Goal: Task Accomplishment & Management: Manage account settings

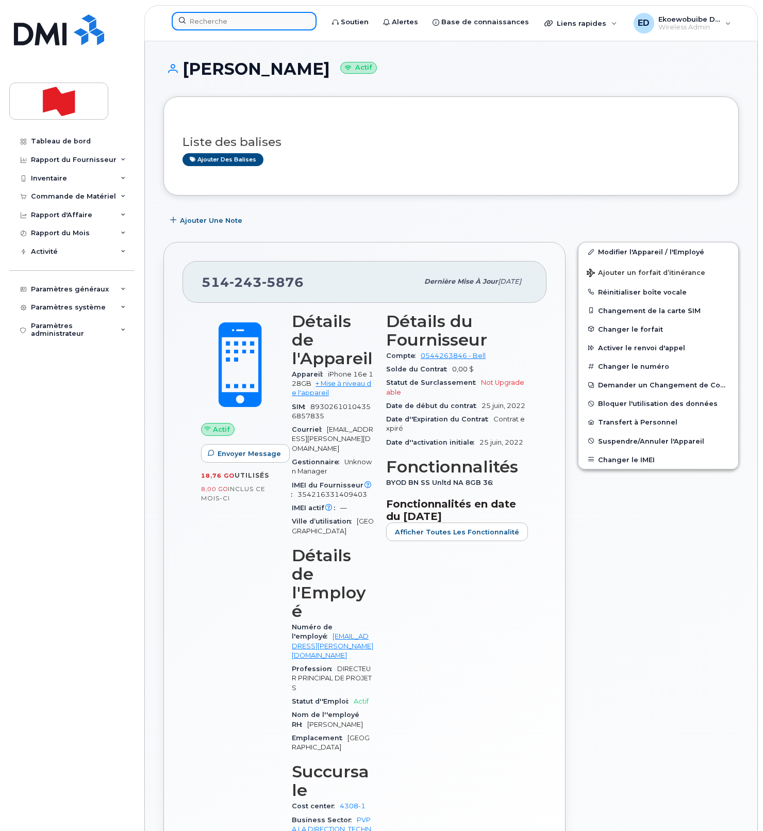
click at [211, 25] on input at bounding box center [244, 21] width 145 height 19
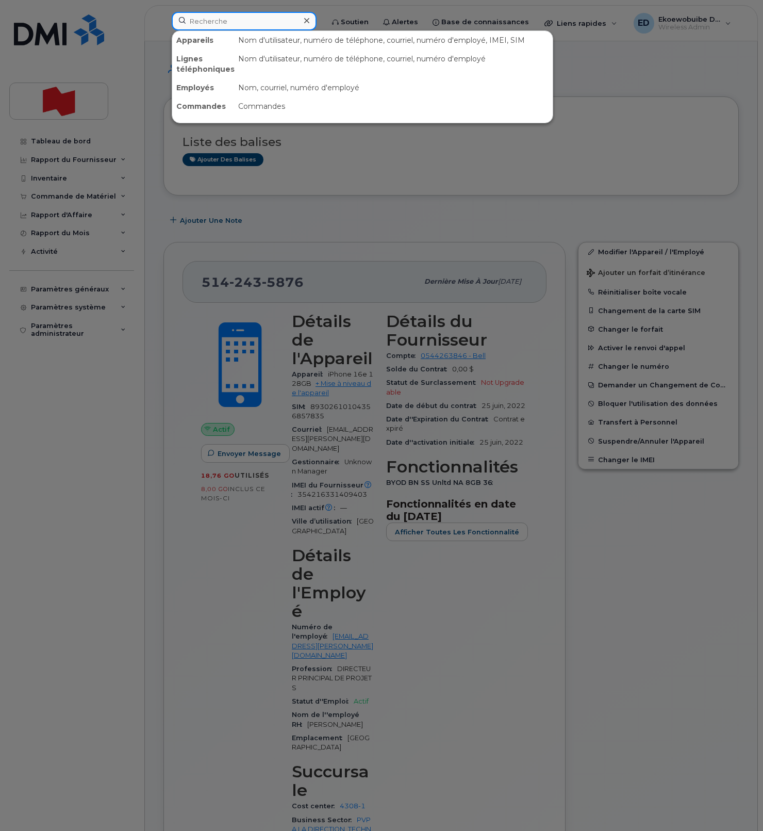
paste input "639) 597-9533"
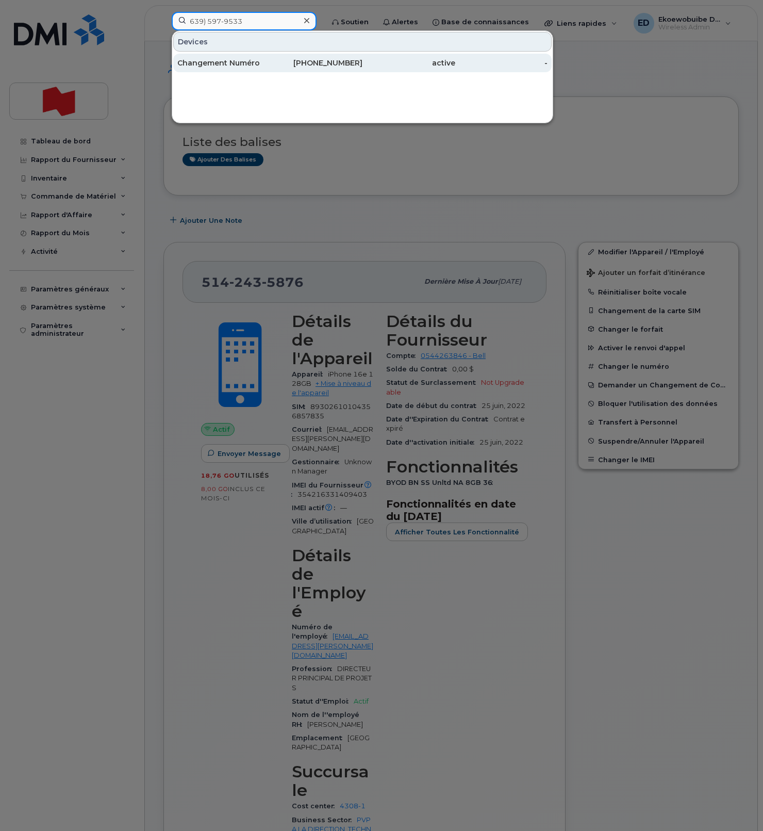
type input "639) 597-9533"
click at [225, 65] on div "Changement Numéro" at bounding box center [223, 63] width 93 height 10
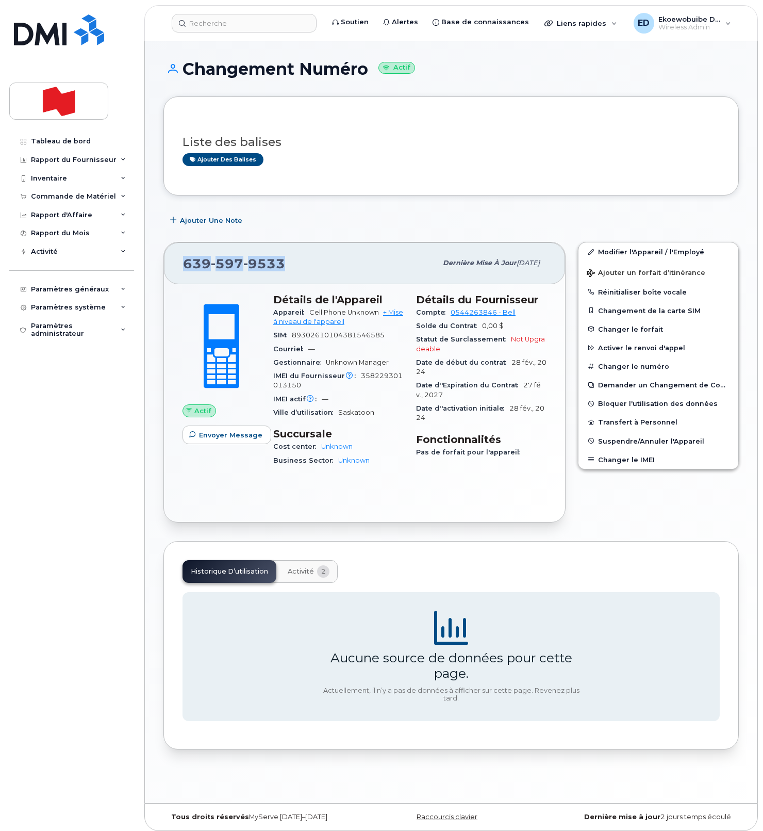
drag, startPoint x: 290, startPoint y: 266, endPoint x: 181, endPoint y: 262, distance: 108.9
click at [181, 262] on div "639 597 9533 Dernière mise à jour 09 oct., 2025" at bounding box center [364, 262] width 401 height 41
copy span "639 597 9533"
click at [377, 193] on div "Liste des balises Ajouter des balises" at bounding box center [450, 145] width 575 height 99
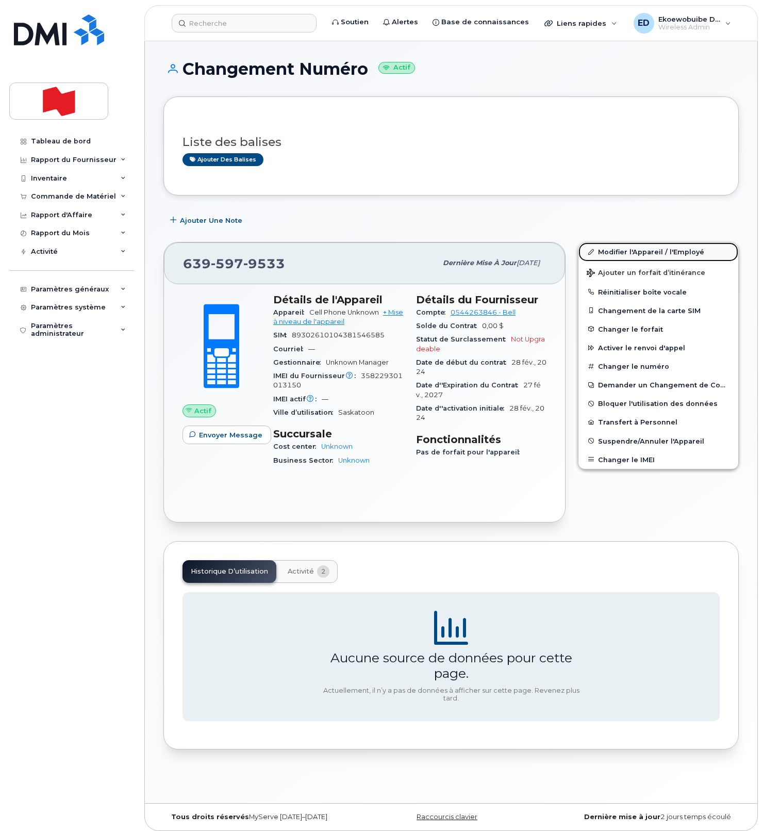
drag, startPoint x: 615, startPoint y: 253, endPoint x: 592, endPoint y: 257, distance: 23.0
click at [615, 253] on link "Modifier l'Appareil / l'Employé" at bounding box center [659, 251] width 160 height 19
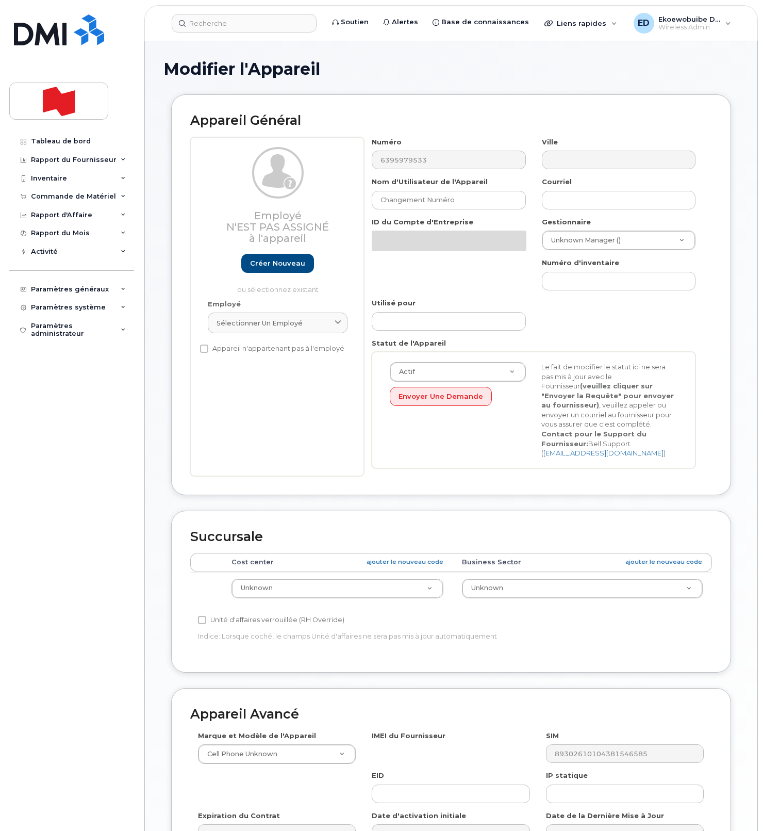
select select "22916206"
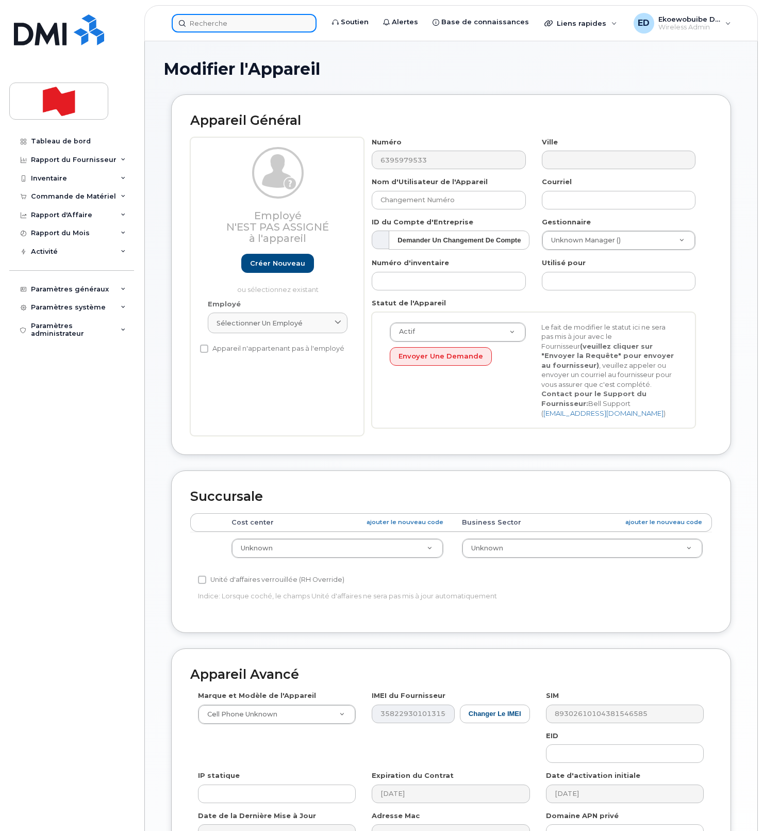
click at [229, 25] on input at bounding box center [244, 23] width 145 height 19
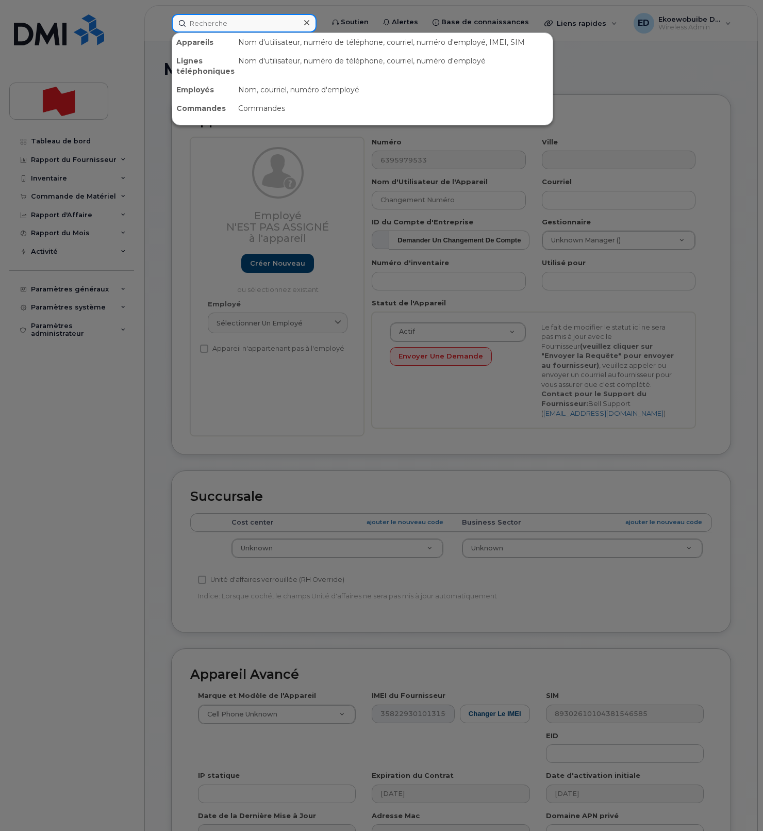
paste input "Kristin LeGars"
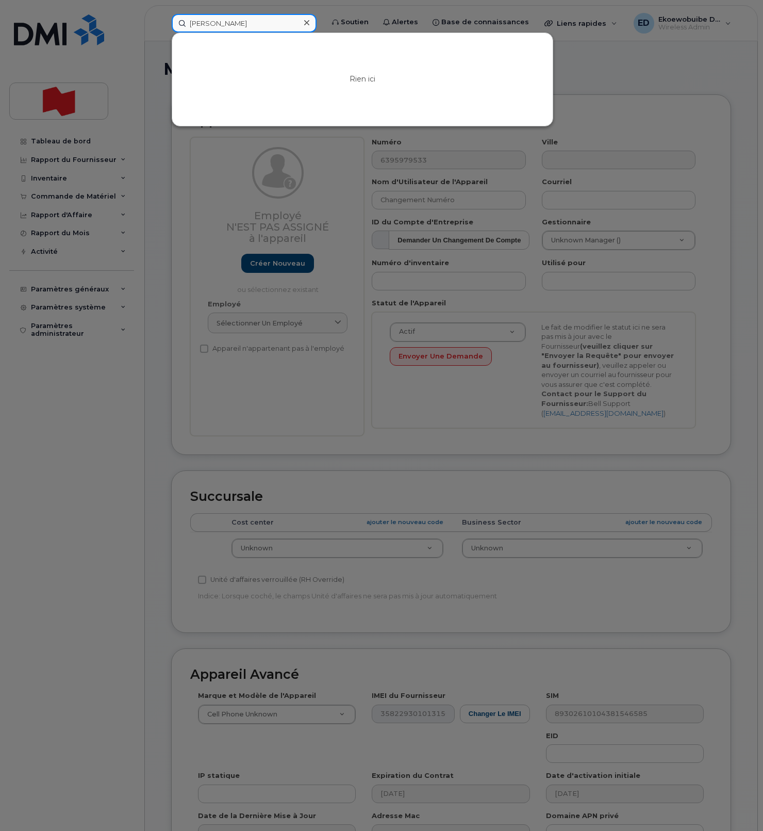
type input "Kristin LeGars"
click at [309, 22] on icon at bounding box center [306, 23] width 5 height 8
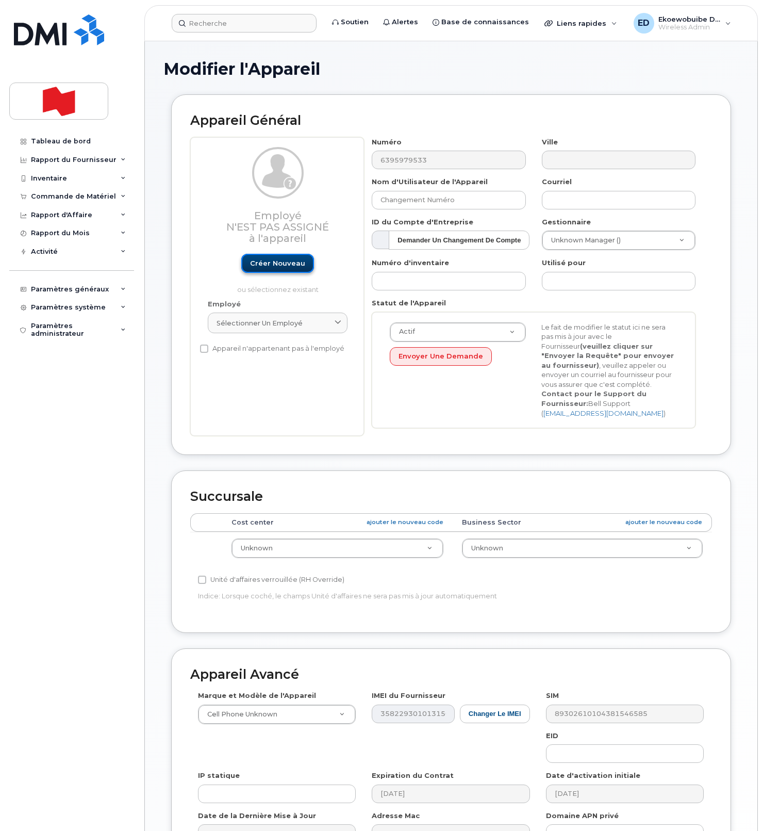
click at [275, 266] on link "Créer nouveau" at bounding box center [277, 263] width 73 height 19
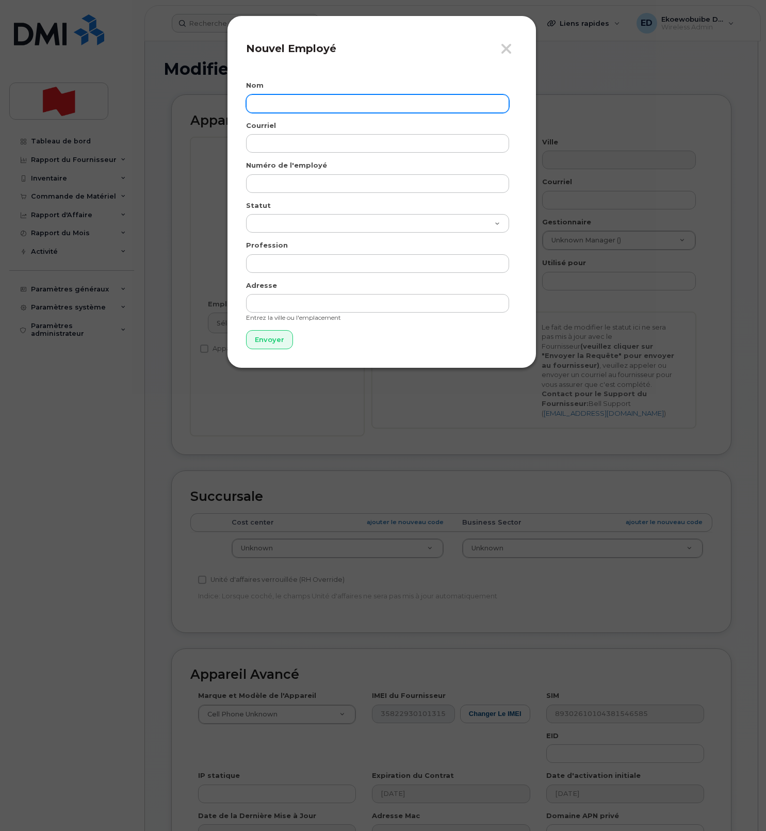
click at [293, 107] on input "text" at bounding box center [377, 103] width 263 height 19
paste input "Kristin LeGars"
type input "Kristin LeGars"
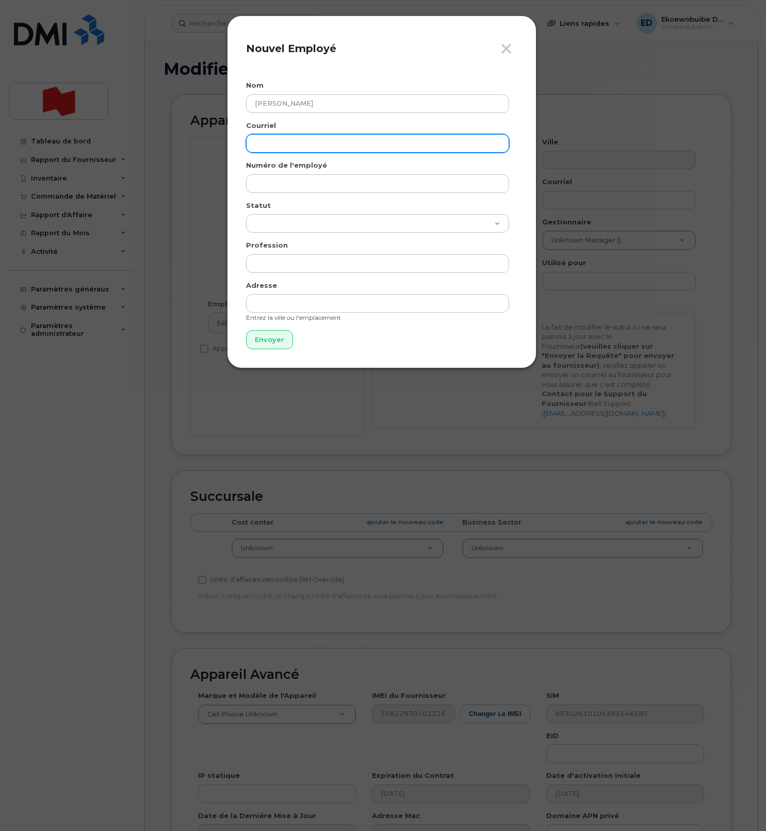
click at [306, 146] on input "email" at bounding box center [377, 143] width 263 height 19
paste input "kristin.legars@nbc.ca"
type input "kristin.legars@nbc.ca"
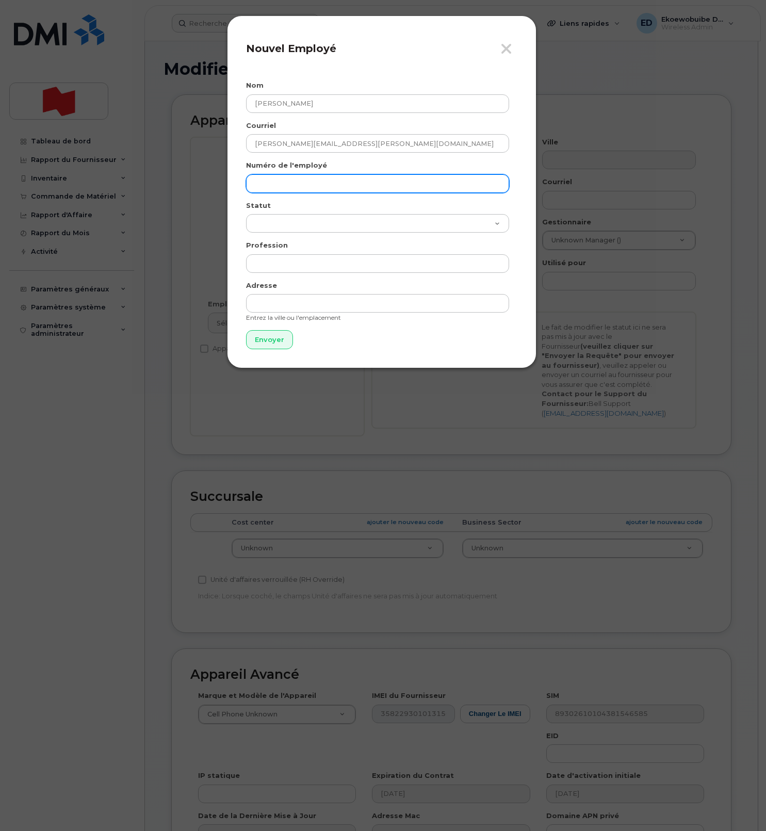
click at [294, 184] on input "text" at bounding box center [377, 183] width 263 height 19
paste input "kristin.legars@nbc.ca"
type input "kristin.legars@nbc.ca"
click at [275, 346] on input "Envoyer" at bounding box center [269, 339] width 47 height 19
type input "Envoyer"
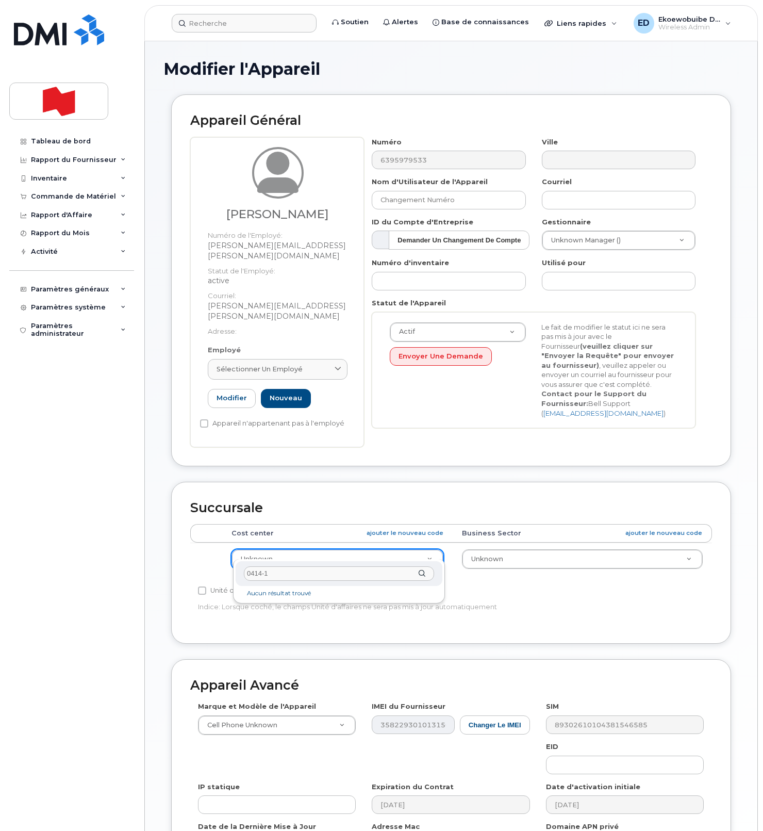
type input "0414-1"
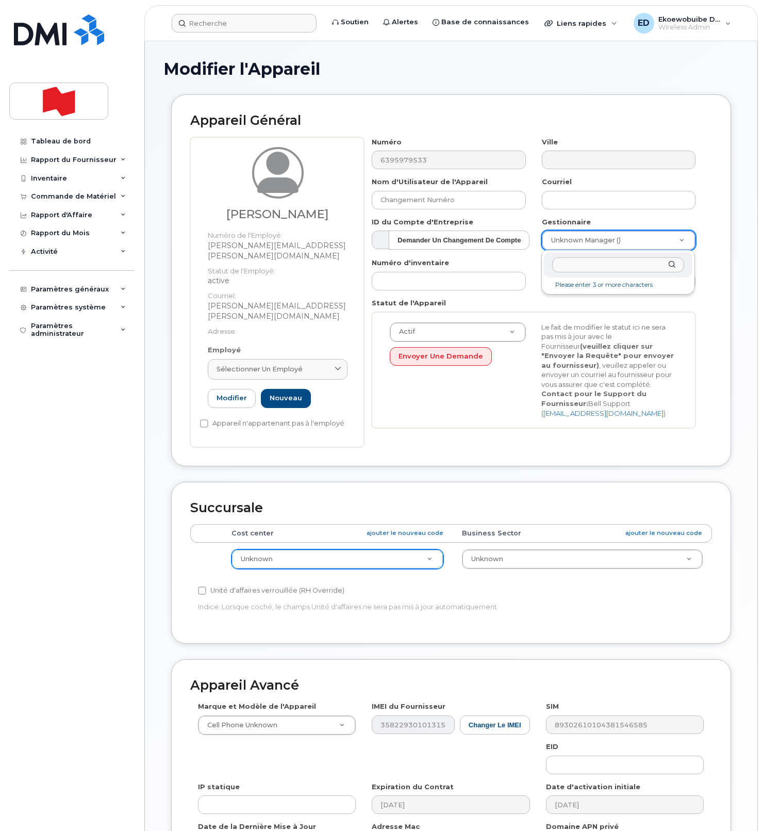
type input "[PERSON_NAME]"
click at [58, 293] on div "Paramètres généraux" at bounding box center [70, 289] width 78 height 8
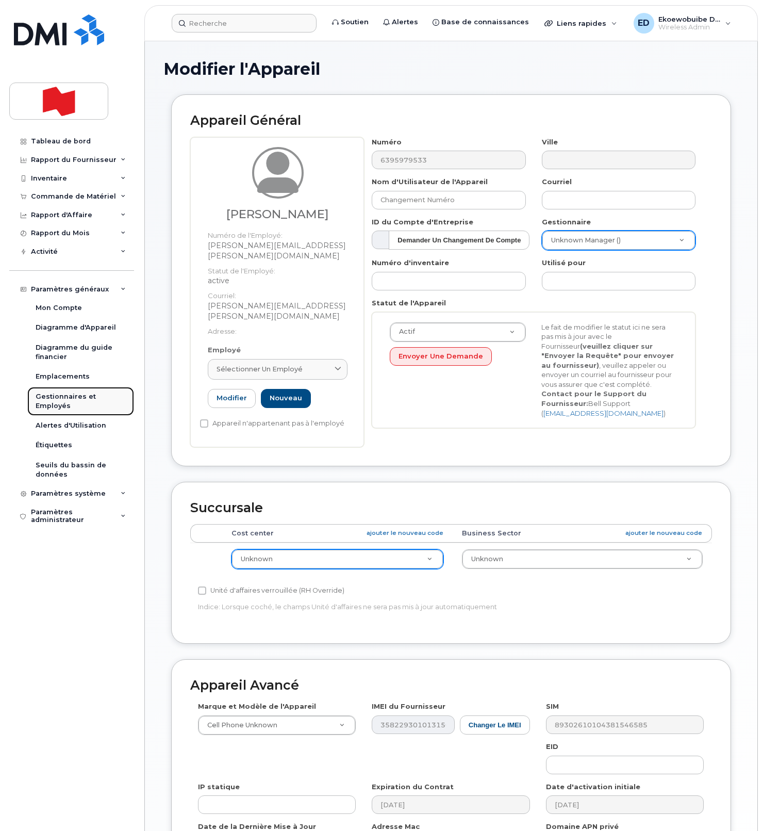
click at [53, 400] on div "Gestionnaires et Employés" at bounding box center [81, 401] width 90 height 19
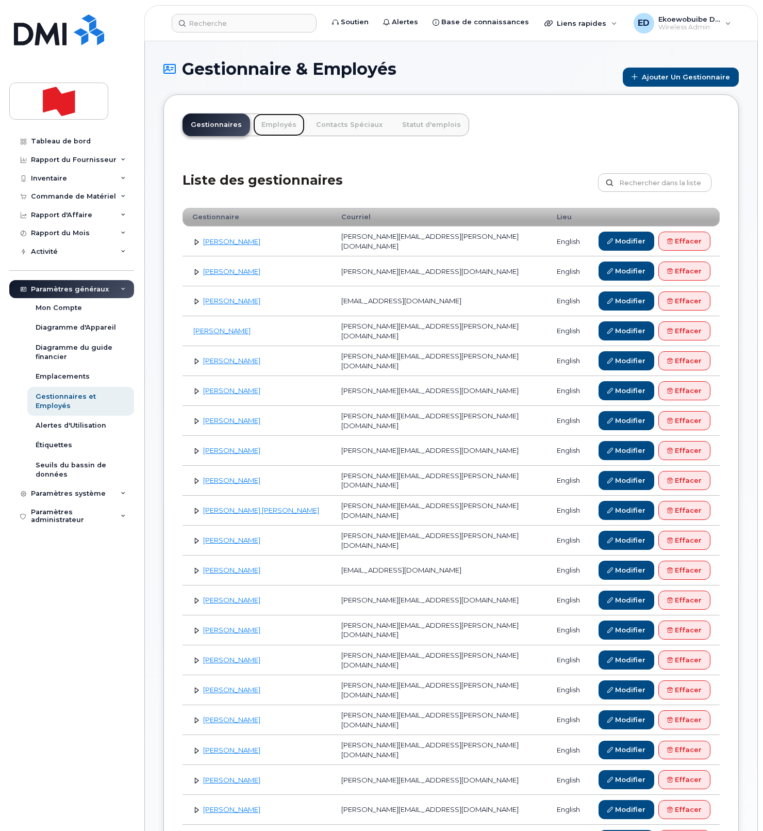
click at [266, 127] on link "Employés" at bounding box center [279, 124] width 52 height 23
click at [267, 129] on link "Employés" at bounding box center [279, 124] width 52 height 23
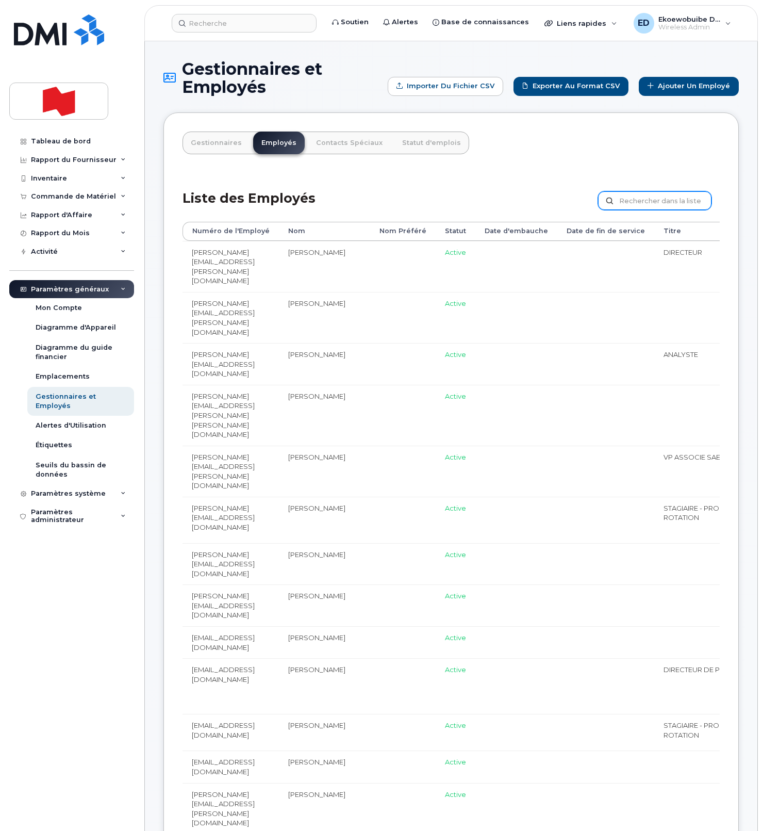
click at [653, 202] on input "text" at bounding box center [654, 200] width 113 height 19
paste input "[PERSON_NAME]"
drag, startPoint x: 682, startPoint y: 204, endPoint x: 554, endPoint y: 203, distance: 128.4
click at [554, 203] on div "Liste des Employés [PERSON_NAME] Personnaliser Filtre Rafraîchir Exporter" at bounding box center [451, 197] width 537 height 49
paste input "[PERSON_NAME][EMAIL_ADDRESS][PERSON_NAME][DOMAIN_NAME]"
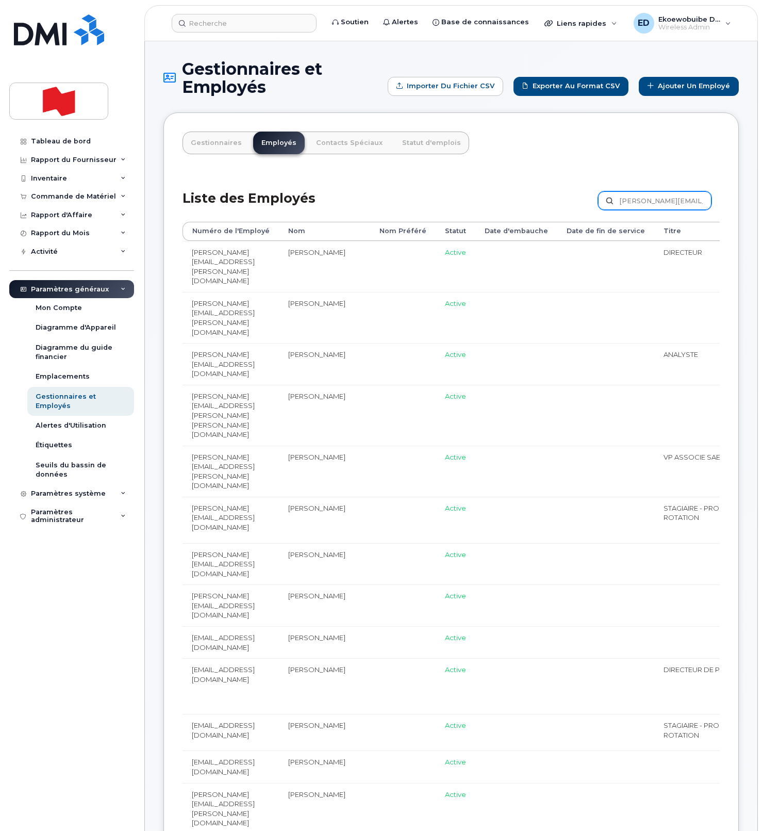
type input "[PERSON_NAME][EMAIL_ADDRESS][PERSON_NAME][DOMAIN_NAME]"
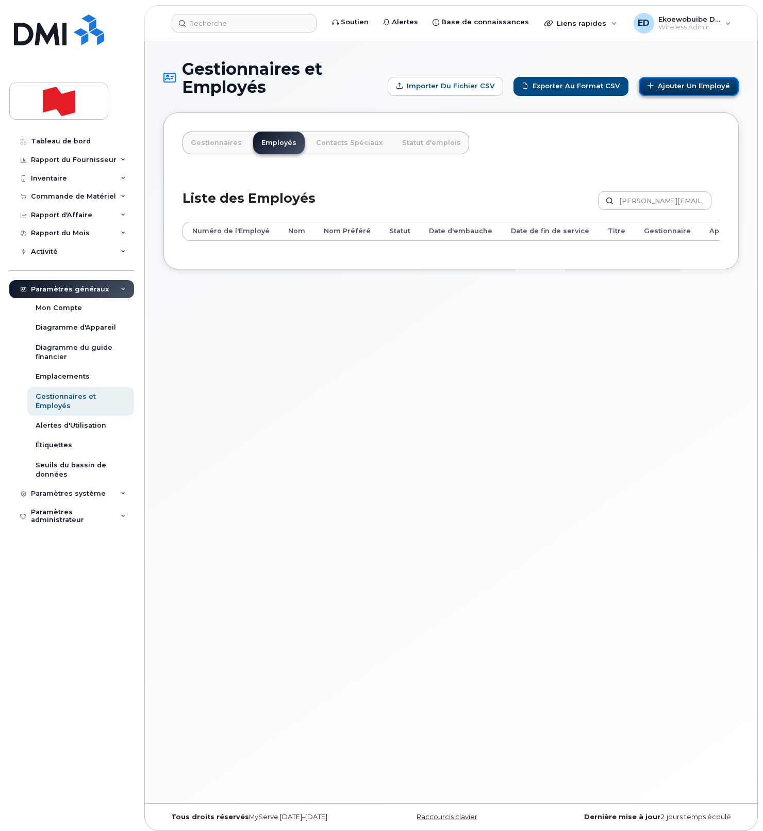
click at [677, 87] on link "Ajouter un Employé" at bounding box center [689, 86] width 100 height 19
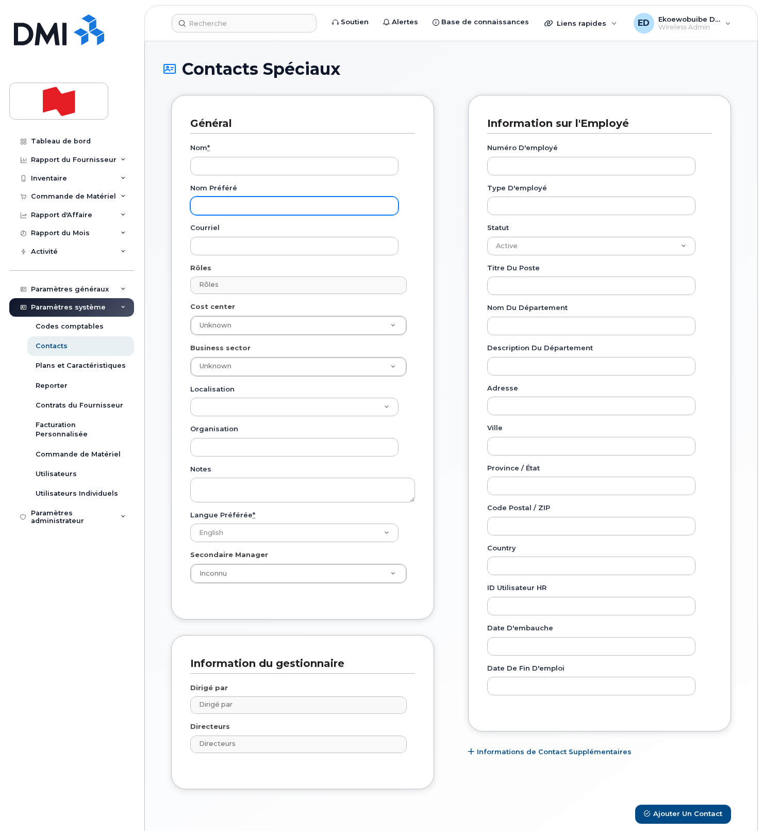
click at [236, 208] on input "Nom préféré" at bounding box center [294, 205] width 208 height 19
paste input "[PERSON_NAME][EMAIL_ADDRESS][PERSON_NAME][DOMAIN_NAME]"
type input "[PERSON_NAME][EMAIL_ADDRESS][PERSON_NAME][DOMAIN_NAME]"
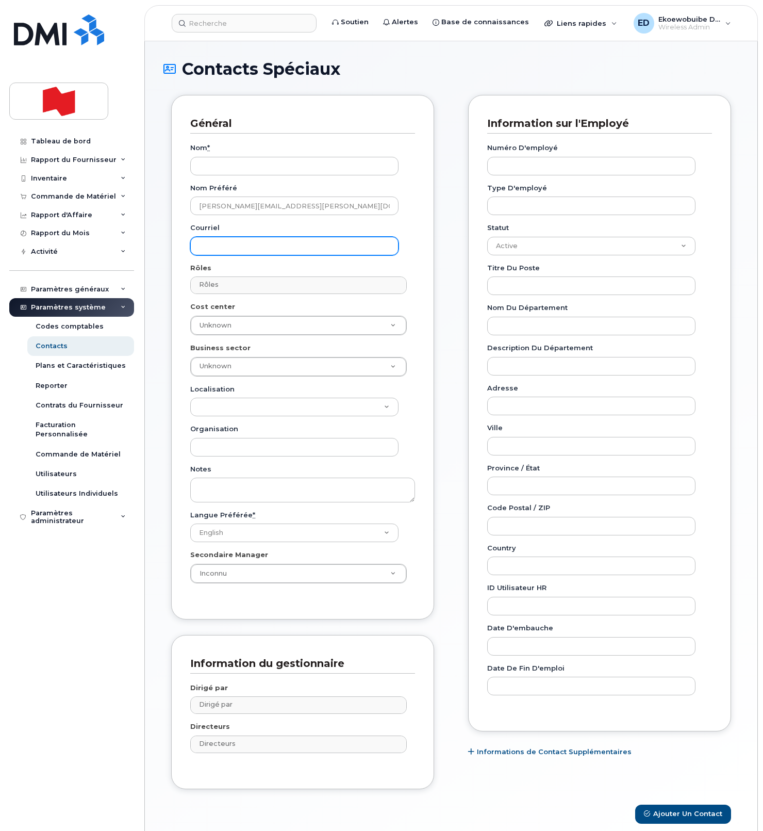
click at [233, 254] on input "Courriel" at bounding box center [294, 246] width 208 height 19
paste input "[PERSON_NAME][EMAIL_ADDRESS][PERSON_NAME][DOMAIN_NAME]"
type input "[PERSON_NAME][EMAIL_ADDRESS][PERSON_NAME][DOMAIN_NAME]"
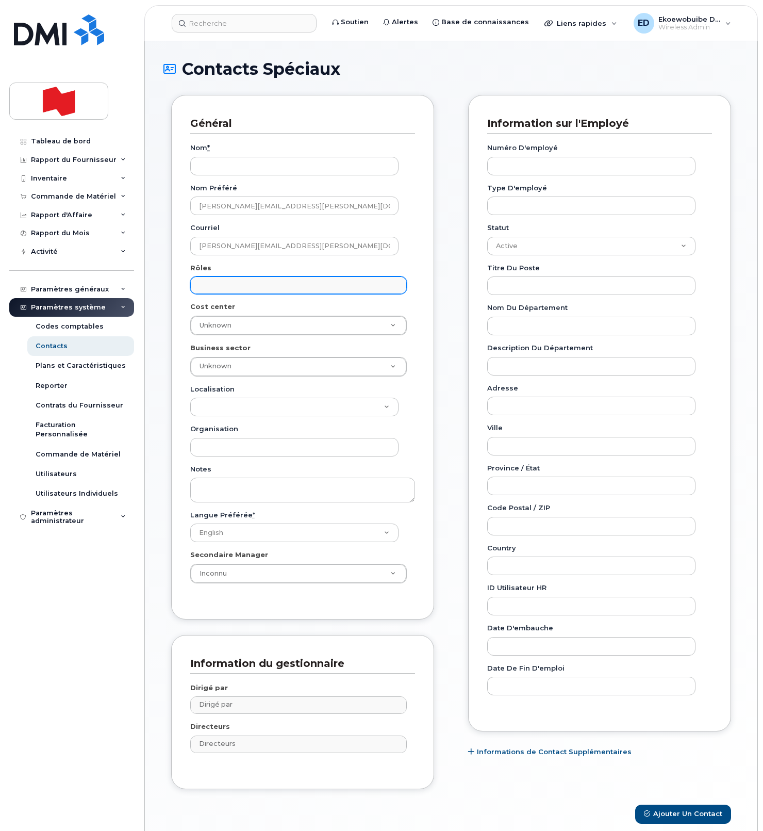
click at [250, 283] on input "text" at bounding box center [299, 284] width 207 height 14
type input "empl"
select select "16"
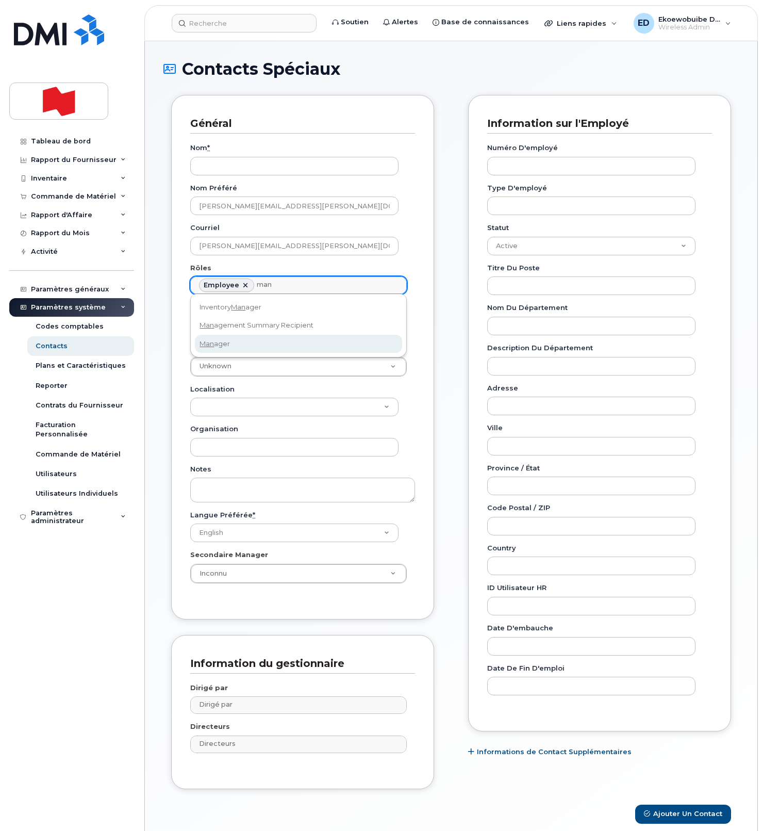
type input "man"
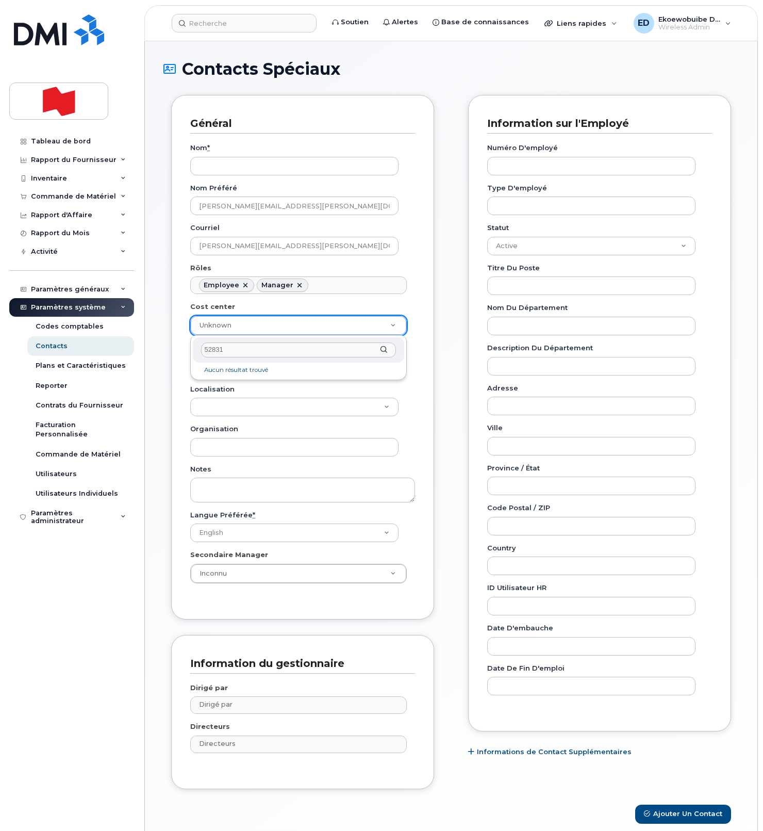
type input "5283-1"
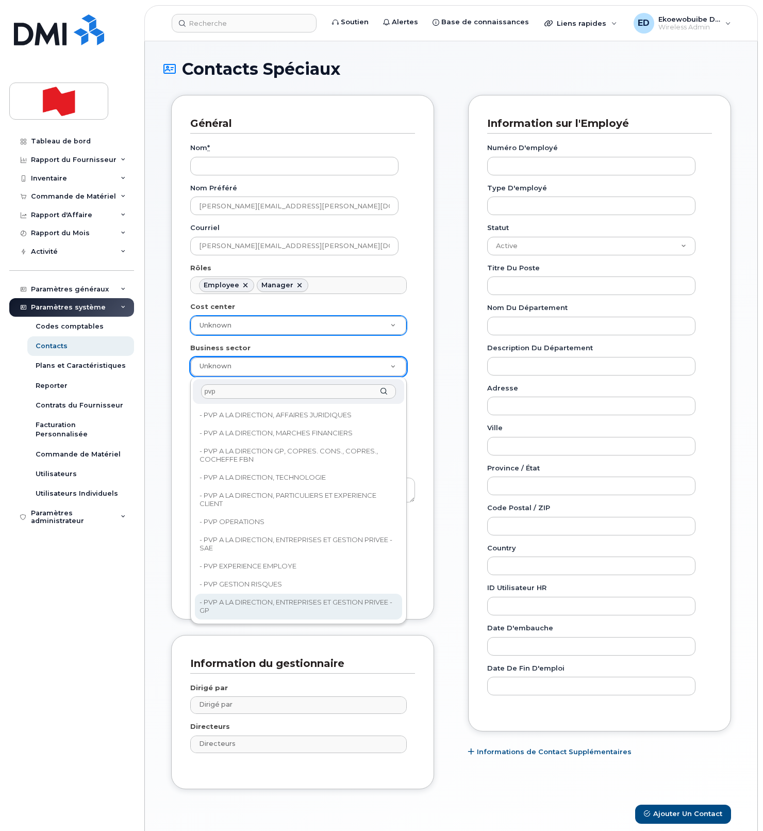
type input "pvp"
type input "22917083"
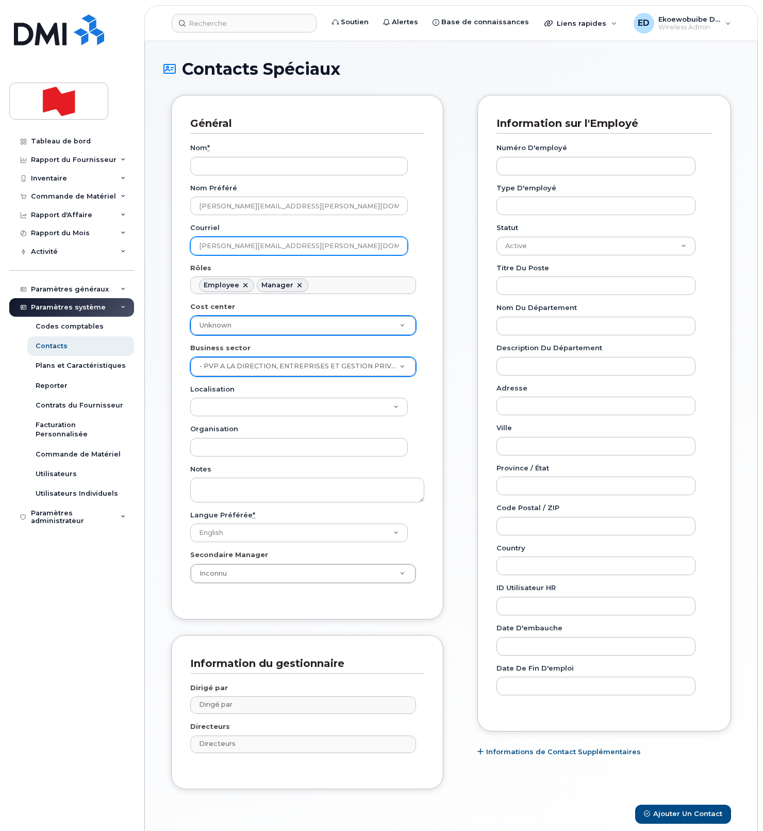
drag, startPoint x: 284, startPoint y: 249, endPoint x: 186, endPoint y: 250, distance: 97.5
click at [186, 250] on div "Général Nom * Nom préféré kelly.walker@nbc.ca Courriel kelly.walker@nbc.ca Rôle…" at bounding box center [307, 357] width 272 height 524
click at [545, 161] on input "Numéro d'employé" at bounding box center [596, 166] width 199 height 19
paste input "[PERSON_NAME][EMAIL_ADDRESS][PERSON_NAME][DOMAIN_NAME]"
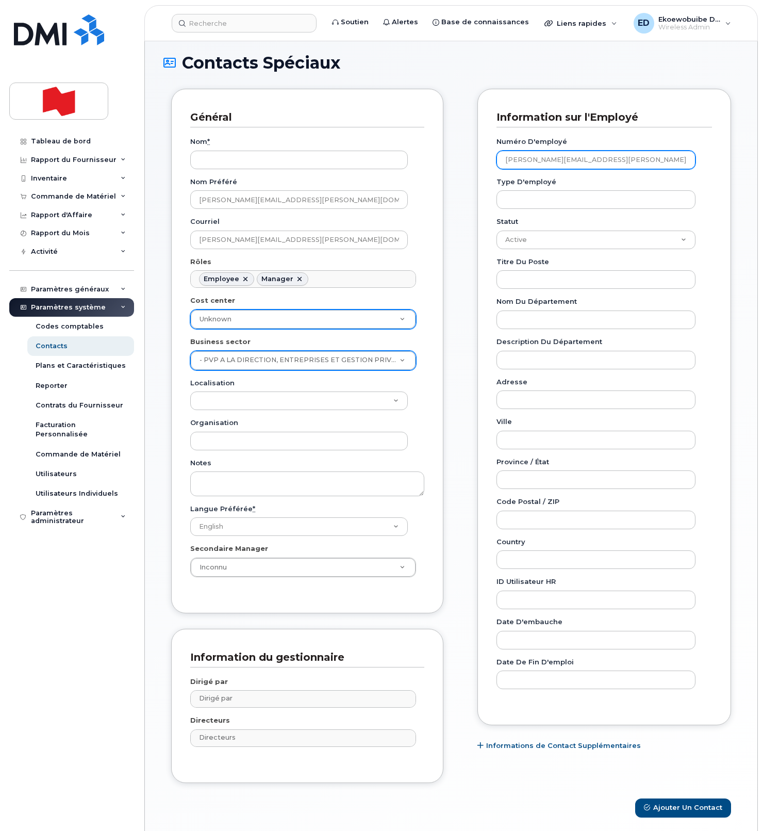
scroll to position [47, 0]
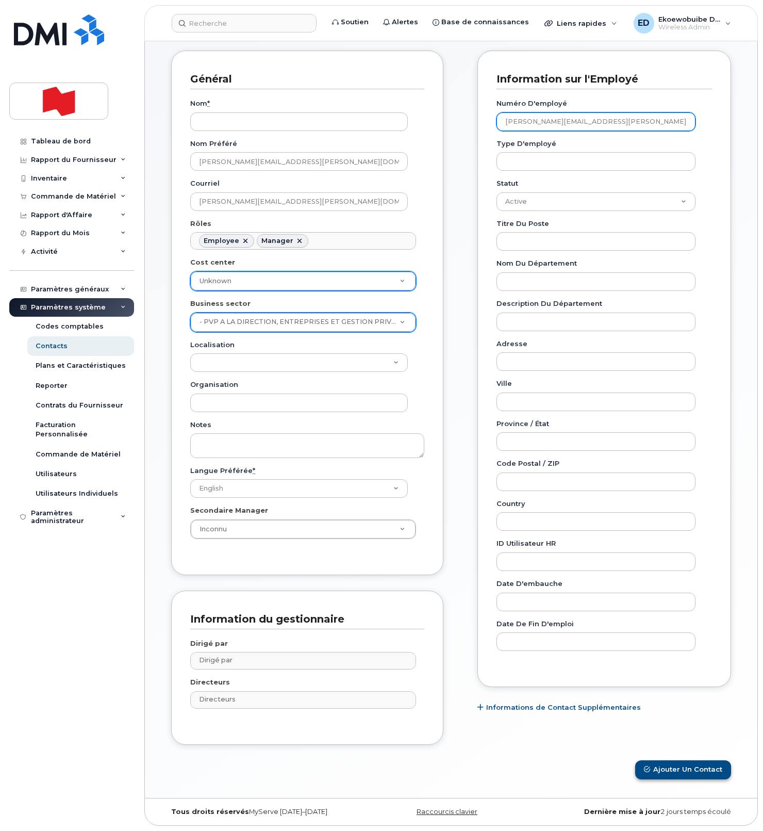
type input "[PERSON_NAME][EMAIL_ADDRESS][PERSON_NAME][DOMAIN_NAME]"
drag, startPoint x: 677, startPoint y: 766, endPoint x: 667, endPoint y: 754, distance: 15.0
click at [676, 766] on button "Ajouter un Contact" at bounding box center [683, 769] width 96 height 19
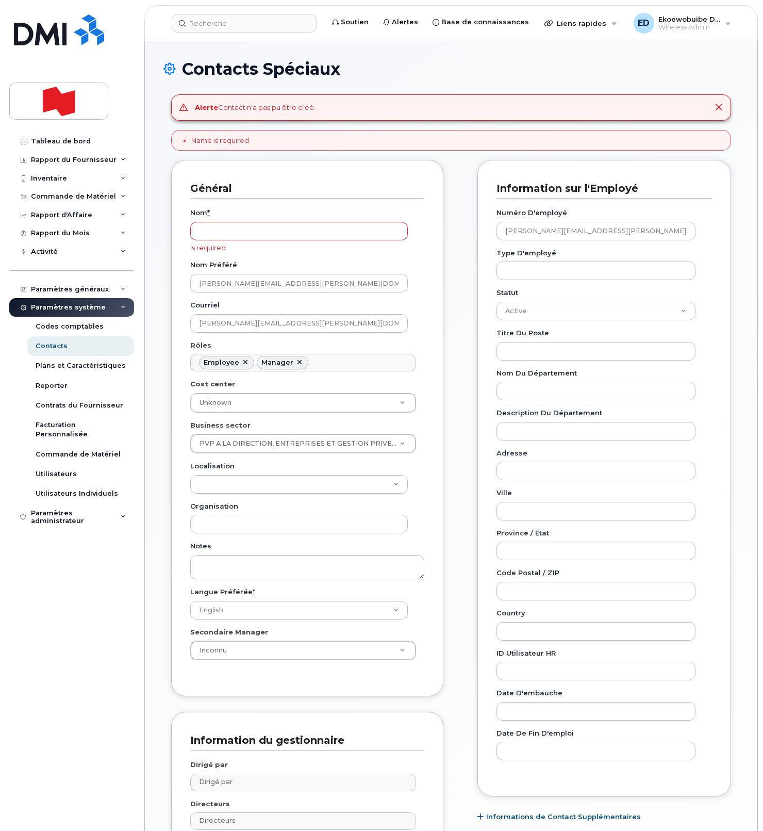
scroll to position [32, 0]
click at [254, 234] on input "Nom *" at bounding box center [299, 231] width 218 height 19
paste input "[PERSON_NAME]"
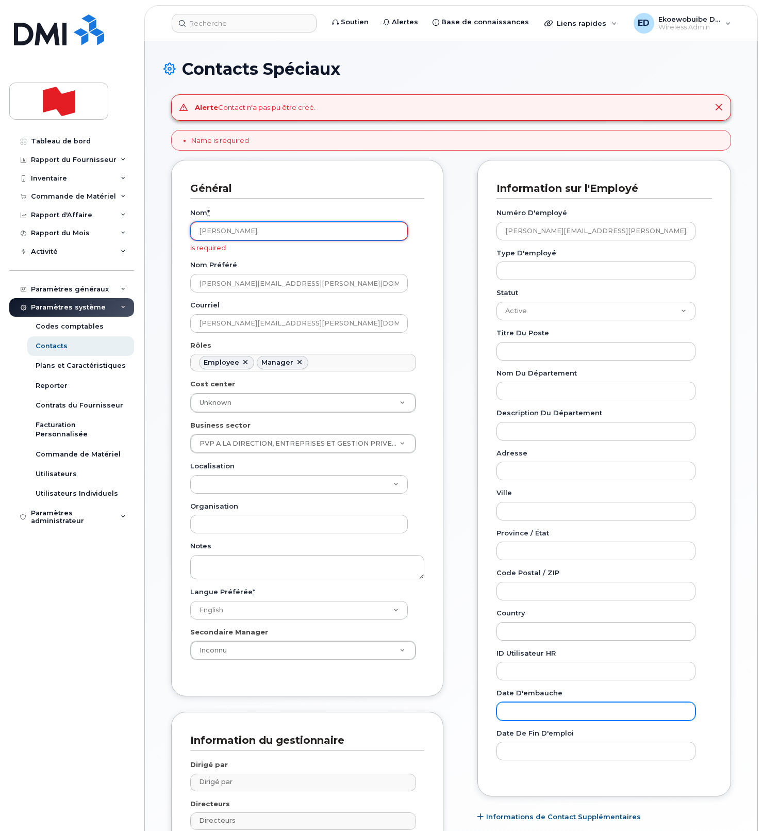
scroll to position [124, 0]
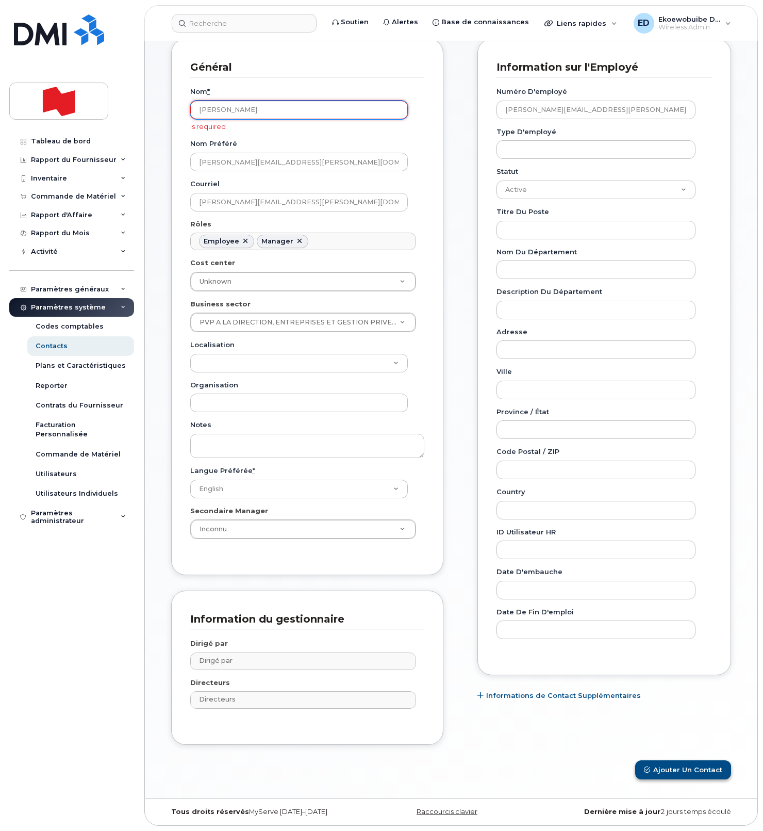
type input "[PERSON_NAME]"
click at [674, 769] on button "Ajouter un Contact" at bounding box center [683, 769] width 96 height 19
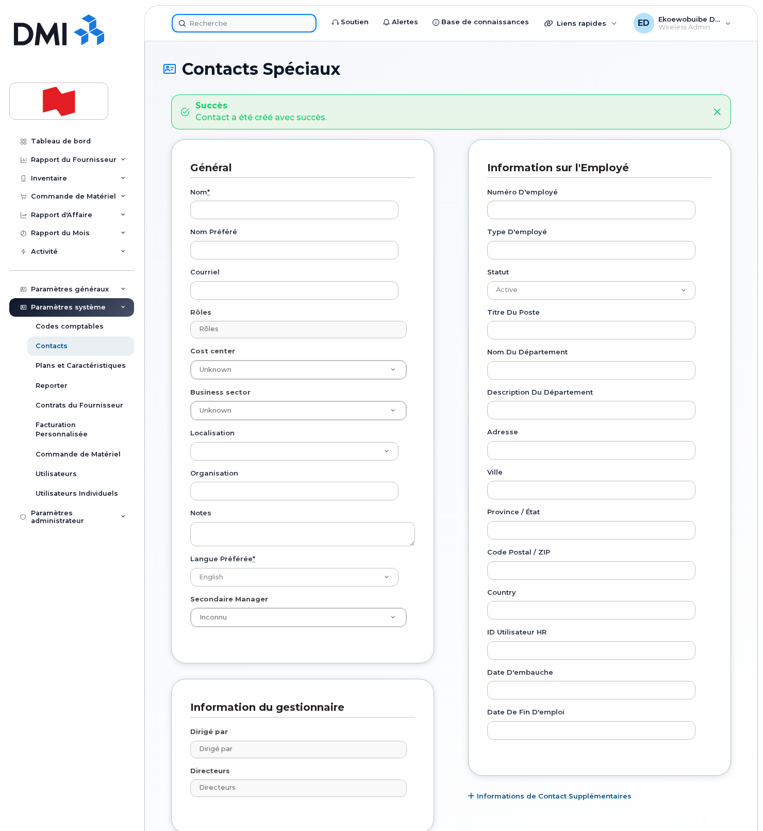
click at [223, 25] on input at bounding box center [244, 23] width 145 height 19
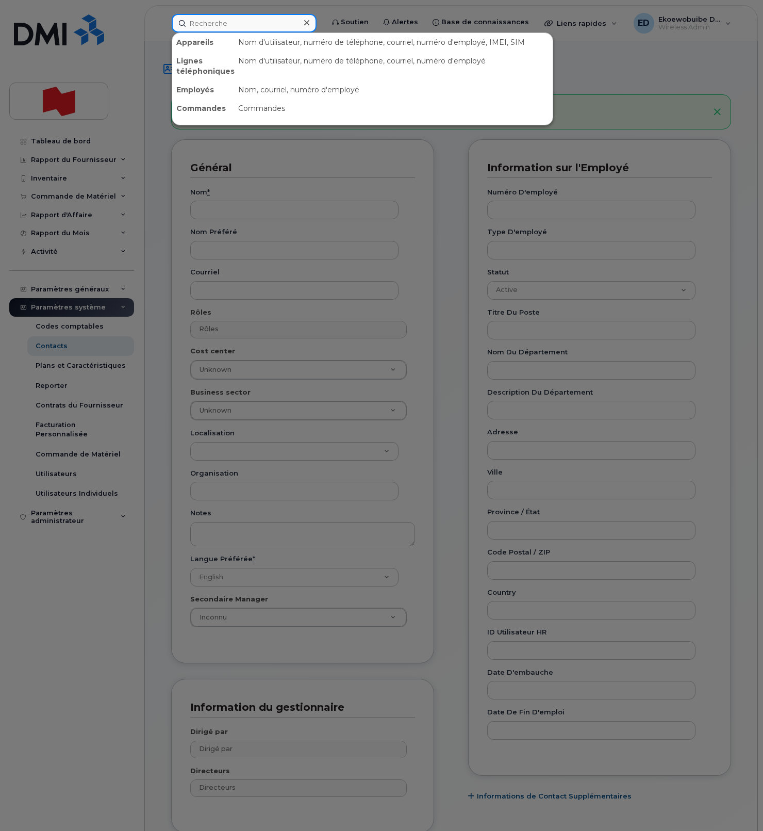
paste input "[PERSON_NAME]"
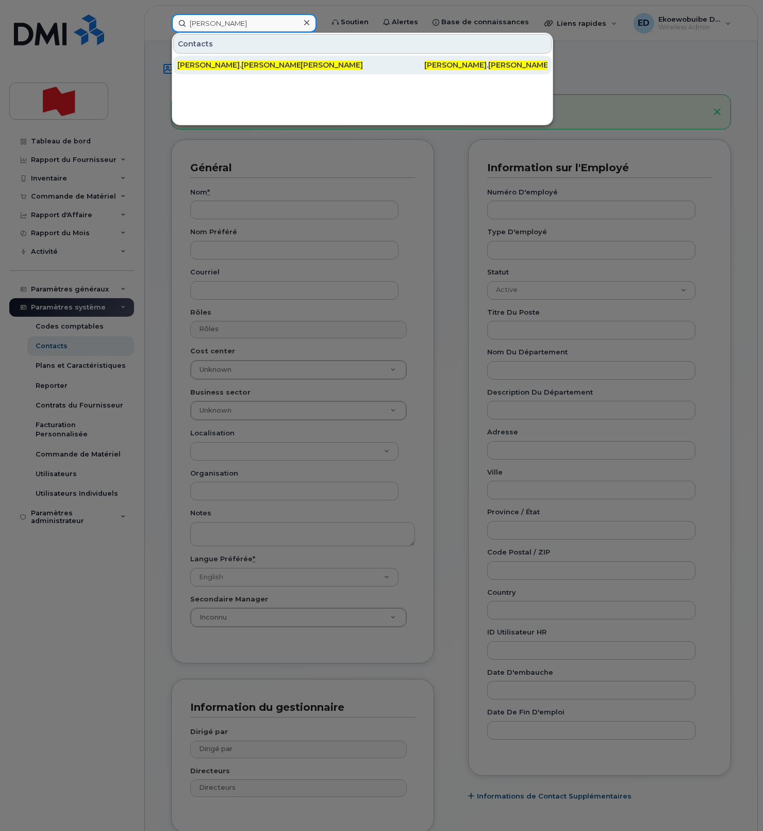
type input "[PERSON_NAME]"
click at [218, 70] on div "kelly . walker @nbc.ca" at bounding box center [238, 65] width 123 height 10
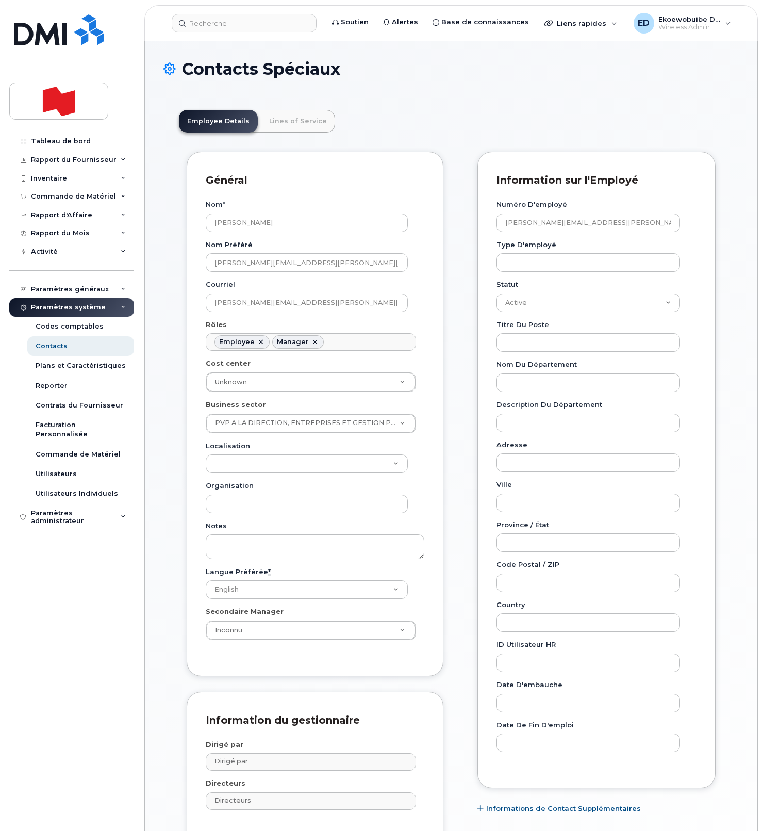
scroll to position [32, 0]
click at [70, 143] on div "Tableau de bord" at bounding box center [61, 141] width 60 height 8
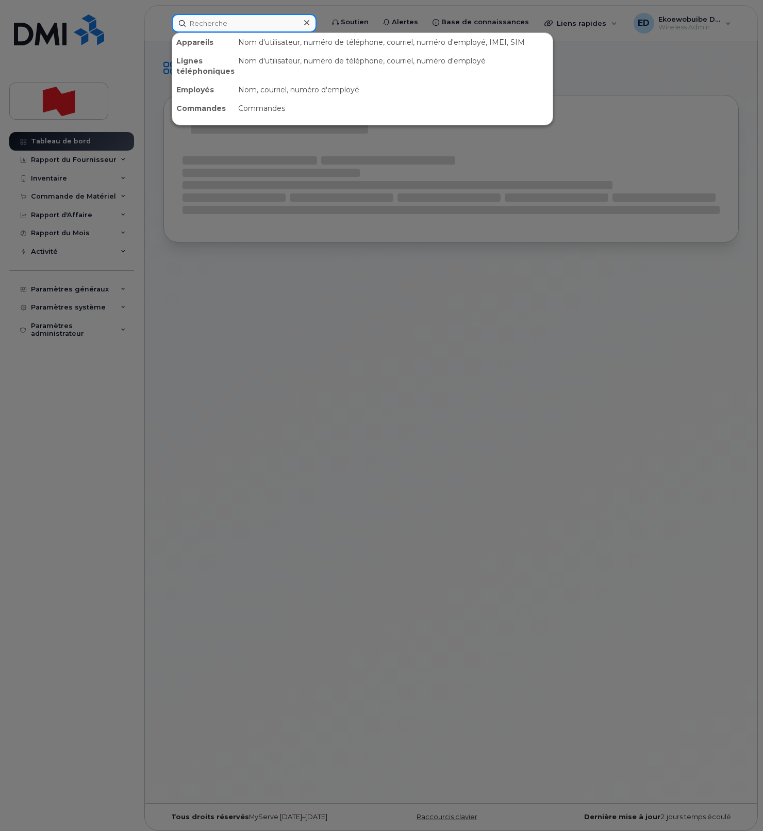
click at [219, 23] on input at bounding box center [244, 23] width 145 height 19
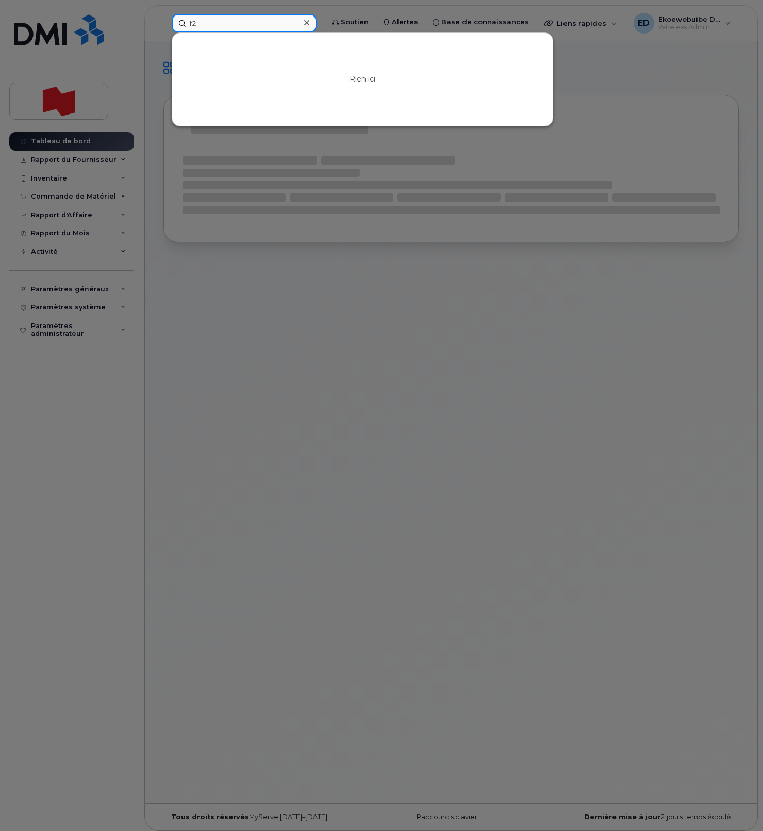
type input "f"
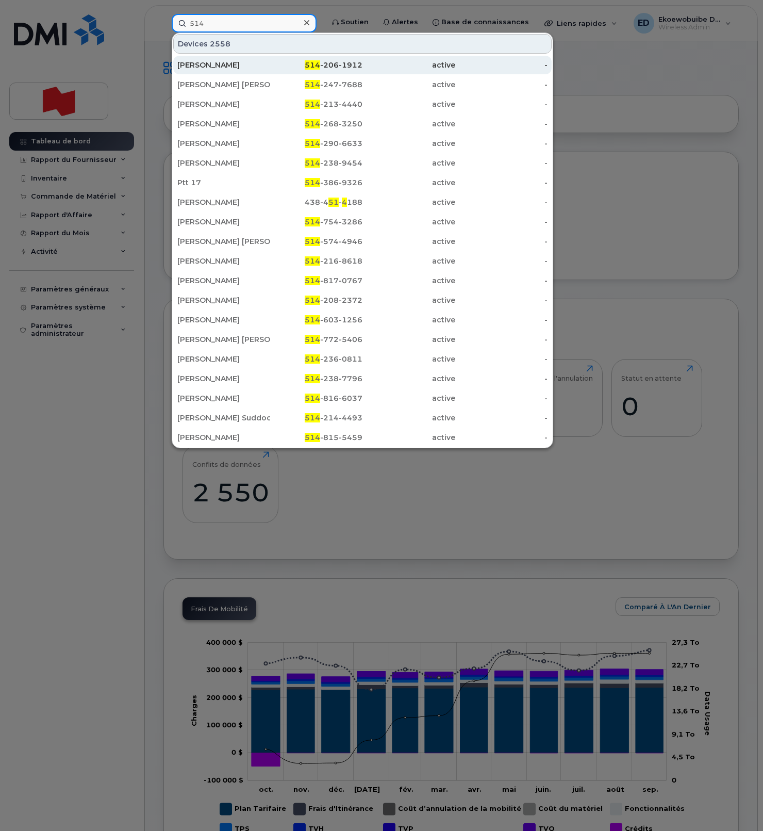
type input "514"
click at [213, 67] on div "[PERSON_NAME]" at bounding box center [223, 65] width 93 height 10
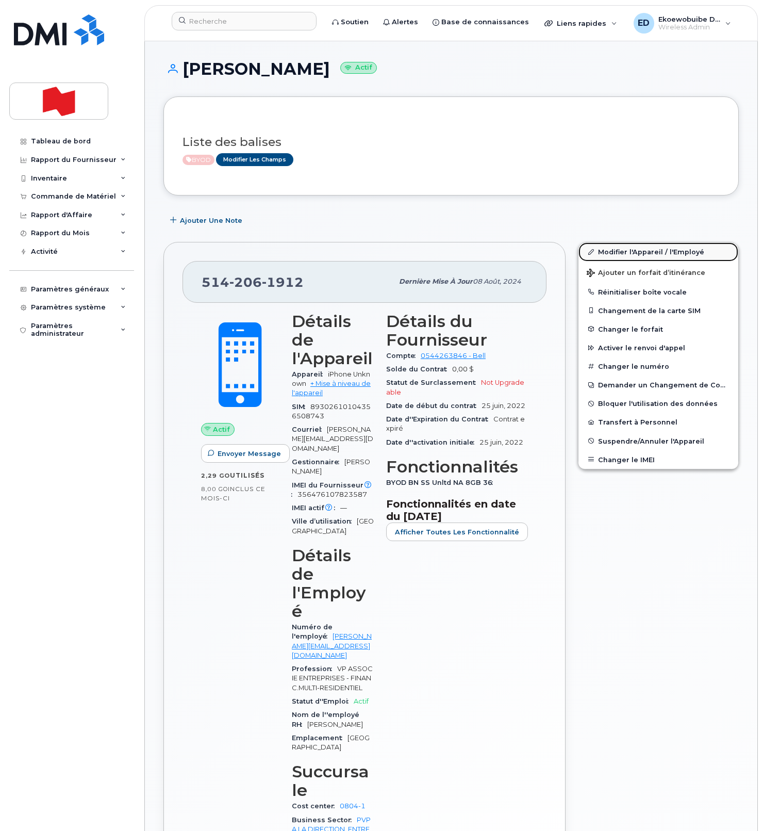
click at [613, 254] on link "Modifier l'Appareil / l'Employé" at bounding box center [659, 251] width 160 height 19
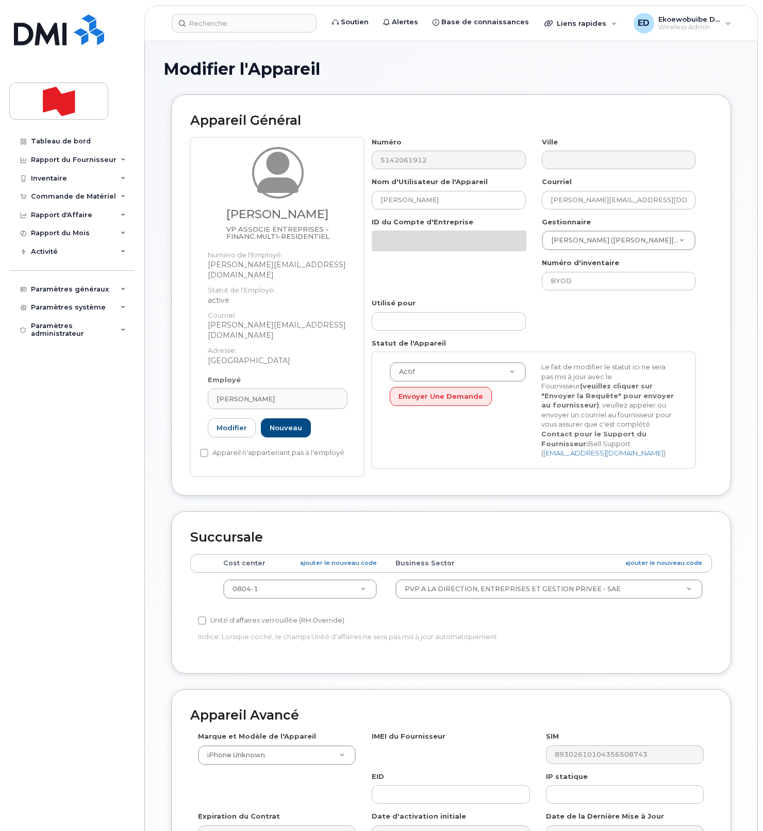
select select "22917079"
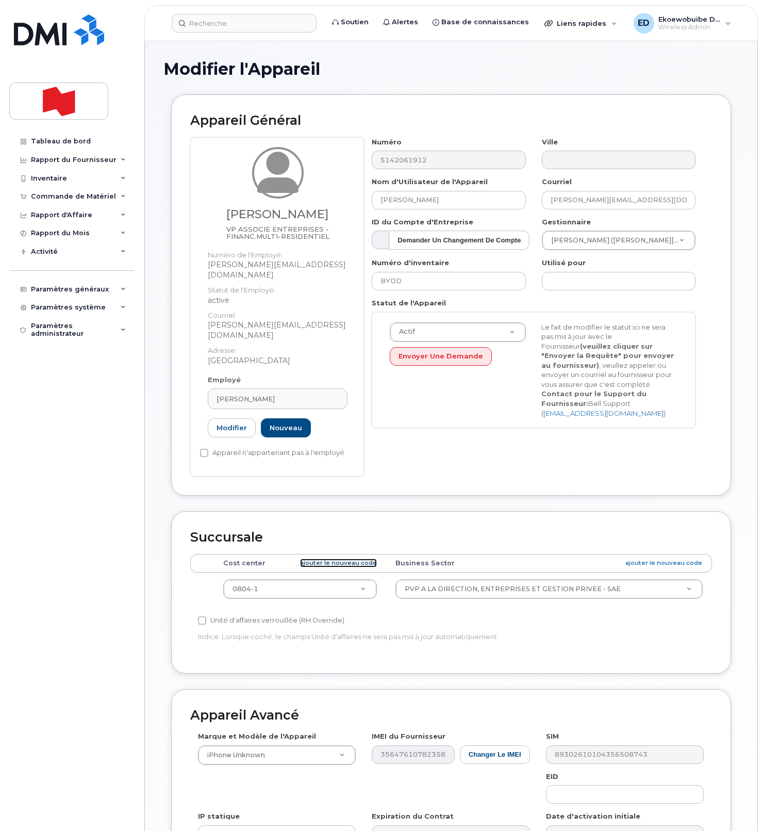
click at [332, 558] on link "ajouter le nouveau code" at bounding box center [338, 562] width 77 height 9
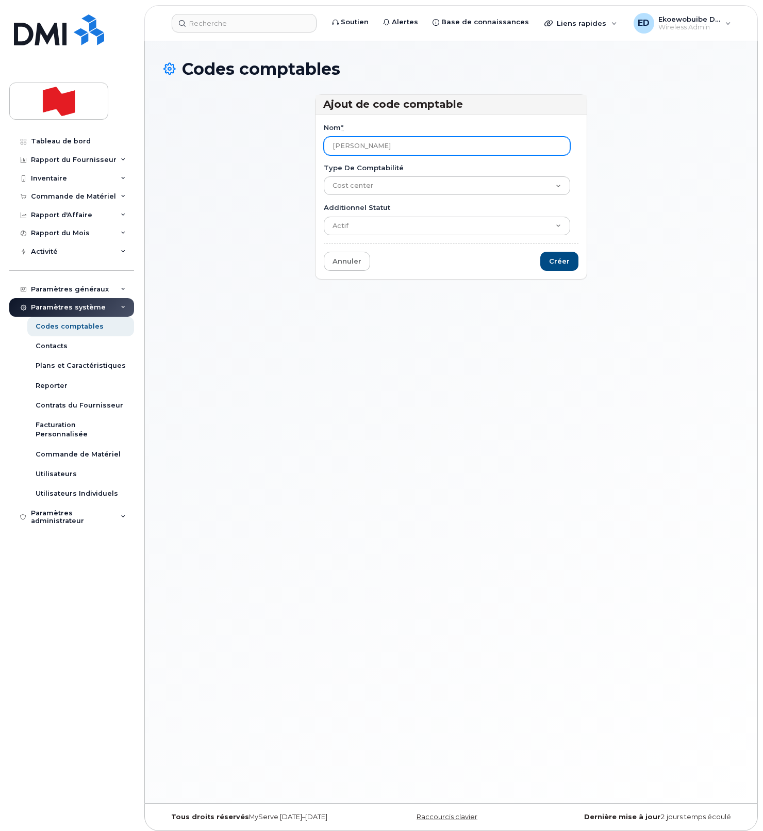
drag, startPoint x: 398, startPoint y: 147, endPoint x: 326, endPoint y: 147, distance: 72.2
click at [325, 146] on input "[PERSON_NAME]" at bounding box center [447, 146] width 246 height 19
paste input "52831"
type input "5283-1"
click at [556, 261] on input "Créer" at bounding box center [559, 261] width 38 height 19
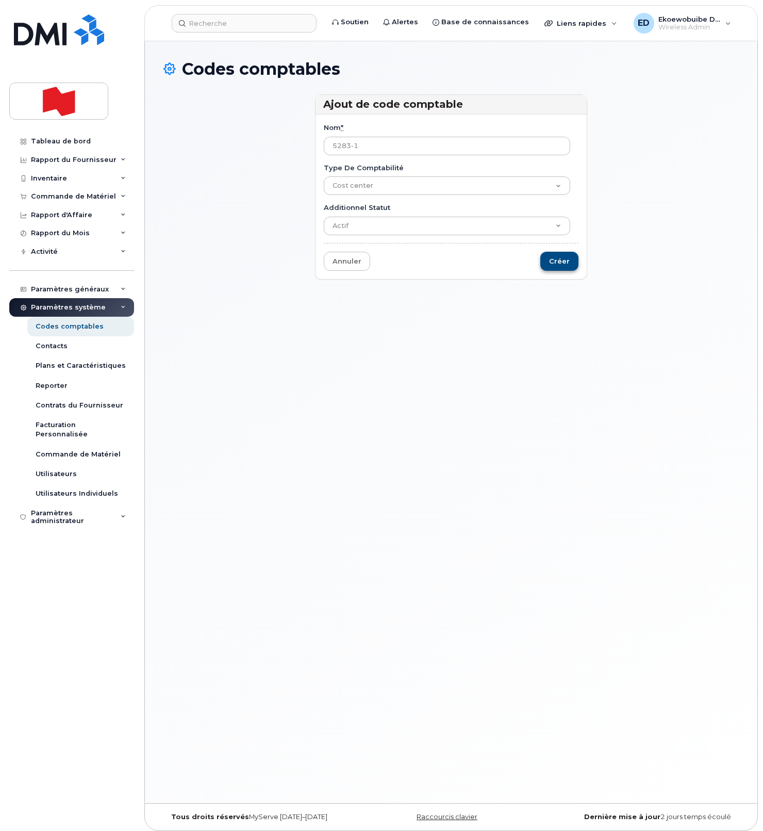
type input "Sauvegarder..."
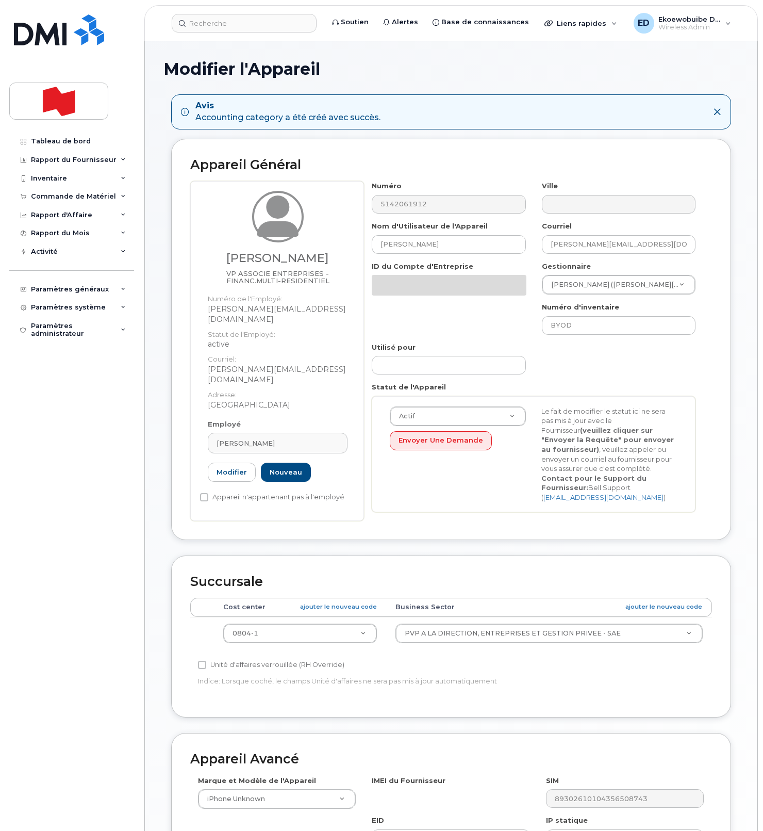
select select "22917079"
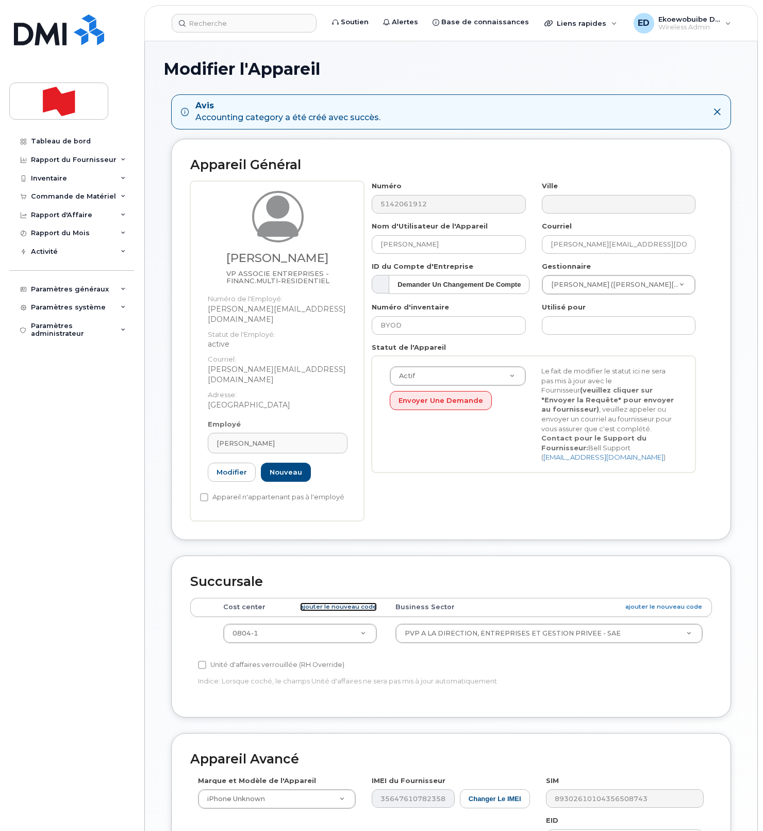
click at [315, 602] on link "ajouter le nouveau code" at bounding box center [338, 606] width 77 height 9
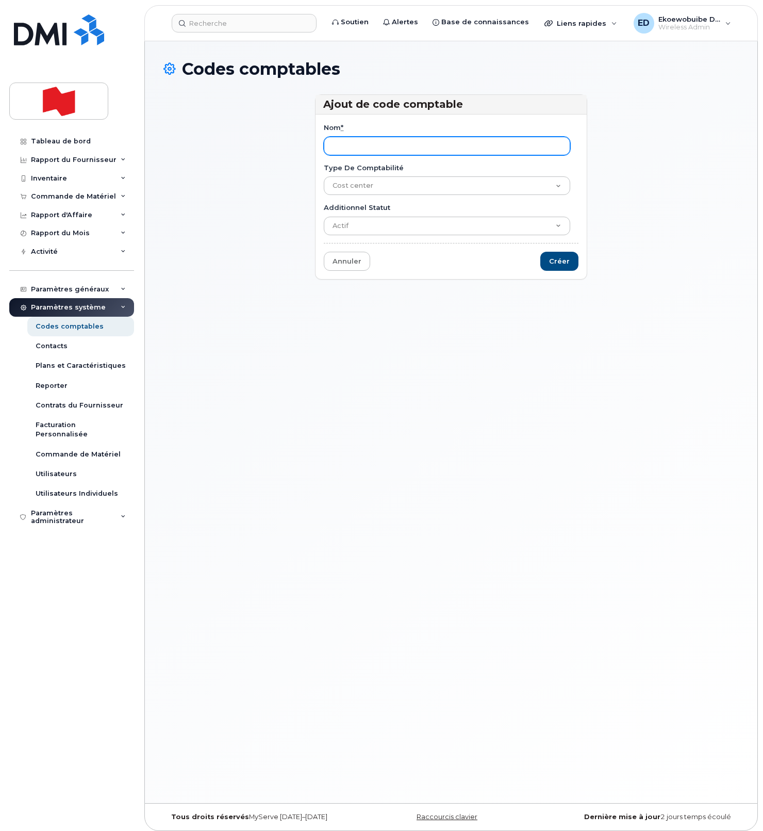
click at [347, 149] on input "Nom *" at bounding box center [447, 146] width 246 height 19
type input "0414-1"
click at [560, 265] on input "Créer" at bounding box center [559, 261] width 38 height 19
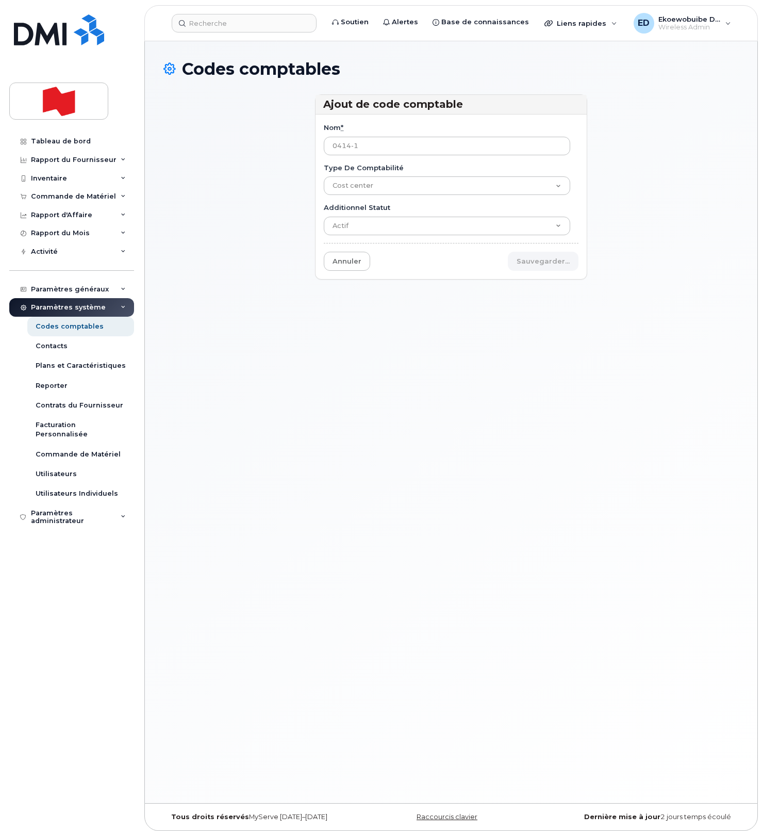
type input "Sauvegarder..."
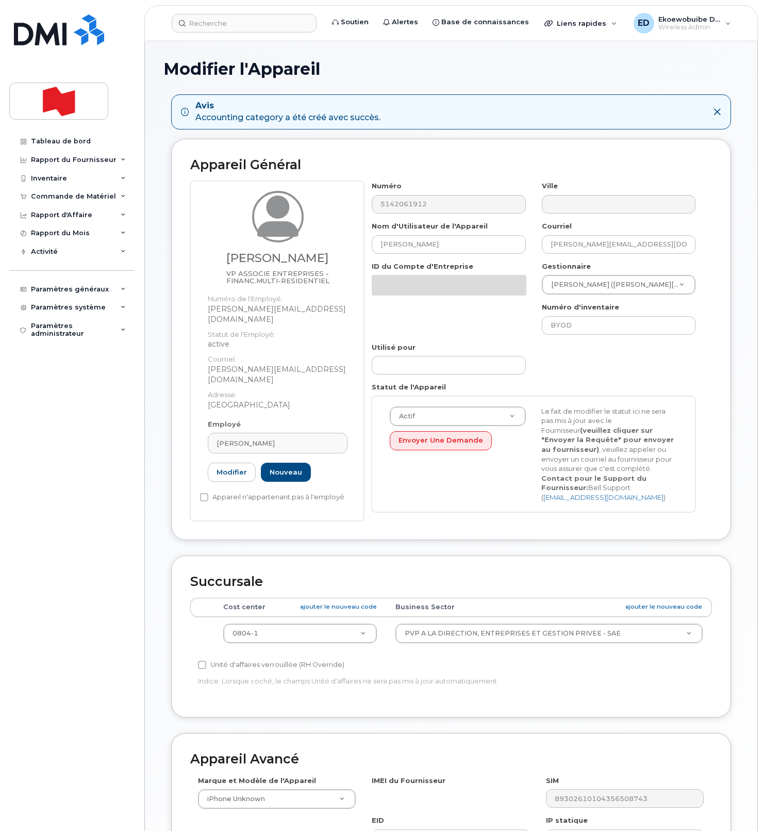
select select "22917079"
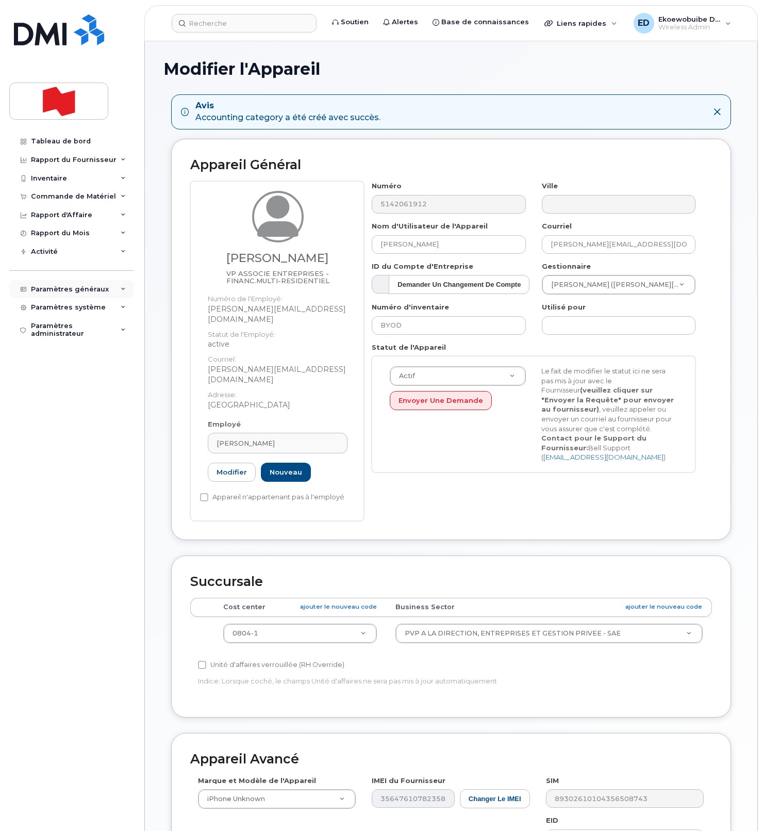
drag, startPoint x: 114, startPoint y: 293, endPoint x: 103, endPoint y: 295, distance: 10.9
click at [114, 293] on div "Paramètres généraux" at bounding box center [71, 289] width 125 height 19
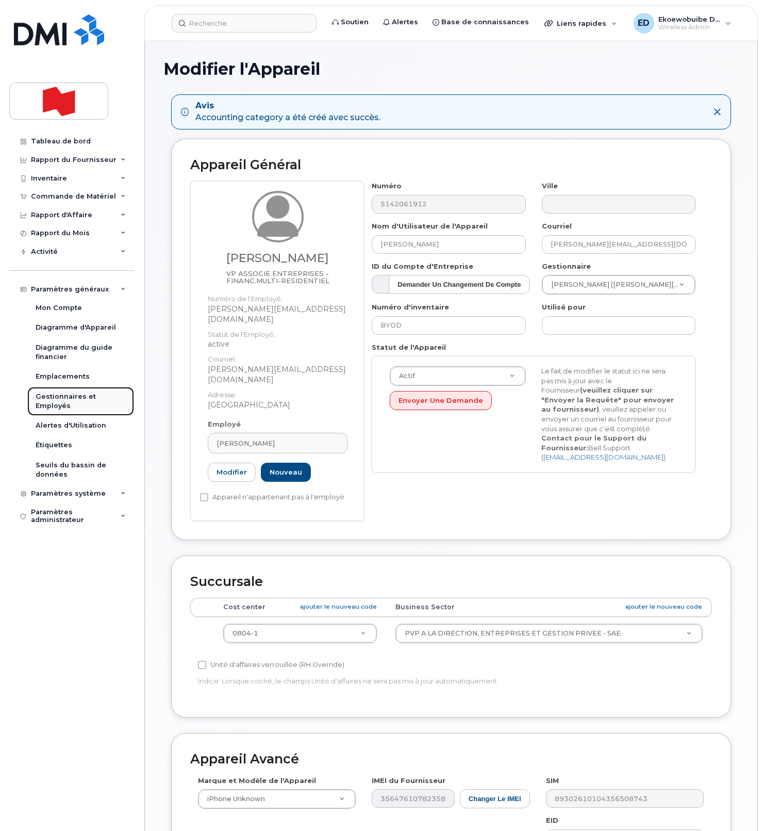
click at [54, 400] on div "Gestionnaires et Employés" at bounding box center [81, 401] width 90 height 19
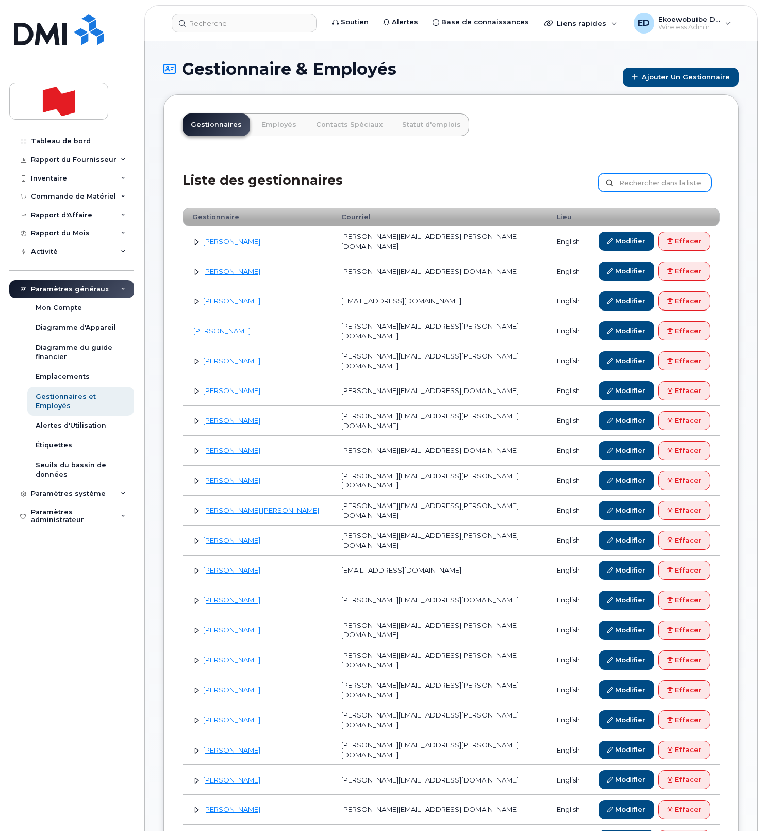
click at [640, 186] on input "text" at bounding box center [654, 182] width 113 height 19
paste input "[PERSON_NAME]"
type input "[PERSON_NAME]"
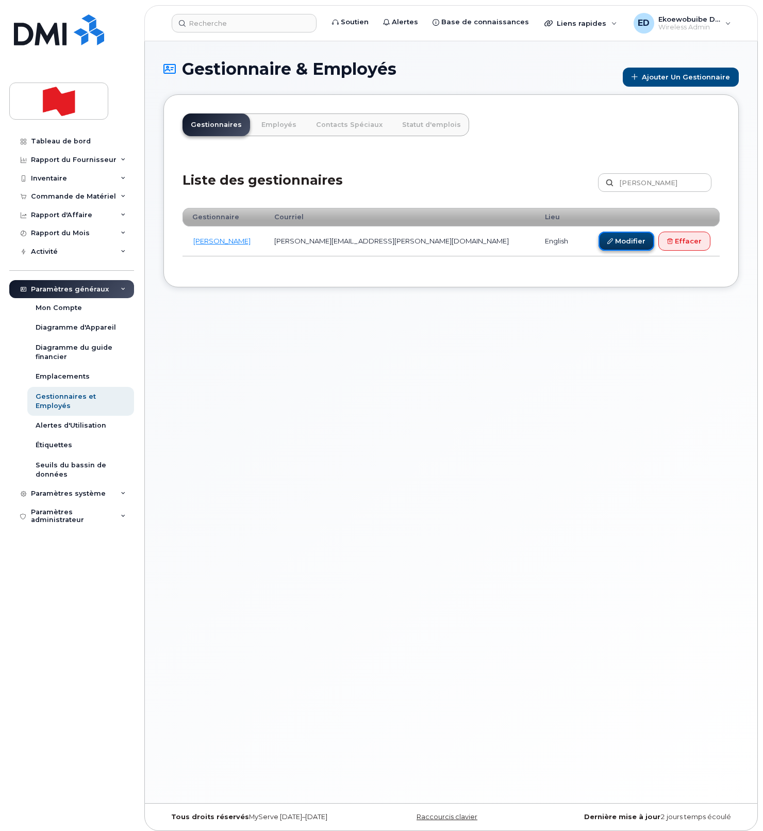
click at [624, 242] on link "Modifier" at bounding box center [627, 241] width 56 height 19
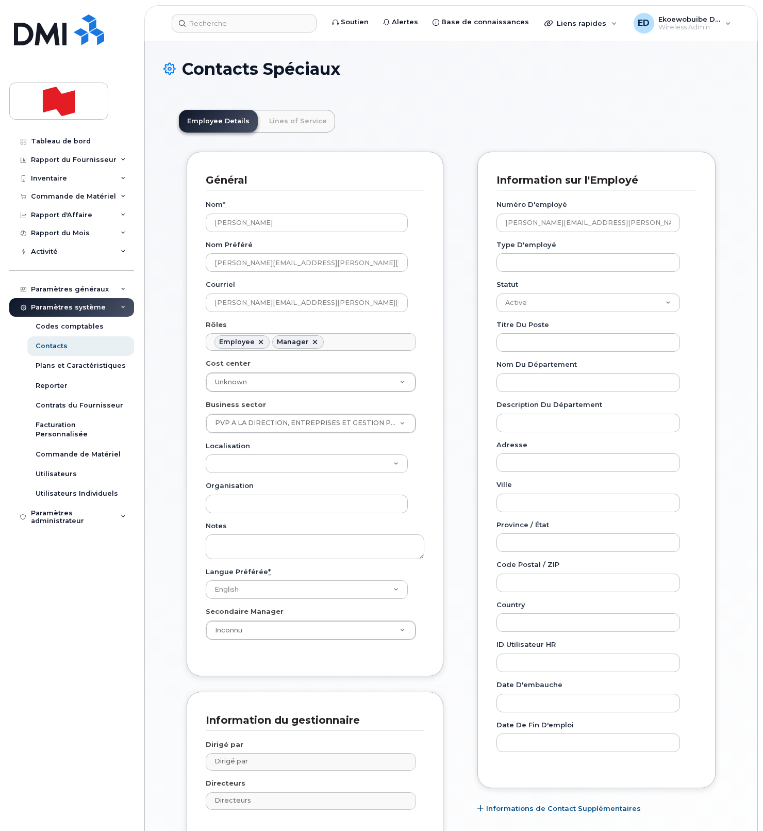
scroll to position [32, 0]
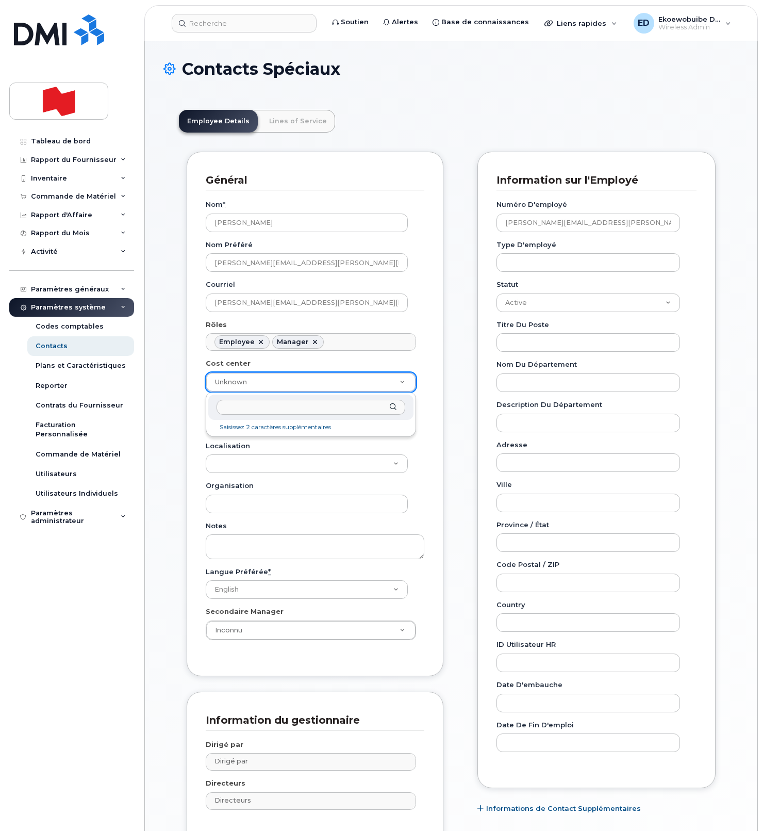
paste input "52831"
type input "5283-1"
type input "36203685"
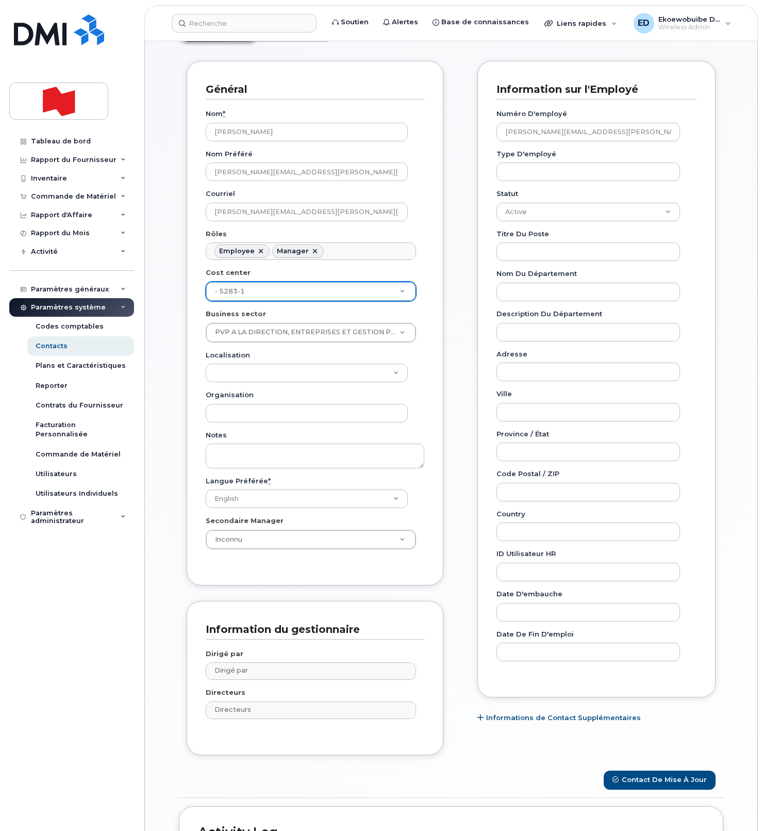
scroll to position [245, 0]
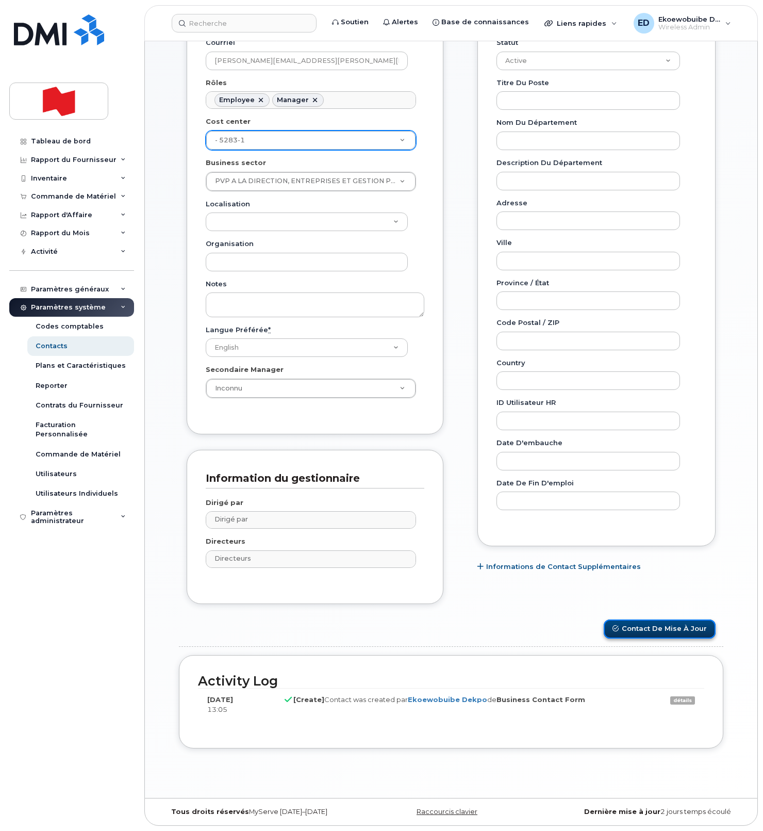
click at [636, 631] on button "Contact de mise à jour" at bounding box center [660, 628] width 112 height 19
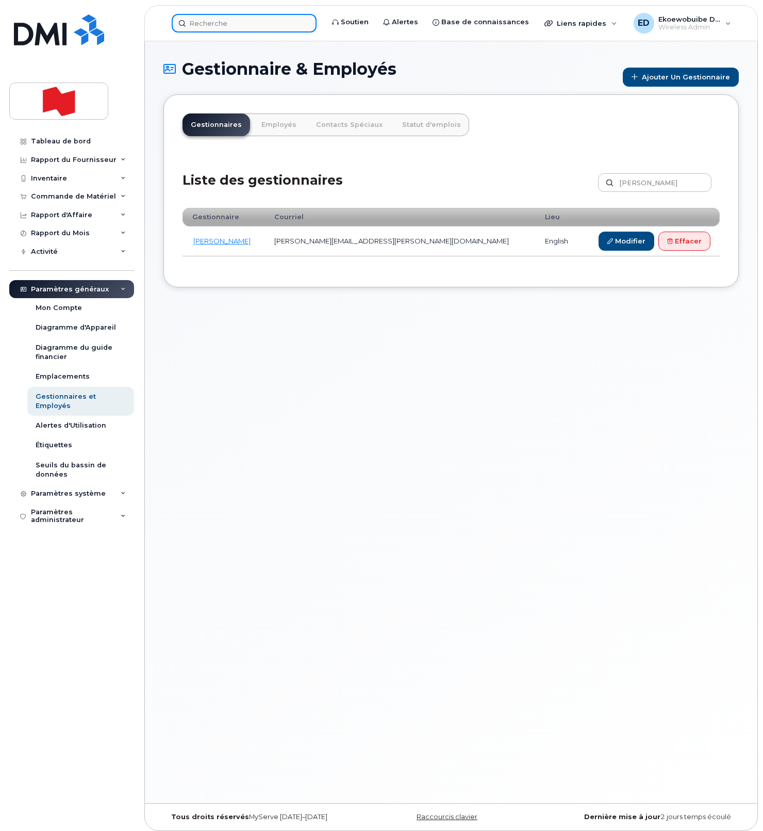
click at [228, 24] on input at bounding box center [244, 23] width 145 height 19
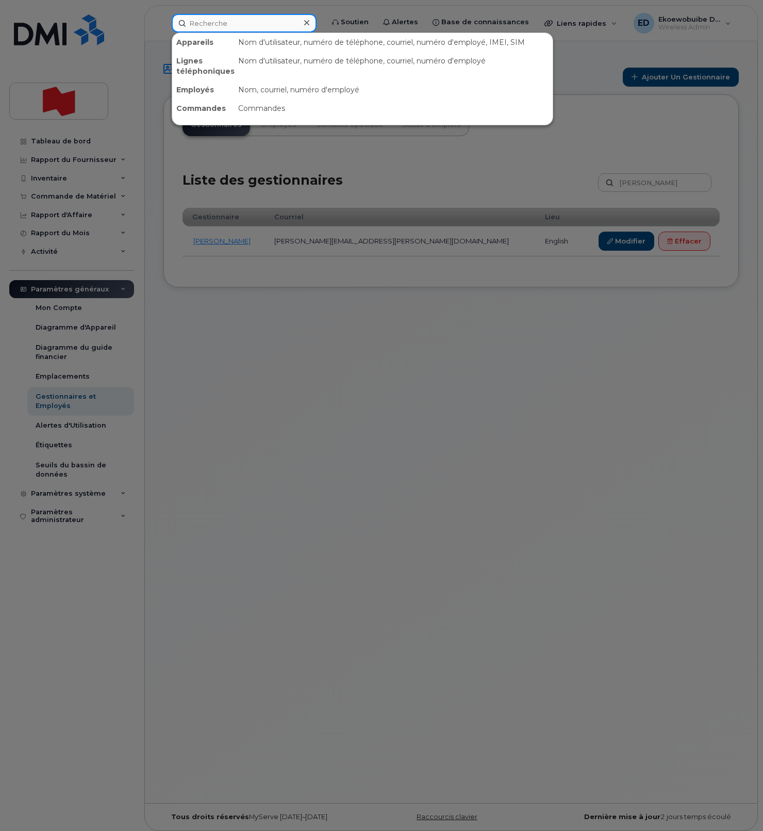
paste input "[PHONE_NUMBER]"
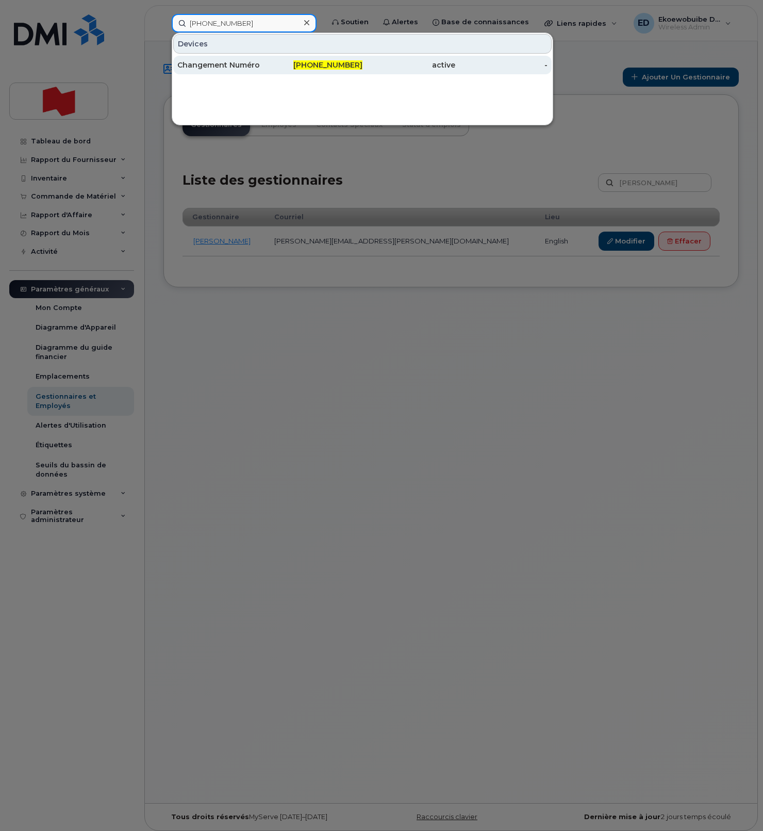
type input "[PHONE_NUMBER]"
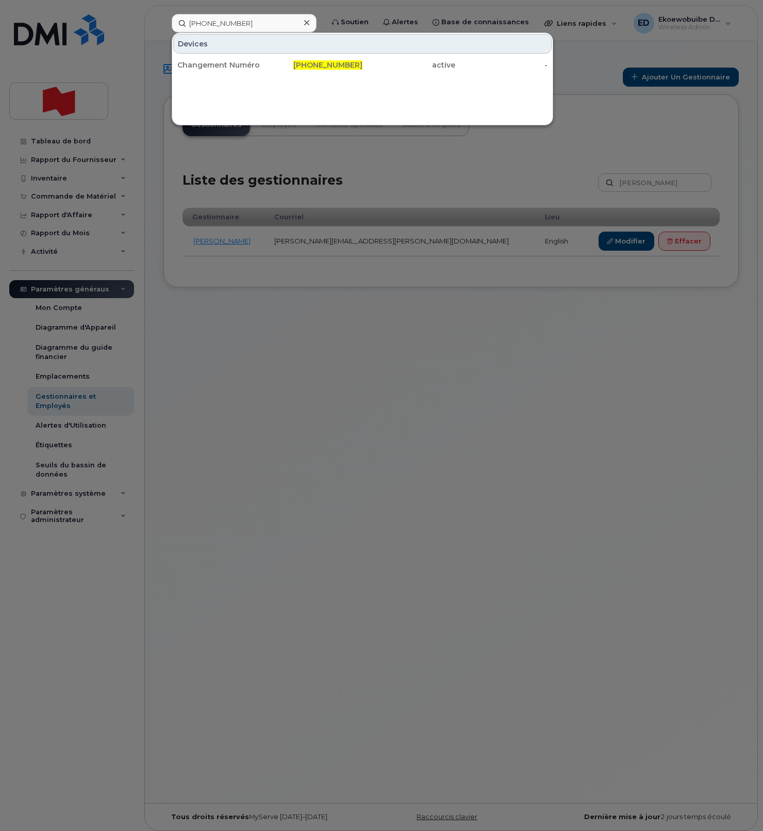
drag, startPoint x: 241, startPoint y: 67, endPoint x: 85, endPoint y: 106, distance: 161.1
click at [241, 67] on div "Changement Numéro" at bounding box center [223, 65] width 93 height 10
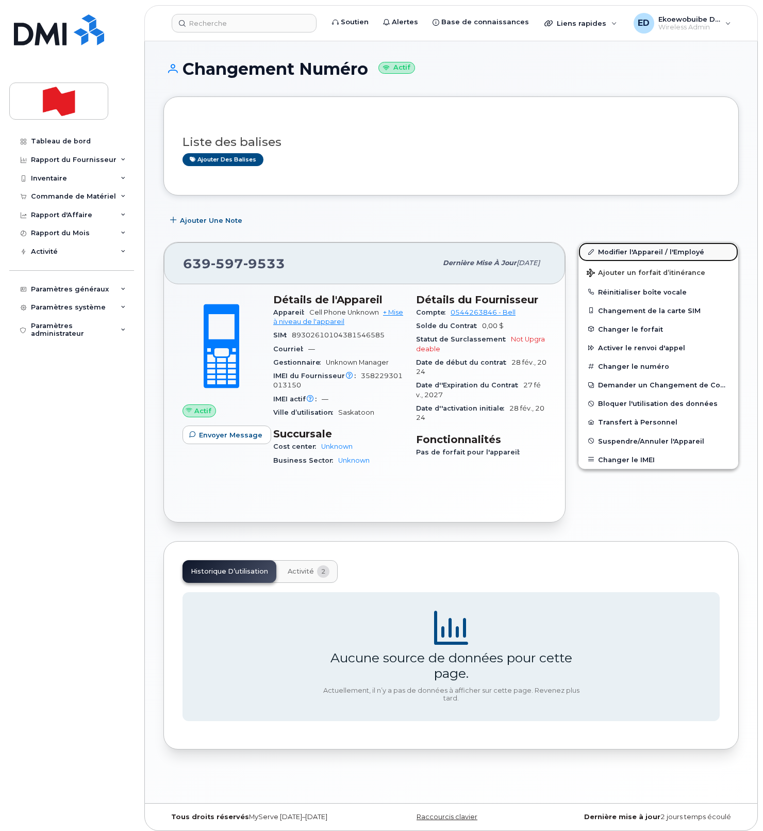
click at [612, 253] on link "Modifier l'Appareil / l'Employé" at bounding box center [659, 251] width 160 height 19
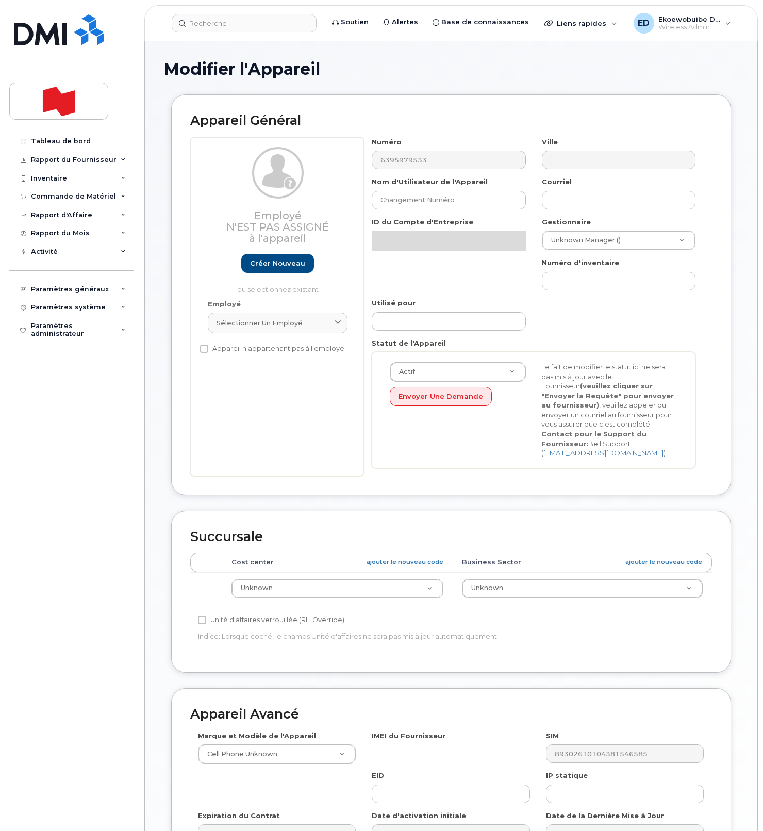
select select "22916206"
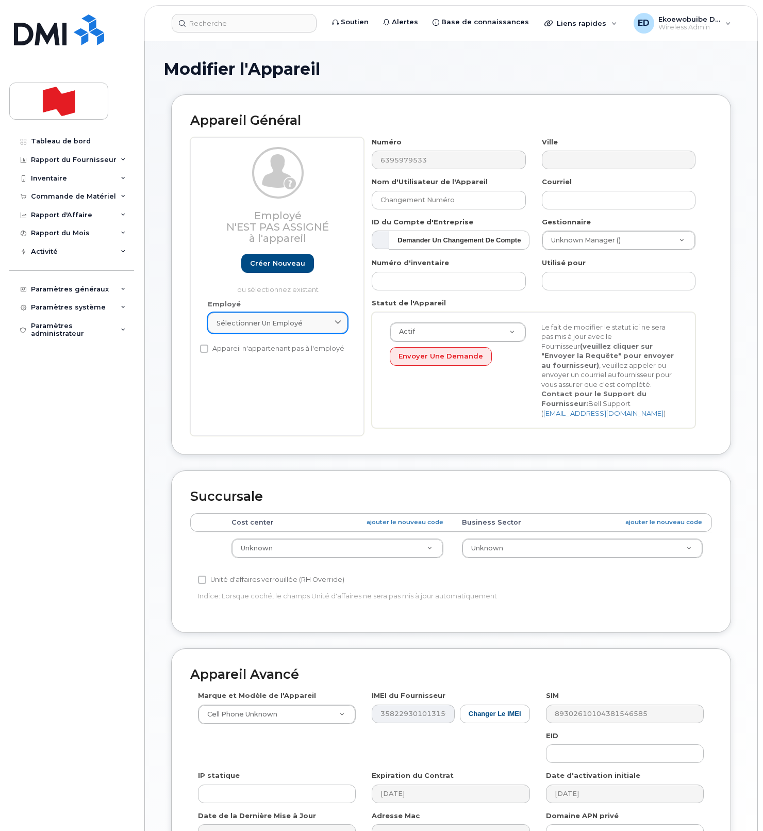
click at [321, 325] on div "Sélectionner un employé" at bounding box center [278, 323] width 122 height 10
paste input "kristin.legars@nbc.ca"
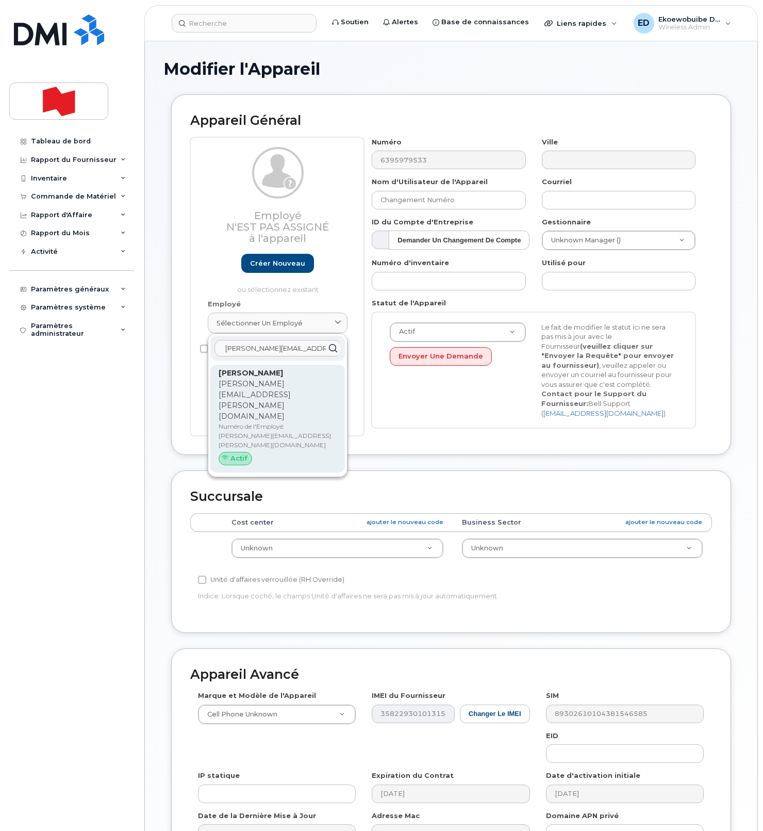
type input "kristin.legars@nbc.ca"
click at [246, 386] on p "[PERSON_NAME][EMAIL_ADDRESS][PERSON_NAME][DOMAIN_NAME]" at bounding box center [278, 399] width 118 height 43
type input "[PERSON_NAME][EMAIL_ADDRESS][PERSON_NAME][DOMAIN_NAME]"
type input "[PERSON_NAME]"
type input "[PERSON_NAME][EMAIL_ADDRESS][PERSON_NAME][DOMAIN_NAME]"
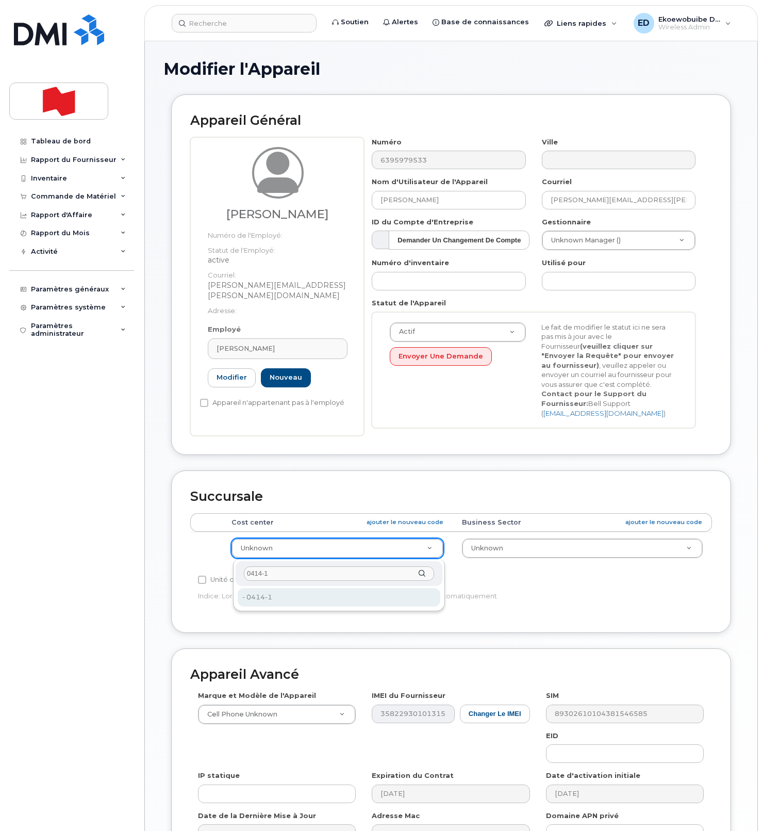
type input "0414-1"
type input "36203686"
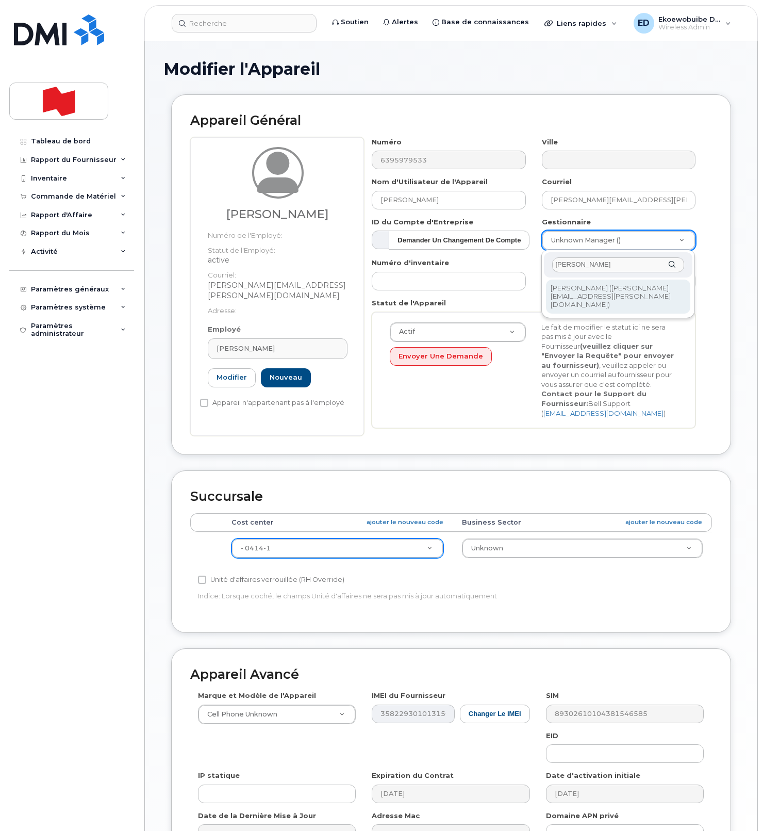
type input "Kelly Walker"
type input "3016701"
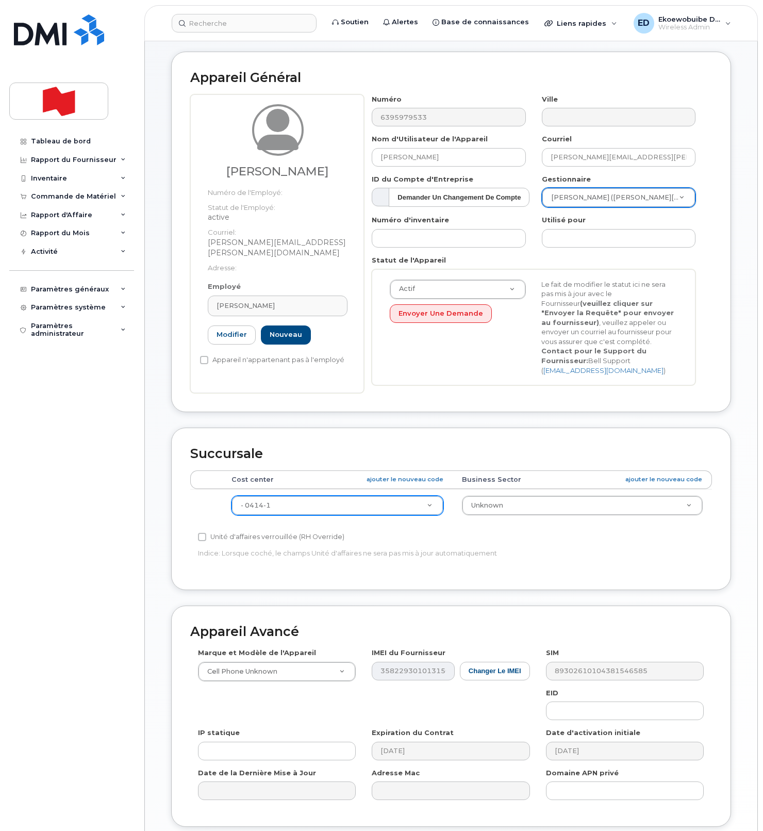
scroll to position [127, 0]
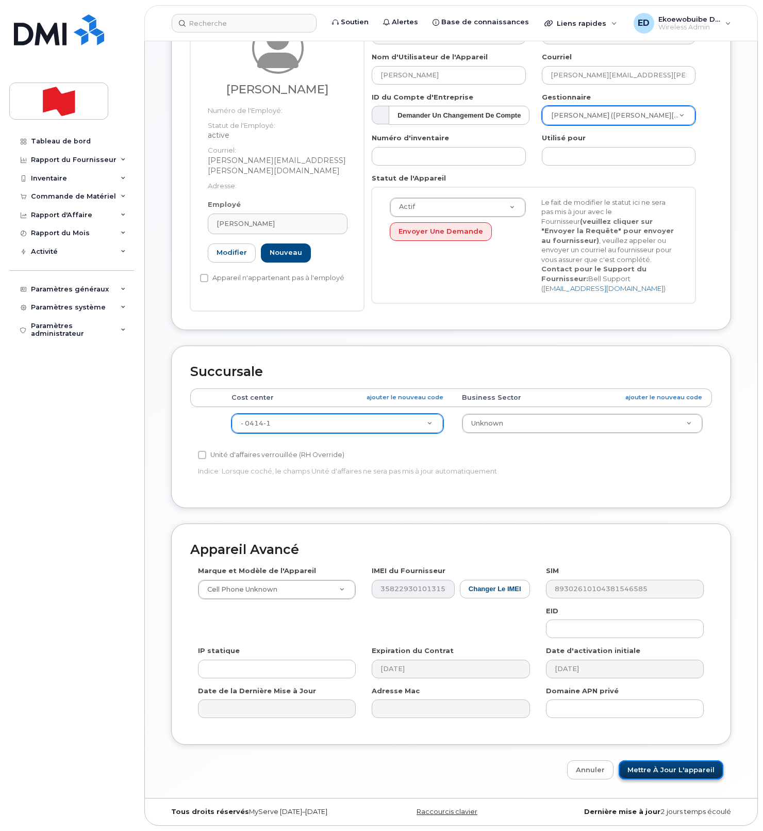
click at [690, 773] on input "Mettre à jour l'appareil" at bounding box center [671, 769] width 105 height 19
type input "Sauvegarde..."
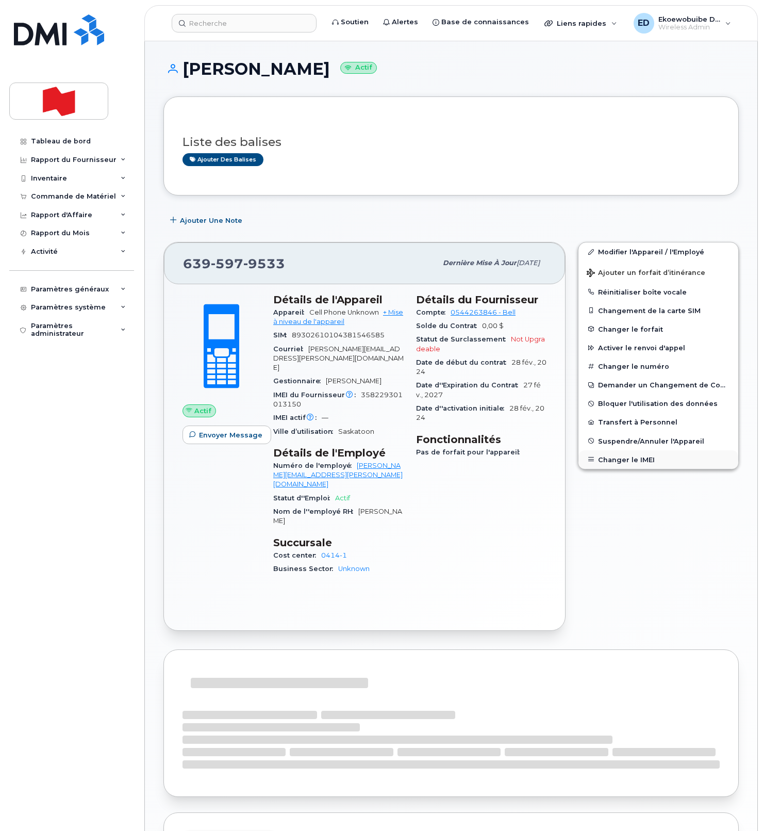
click at [614, 462] on button "Changer le IMEI" at bounding box center [659, 459] width 160 height 19
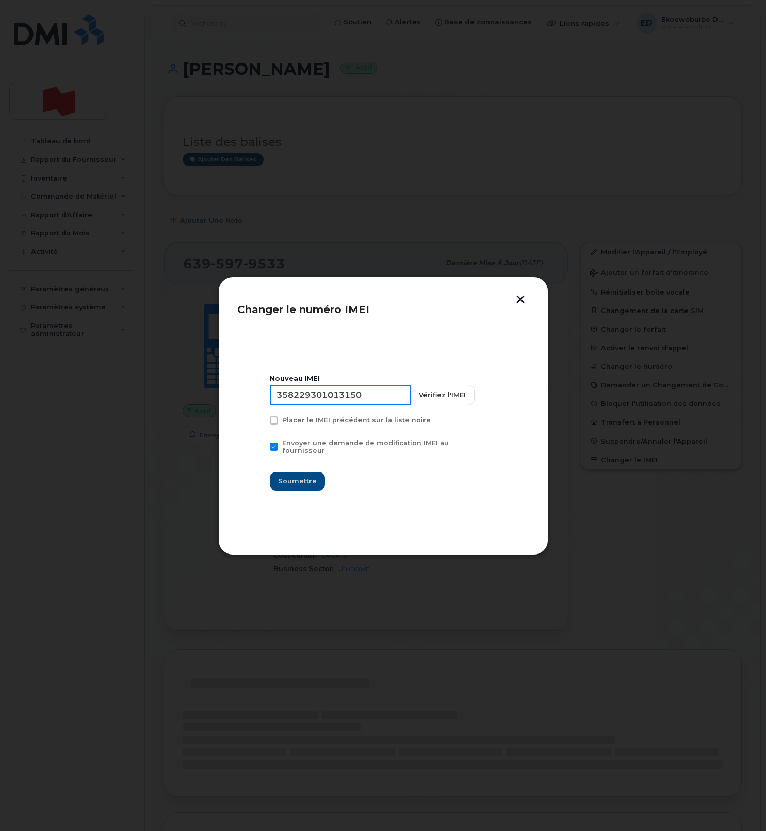
click at [332, 404] on input "358229301013150" at bounding box center [340, 395] width 141 height 21
click at [331, 404] on input "358229301013150" at bounding box center [340, 395] width 141 height 21
type input "354216331551196"
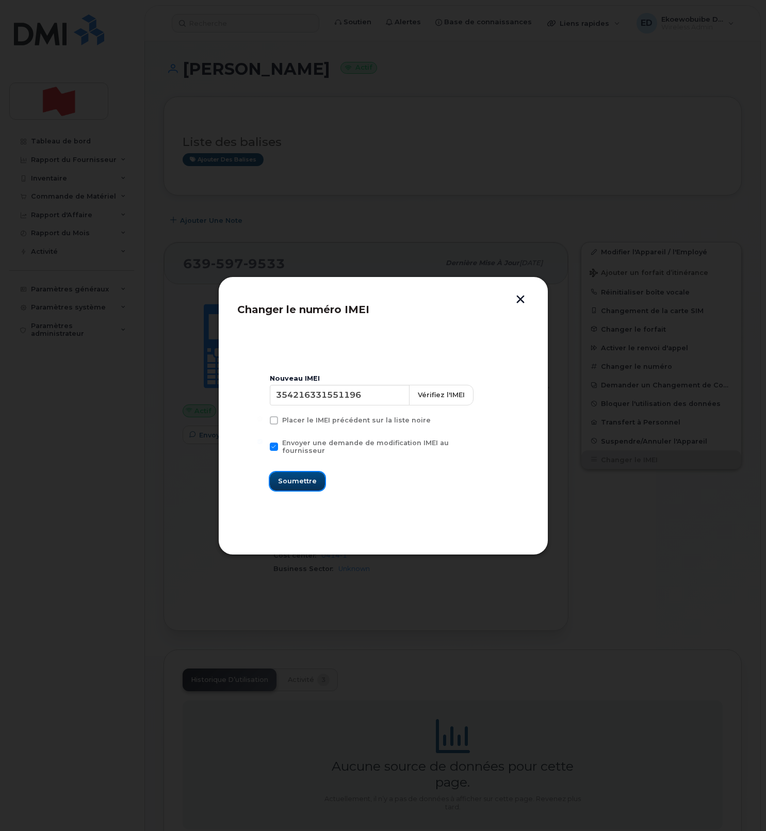
drag, startPoint x: 304, startPoint y: 475, endPoint x: 299, endPoint y: 477, distance: 6.0
click at [302, 476] on span "Soumettre" at bounding box center [297, 481] width 39 height 10
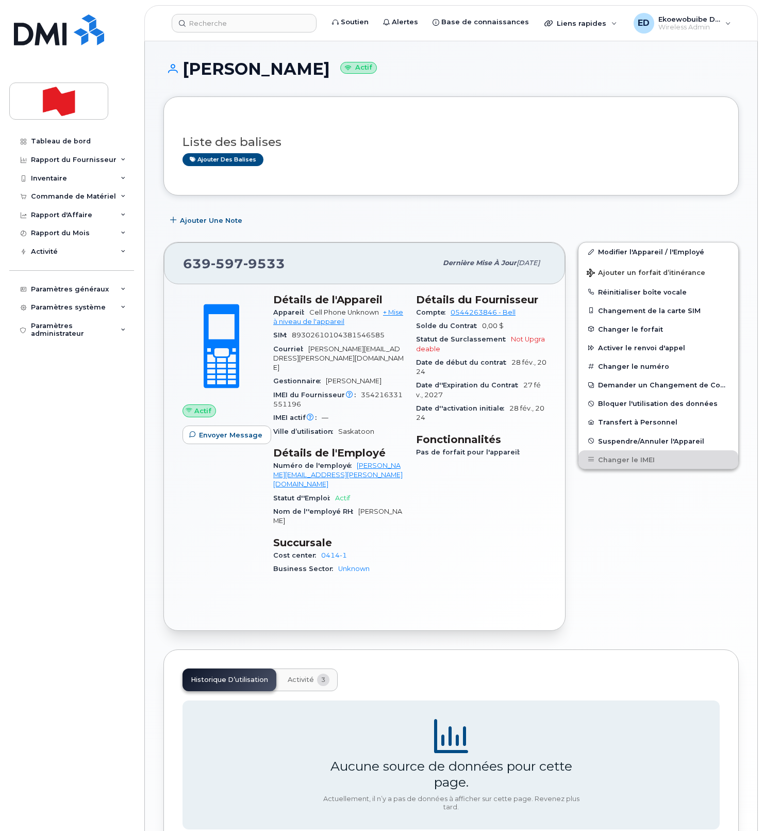
click at [447, 154] on div "Ajouter des balises" at bounding box center [447, 159] width 529 height 13
click at [224, 23] on input at bounding box center [244, 23] width 145 height 19
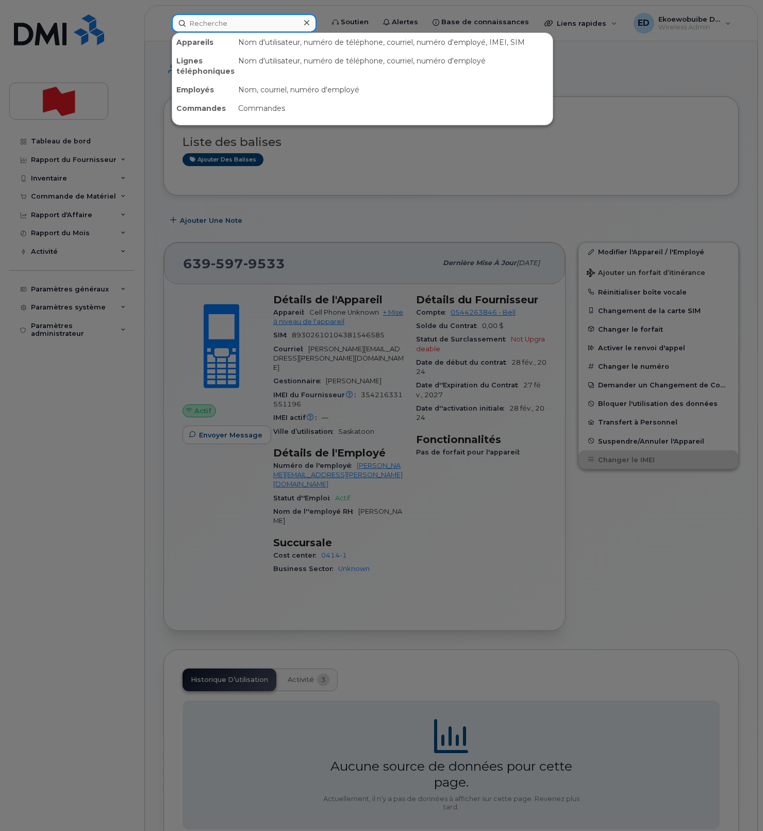
paste input "[PERSON_NAME]"
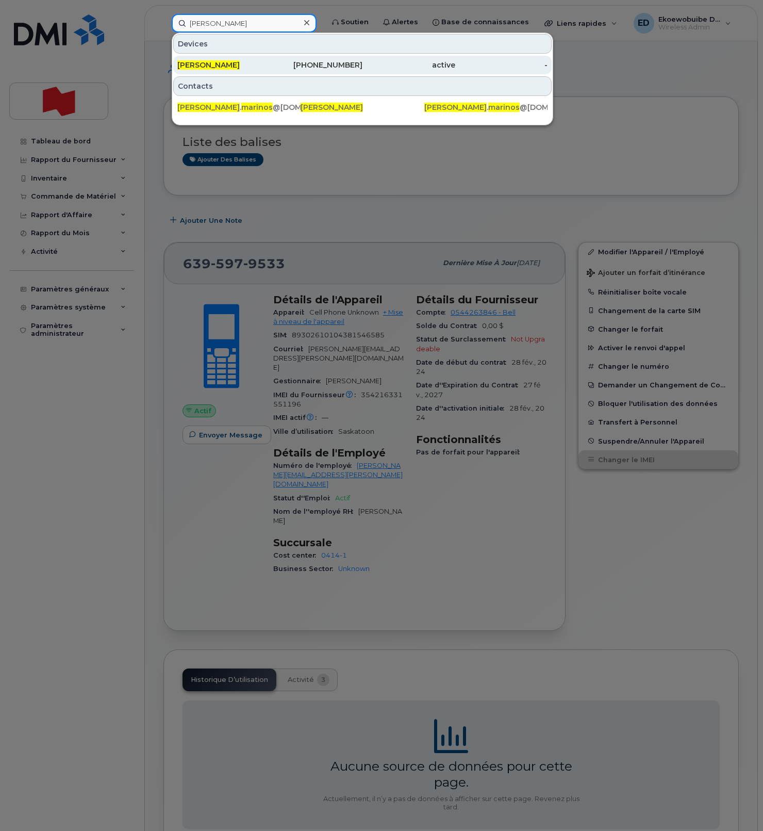
type input "[PERSON_NAME]"
click at [221, 68] on span "[PERSON_NAME]" at bounding box center [208, 64] width 62 height 9
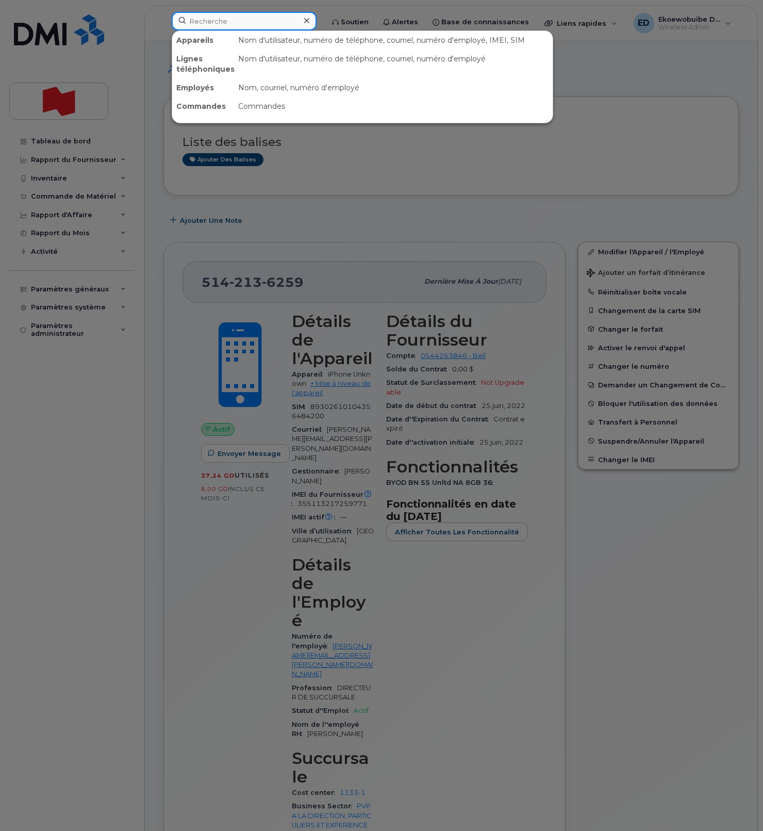
click at [213, 25] on input at bounding box center [244, 21] width 145 height 19
paste input "2366627179"
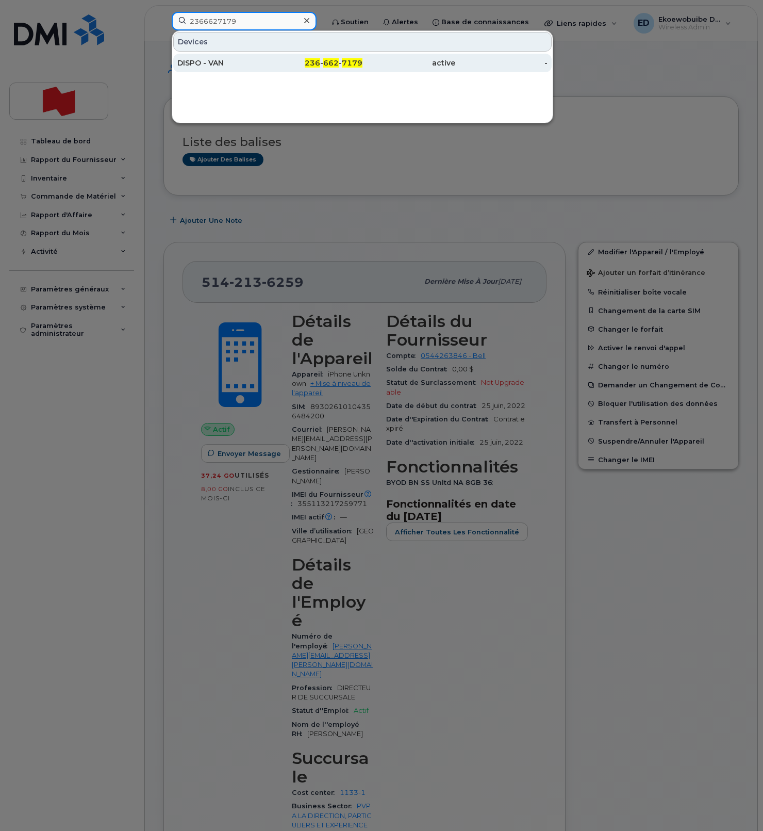
type input "2366627179"
click at [229, 66] on div "DISPO - VAN" at bounding box center [223, 63] width 93 height 10
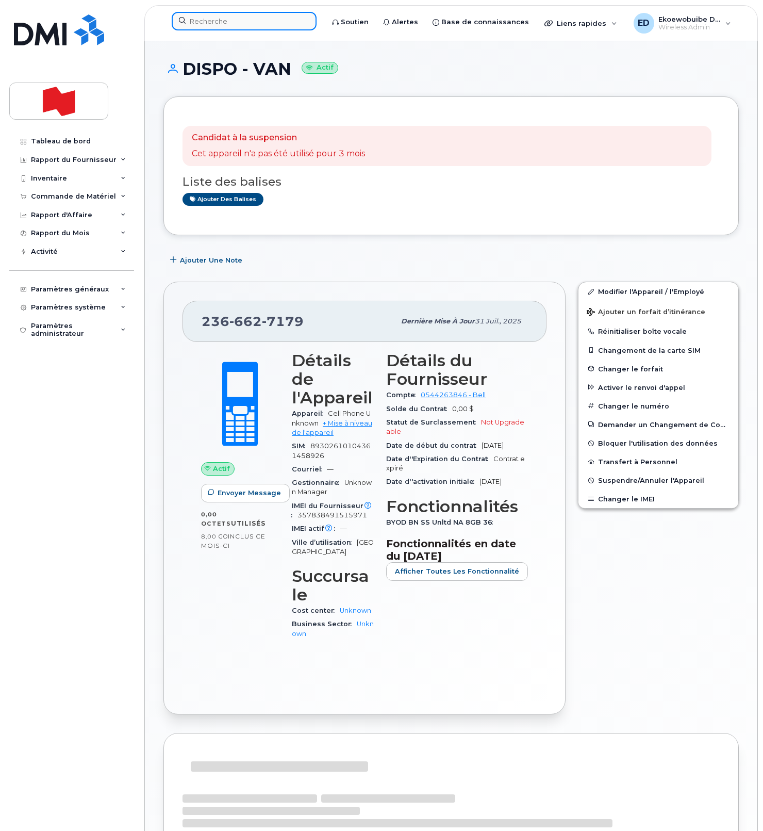
click at [218, 20] on input at bounding box center [244, 21] width 145 height 19
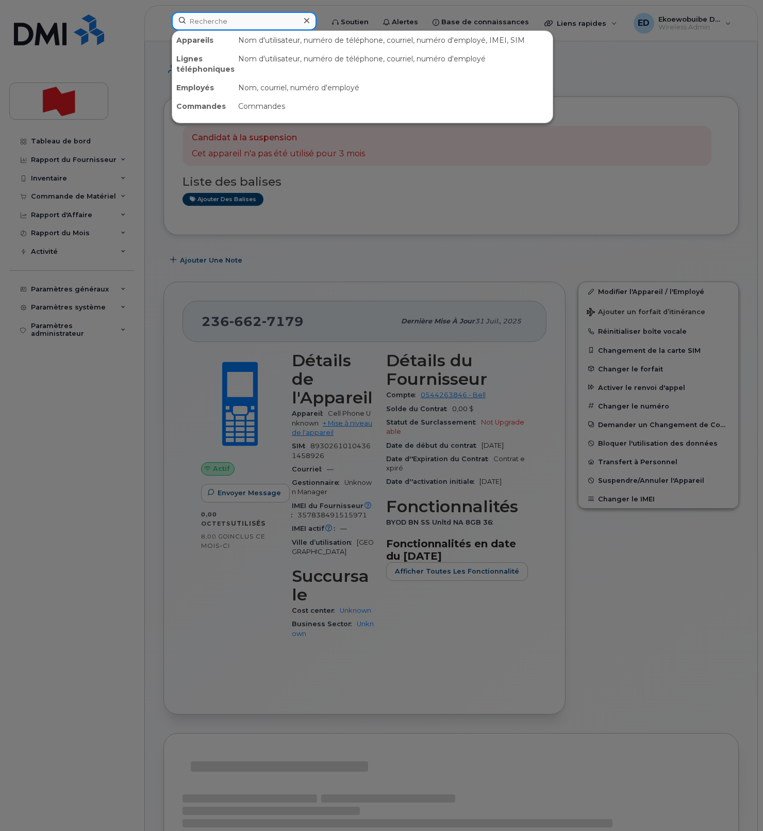
paste input "[PERSON_NAME]"
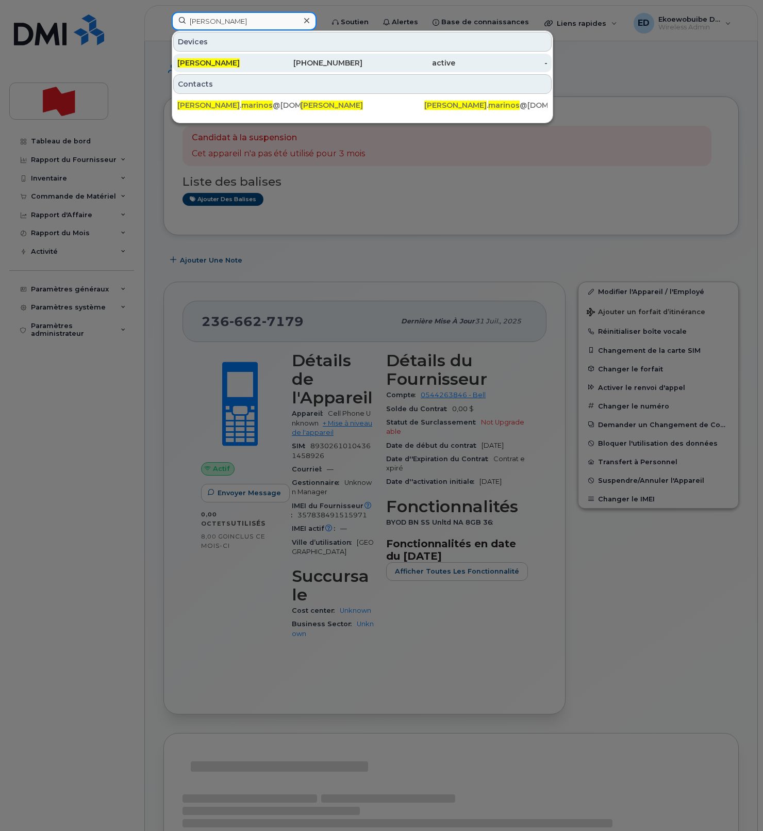
type input "Angelo Marinos"
click at [228, 65] on span "Angelo Marinos" at bounding box center [208, 62] width 62 height 9
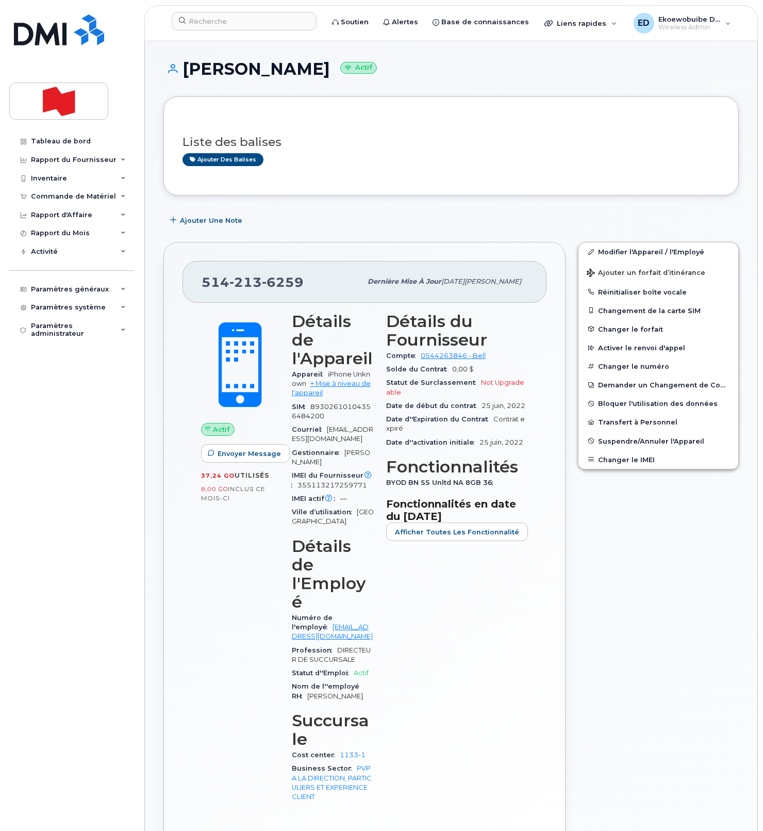
click at [235, 35] on header "Soutien Alertes Base de connaissances Liens rapides Suspendre/Supprimer l’appar…" at bounding box center [451, 23] width 614 height 36
click at [233, 26] on input at bounding box center [244, 21] width 145 height 19
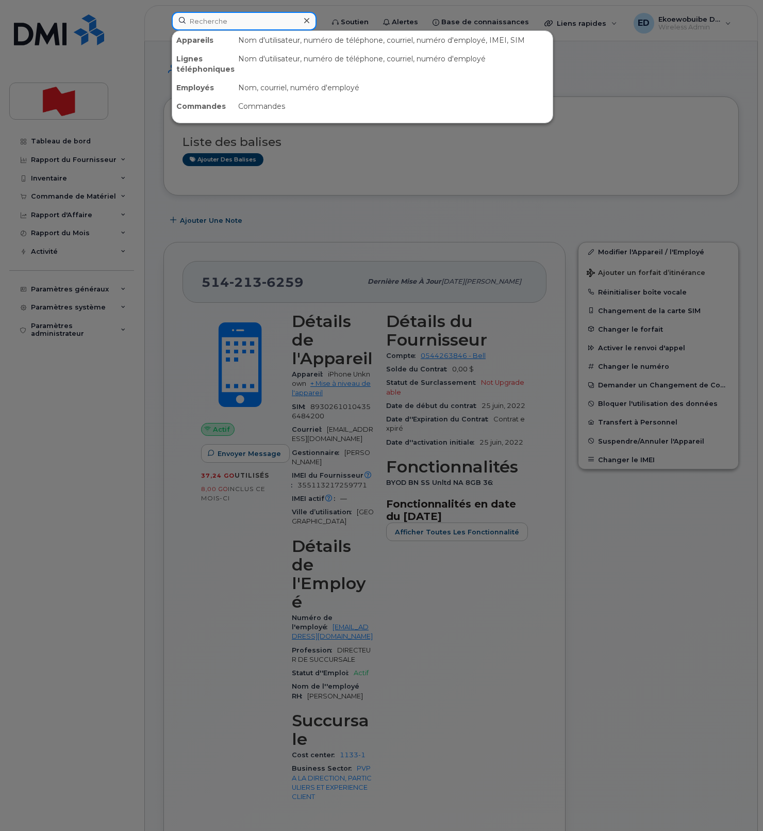
paste input "Alexandre Gagnon"
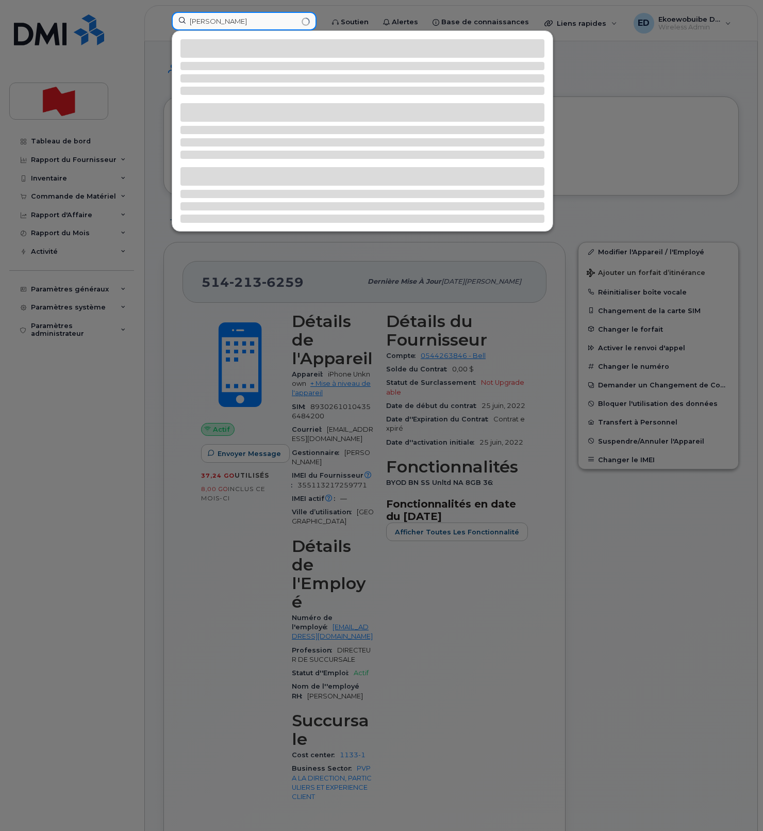
type input "[PERSON_NAME]"
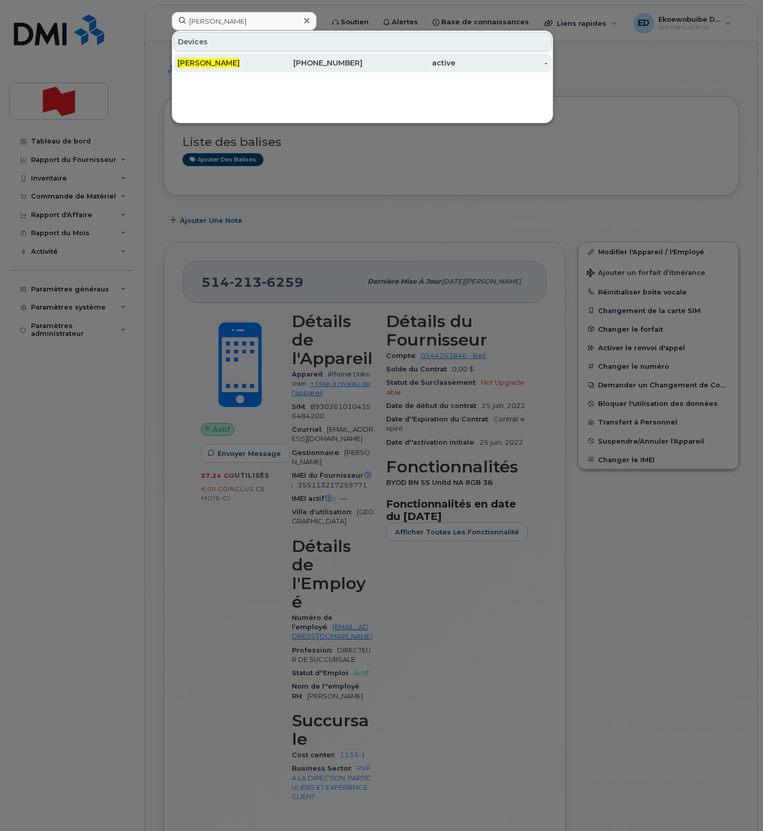
click at [238, 59] on span "[PERSON_NAME]" at bounding box center [208, 62] width 62 height 9
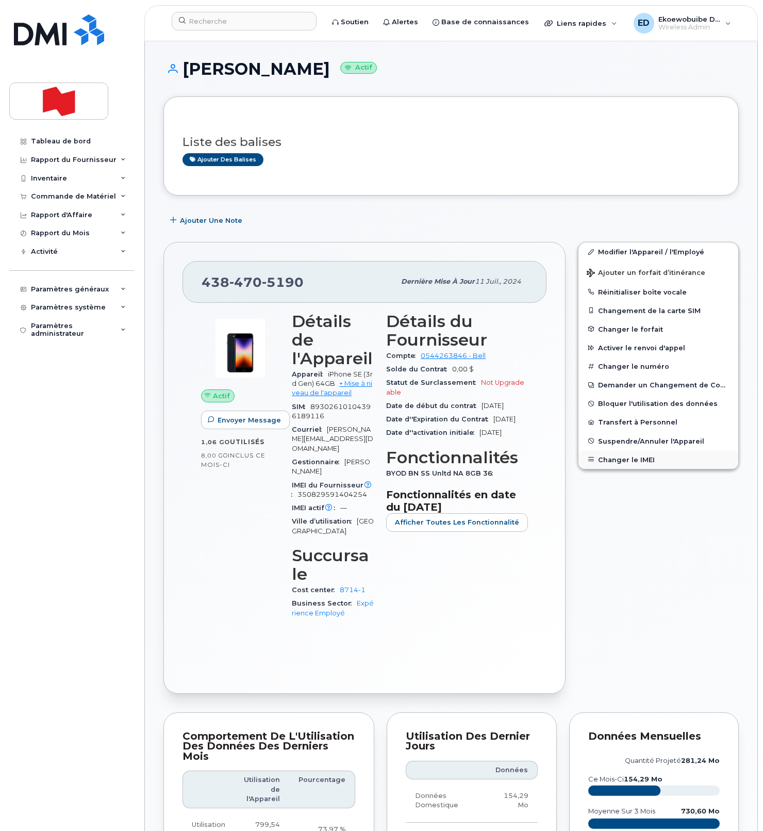
click at [611, 459] on button "Changer le IMEI" at bounding box center [659, 459] width 160 height 19
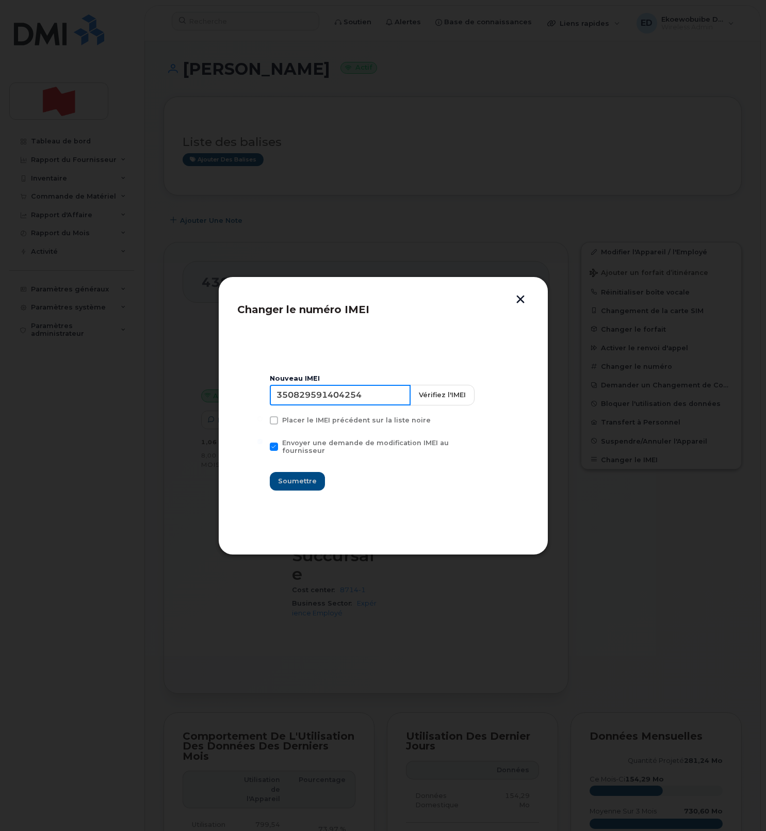
click at [335, 405] on input "350829591404254" at bounding box center [340, 395] width 141 height 21
drag, startPoint x: 517, startPoint y: 299, endPoint x: 520, endPoint y: 306, distance: 8.2
click at [517, 299] on button "button" at bounding box center [520, 300] width 15 height 11
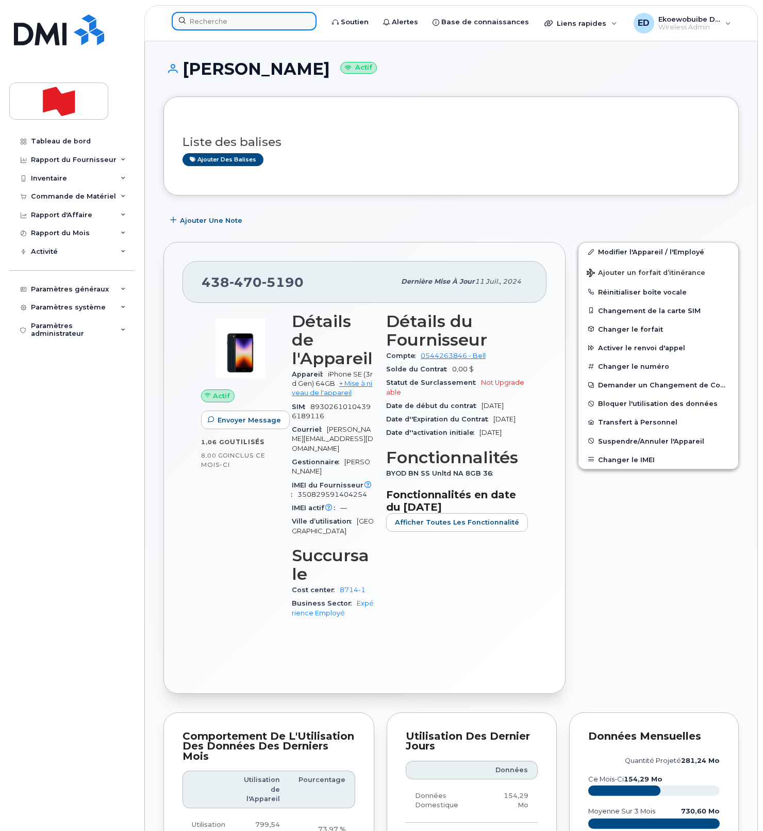
click at [229, 23] on input at bounding box center [244, 21] width 145 height 19
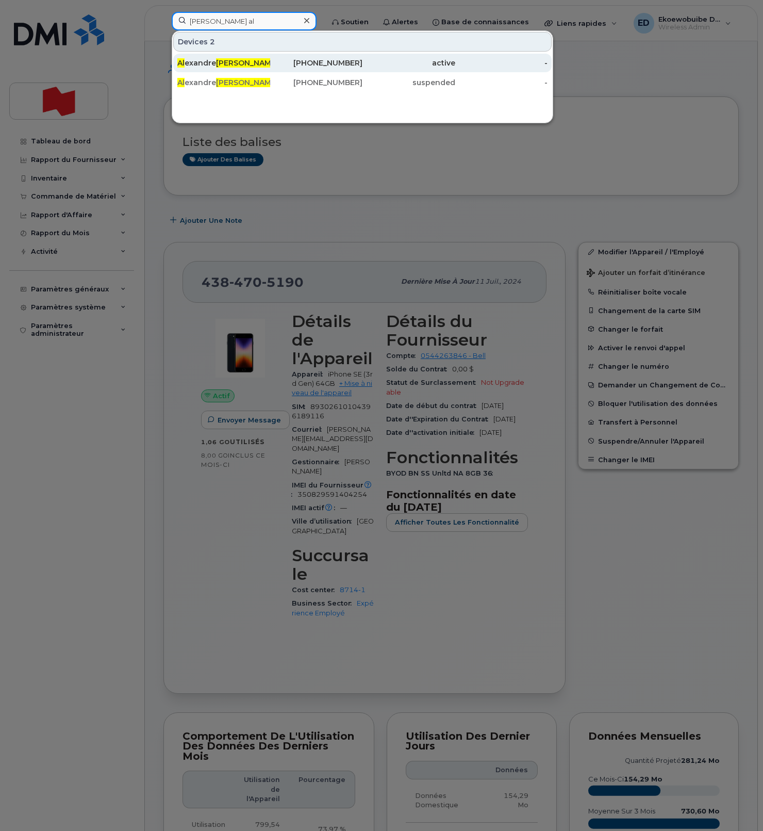
type input "morin al"
click at [217, 63] on span "Morin" at bounding box center [247, 62] width 62 height 9
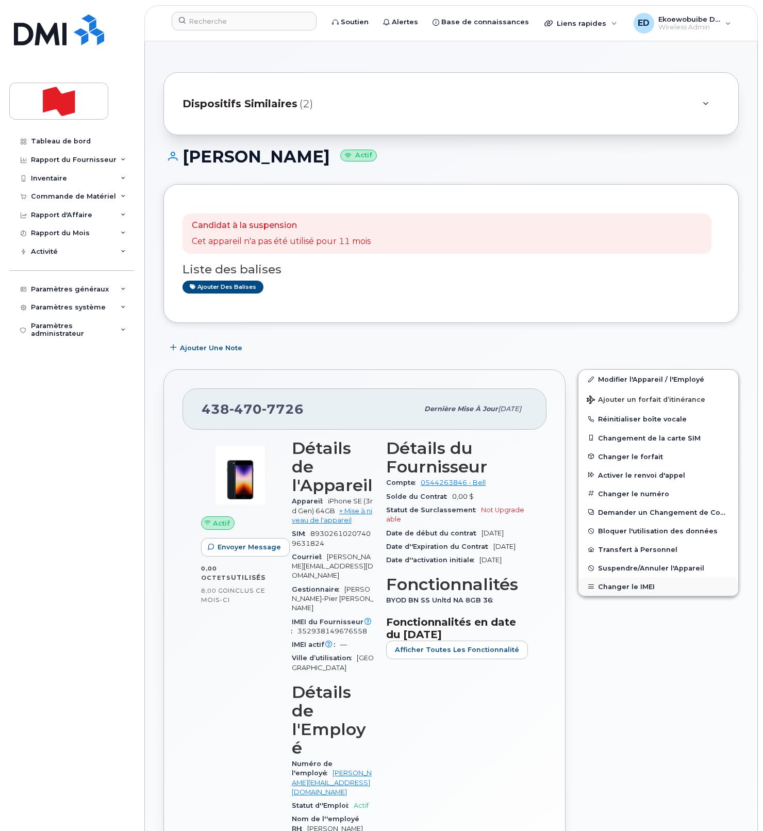
click at [615, 586] on button "Changer le IMEI" at bounding box center [659, 586] width 160 height 19
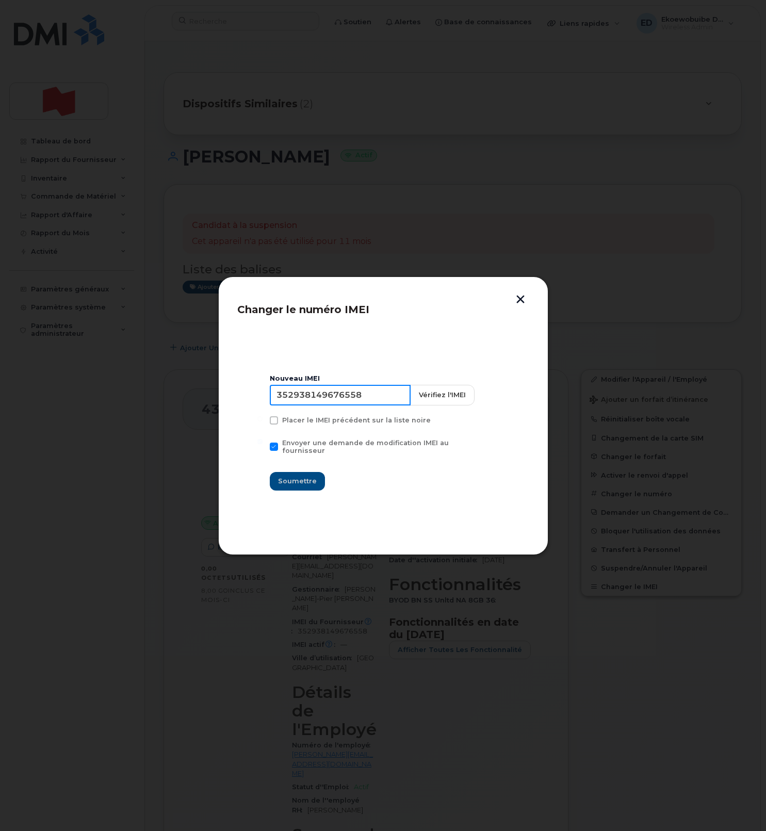
click at [341, 403] on input "352938149676558" at bounding box center [340, 395] width 141 height 21
click at [524, 303] on button "button" at bounding box center [520, 300] width 15 height 11
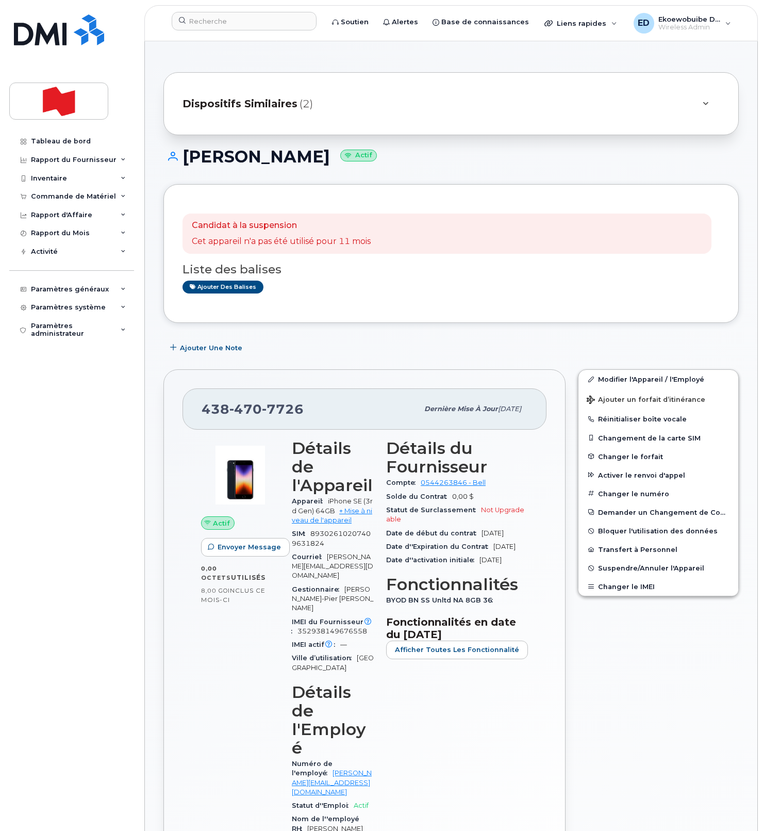
drag, startPoint x: 455, startPoint y: 164, endPoint x: 432, endPoint y: 172, distance: 24.3
click at [450, 167] on div "[PERSON_NAME] Actif" at bounding box center [450, 165] width 575 height 37
click at [424, 103] on div "Dispositifs Similaires (2)" at bounding box center [437, 103] width 508 height 25
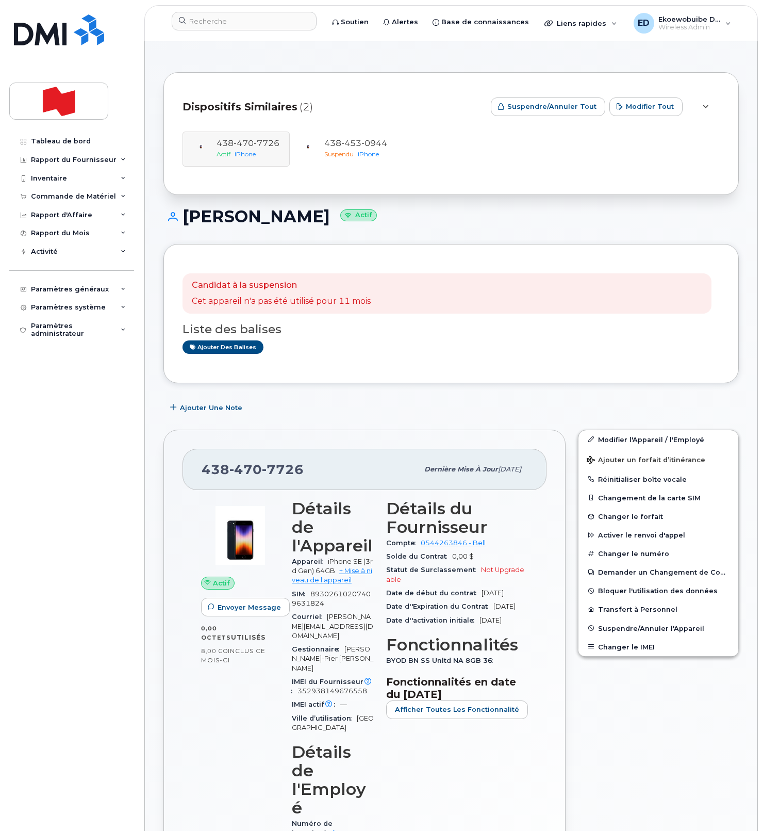
click at [238, 150] on div "[PHONE_NUMBER] Actif iPhone [PHONE_NUMBER] Suspendu iPhone" at bounding box center [451, 148] width 537 height 35
click at [616, 642] on button "Changer le IMEI" at bounding box center [659, 646] width 160 height 19
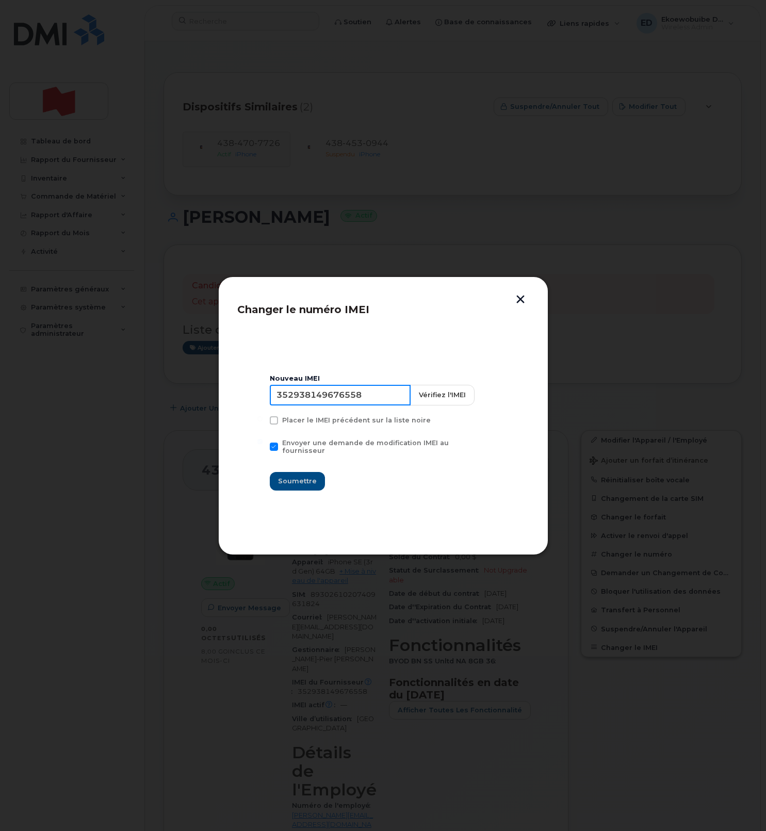
click at [345, 395] on input "352938149676558" at bounding box center [340, 395] width 141 height 21
click at [517, 300] on button "button" at bounding box center [520, 300] width 15 height 11
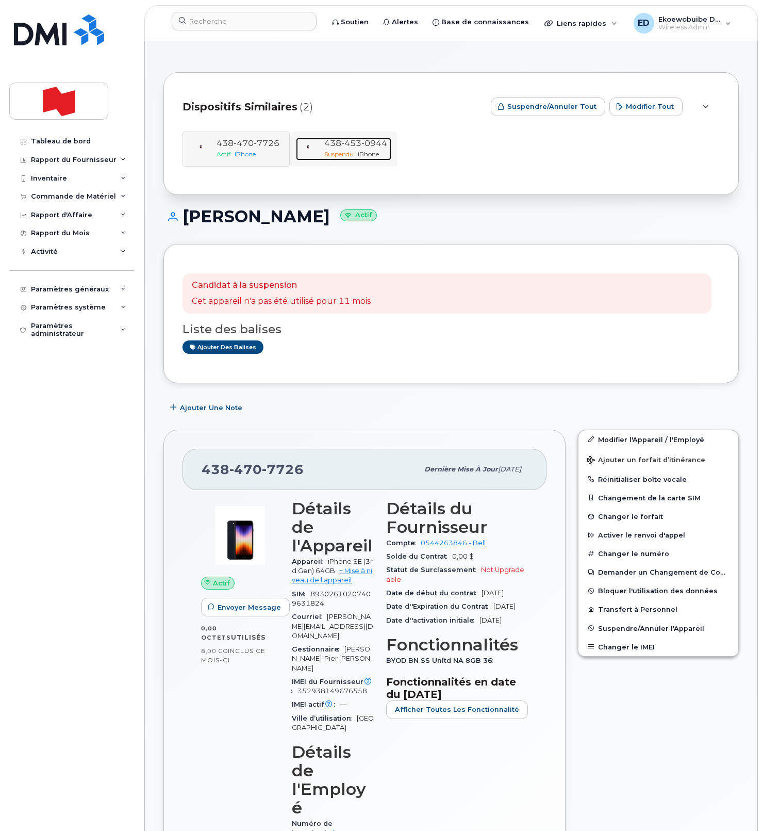
click at [356, 156] on div "Suspendu iPhone" at bounding box center [355, 154] width 63 height 9
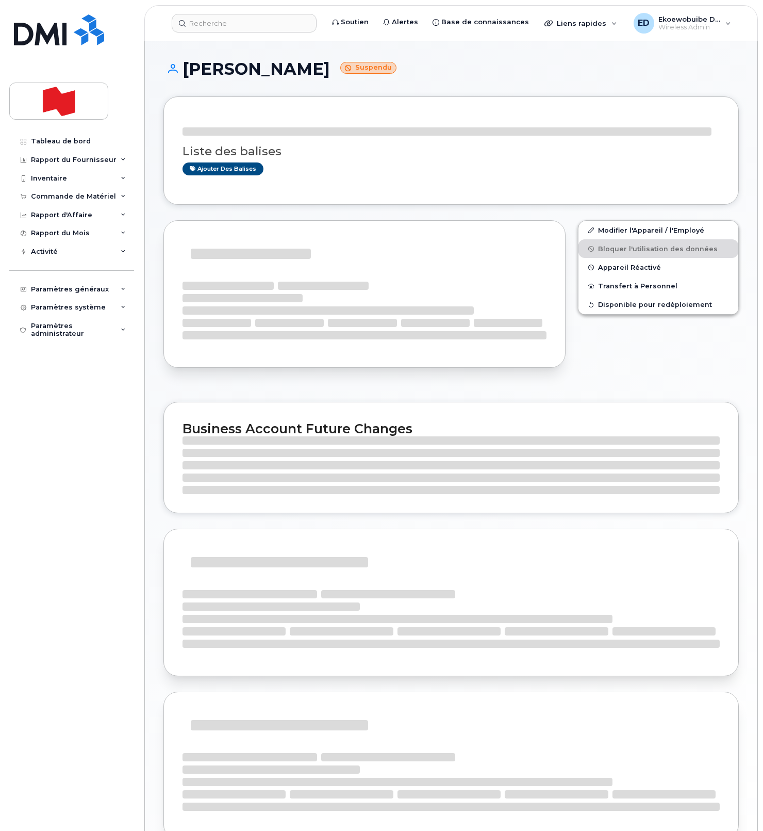
scroll to position [1, 0]
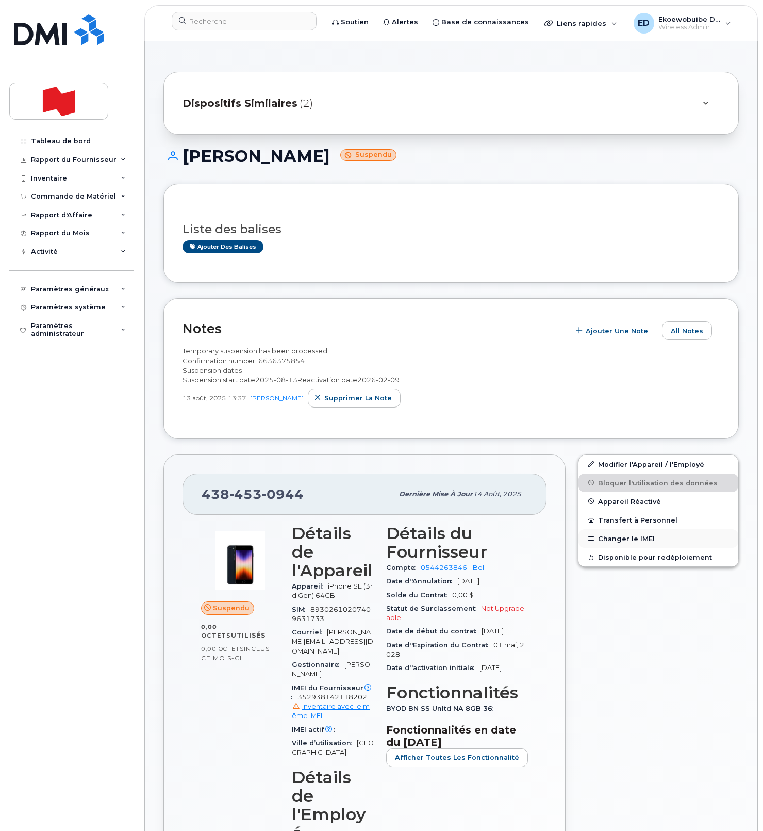
click at [623, 538] on button "Changer le IMEI" at bounding box center [659, 538] width 160 height 19
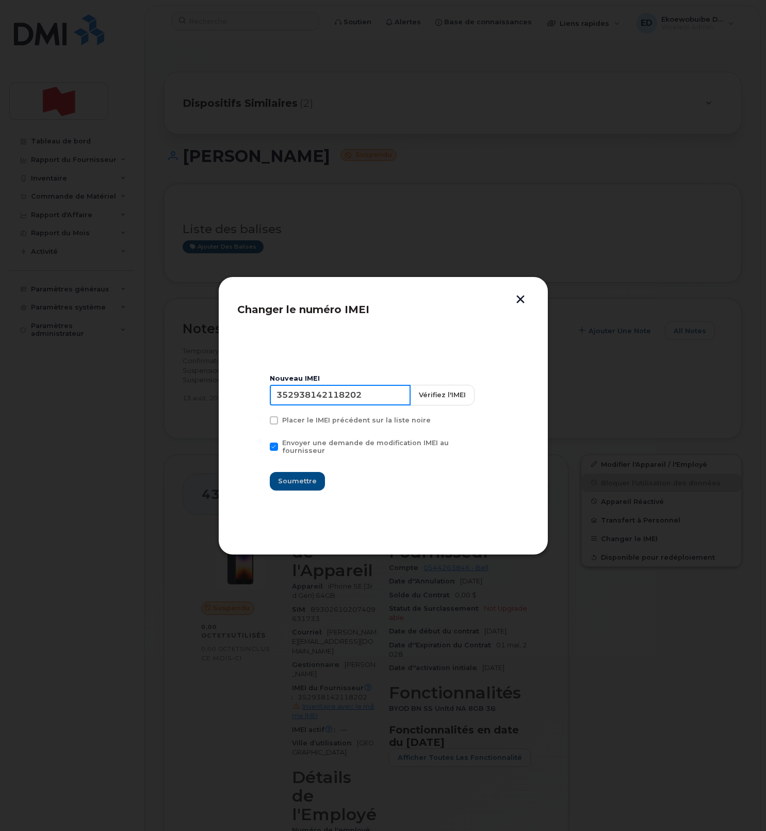
click at [343, 403] on input "352938142118202" at bounding box center [340, 395] width 141 height 21
click at [517, 299] on button "button" at bounding box center [520, 300] width 15 height 11
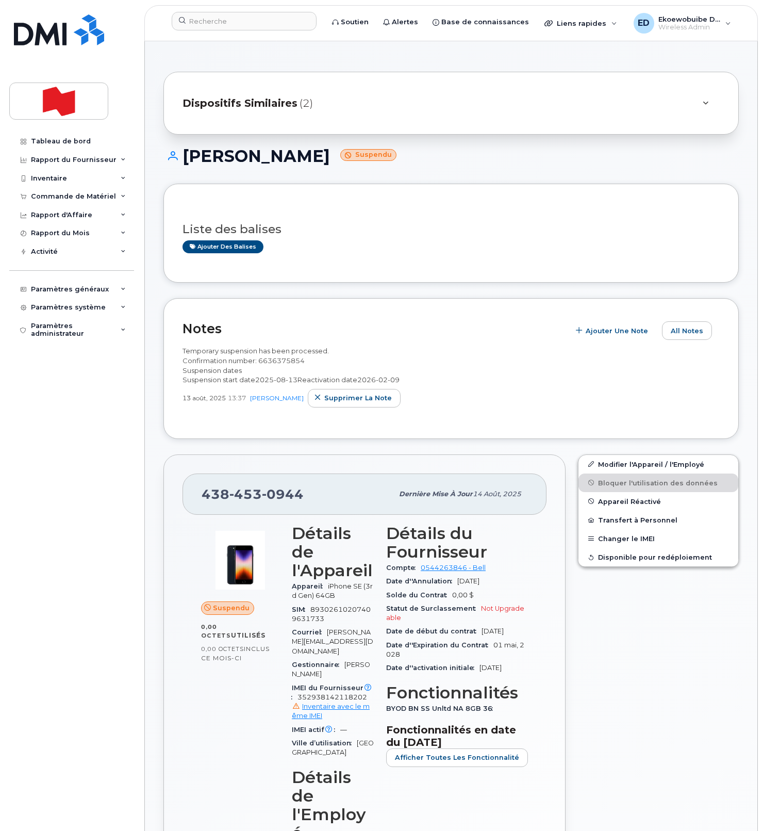
click at [290, 158] on h1 "Alexandre Morin Suspendu" at bounding box center [450, 156] width 575 height 18
copy h1 "Morin"
click at [382, 208] on div "Liste des balises Ajouter des balises" at bounding box center [451, 233] width 537 height 61
drag, startPoint x: 329, startPoint y: 627, endPoint x: 324, endPoint y: 618, distance: 11.1
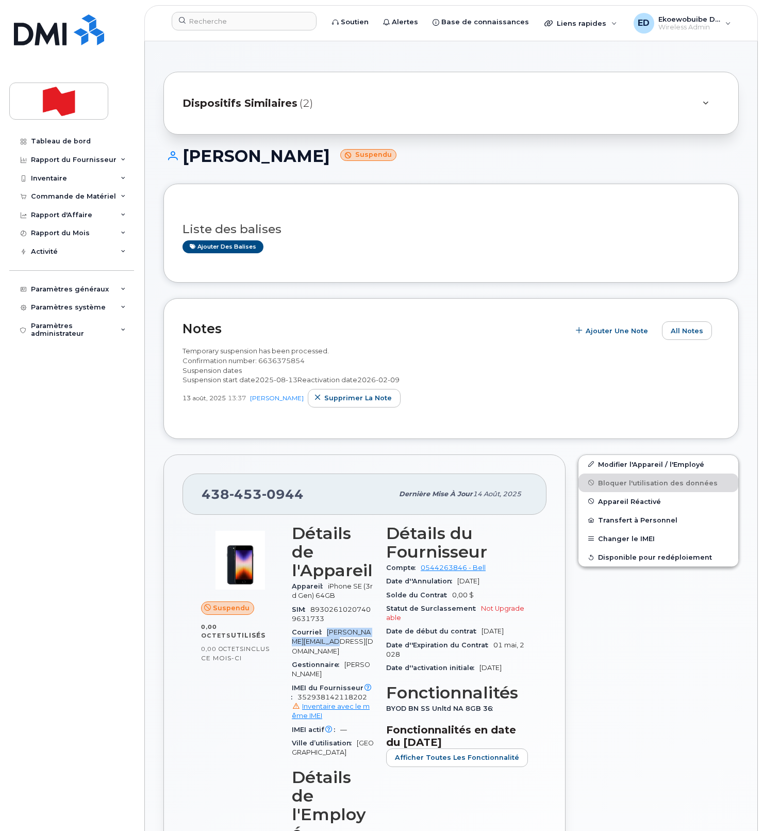
click at [324, 625] on div "Courriel alexandre.morin@bnc.ca" at bounding box center [333, 641] width 82 height 32
copy span "[PERSON_NAME][EMAIL_ADDRESS][DOMAIN_NAME]"
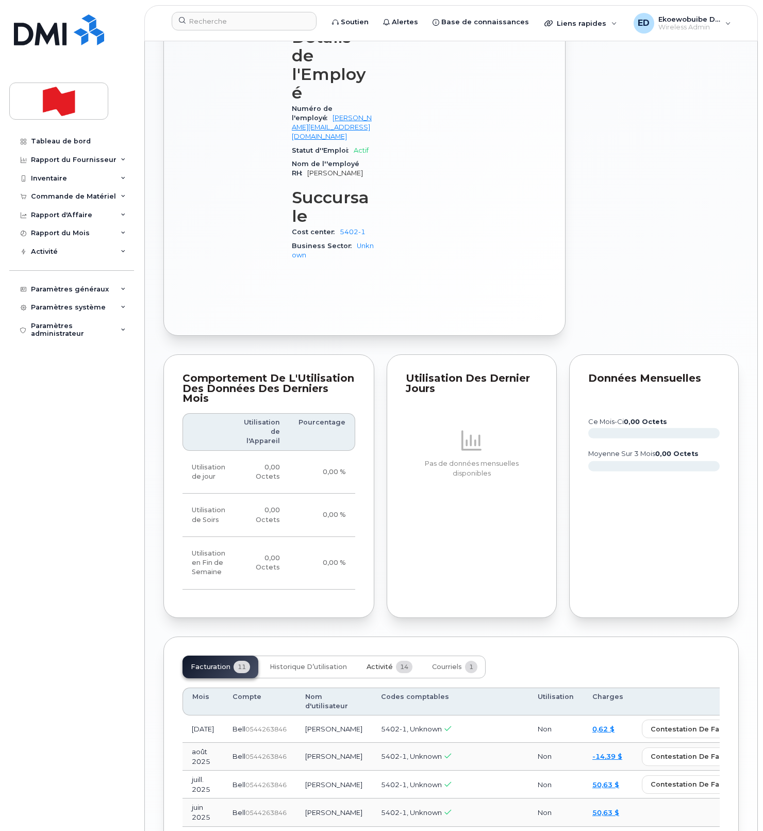
click at [378, 663] on span "Activité" at bounding box center [380, 667] width 26 height 8
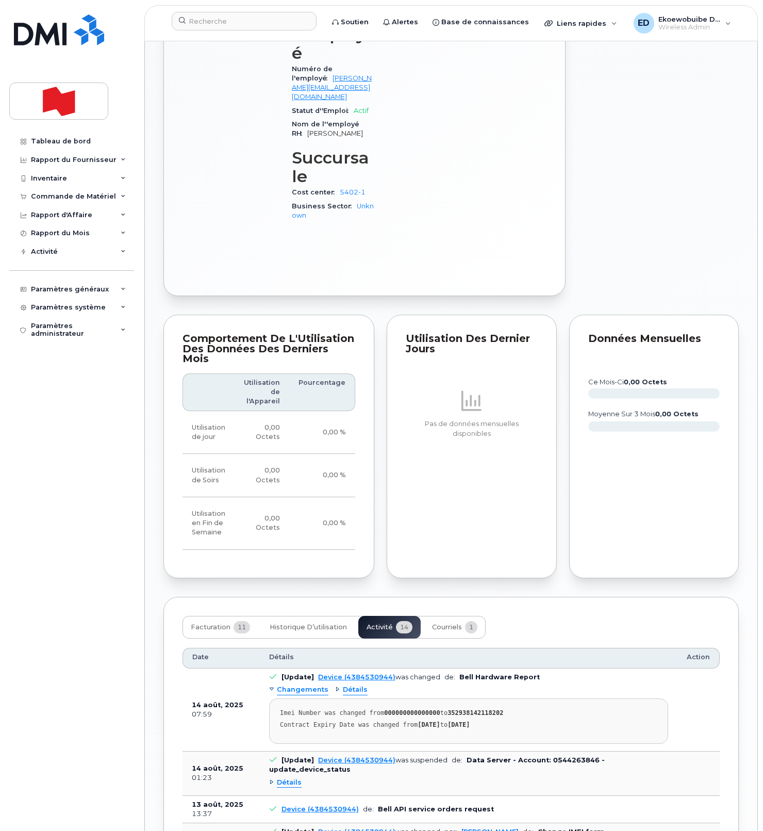
scroll to position [794, 0]
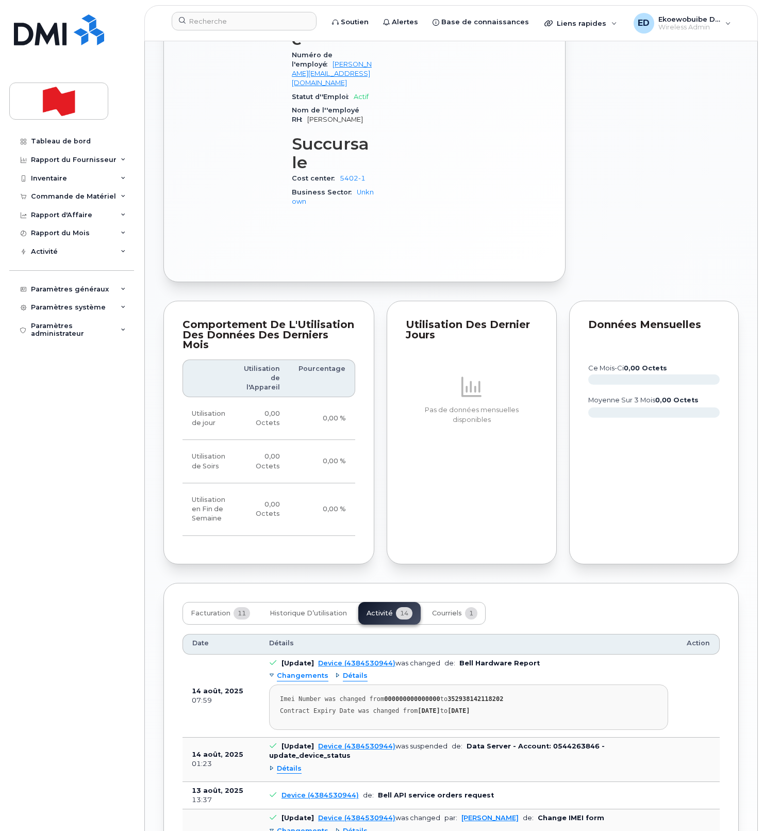
click at [487, 695] on strong "352938142118202" at bounding box center [476, 698] width 56 height 7
copy strong "352938142118202"
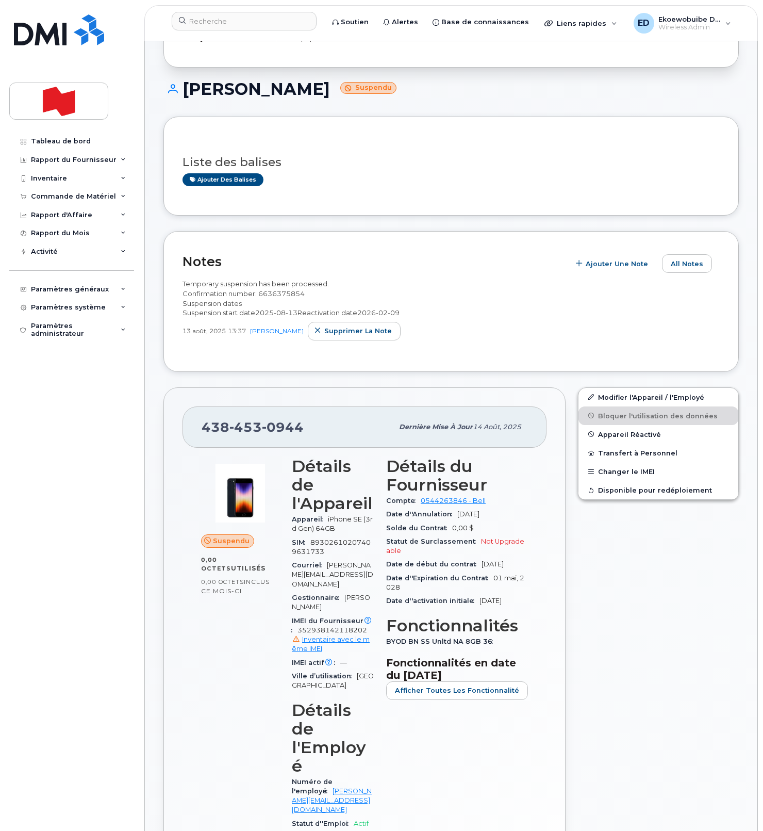
scroll to position [0, 0]
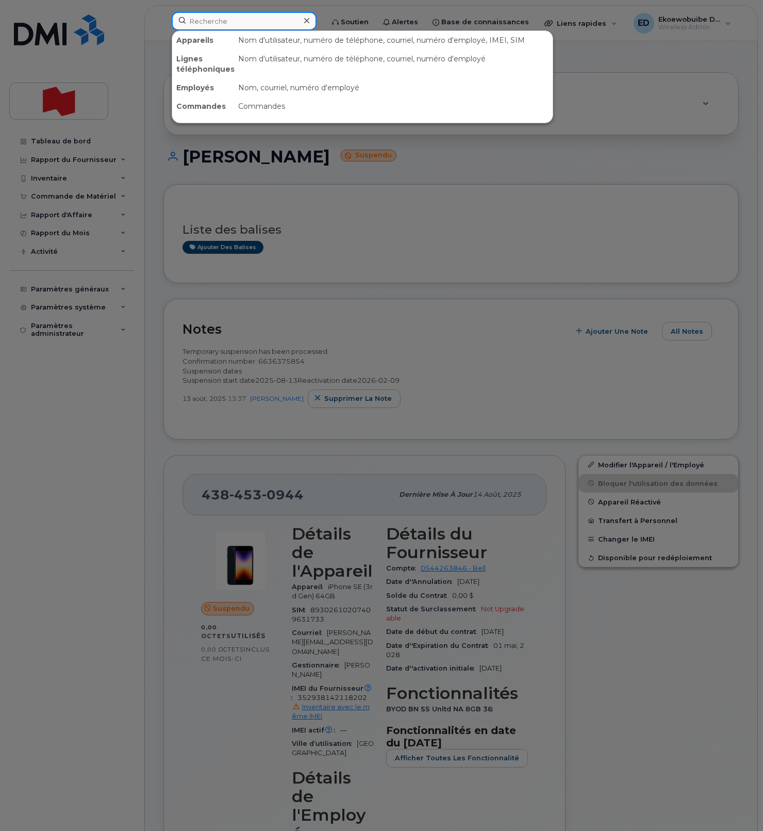
click at [244, 22] on input at bounding box center [244, 21] width 145 height 19
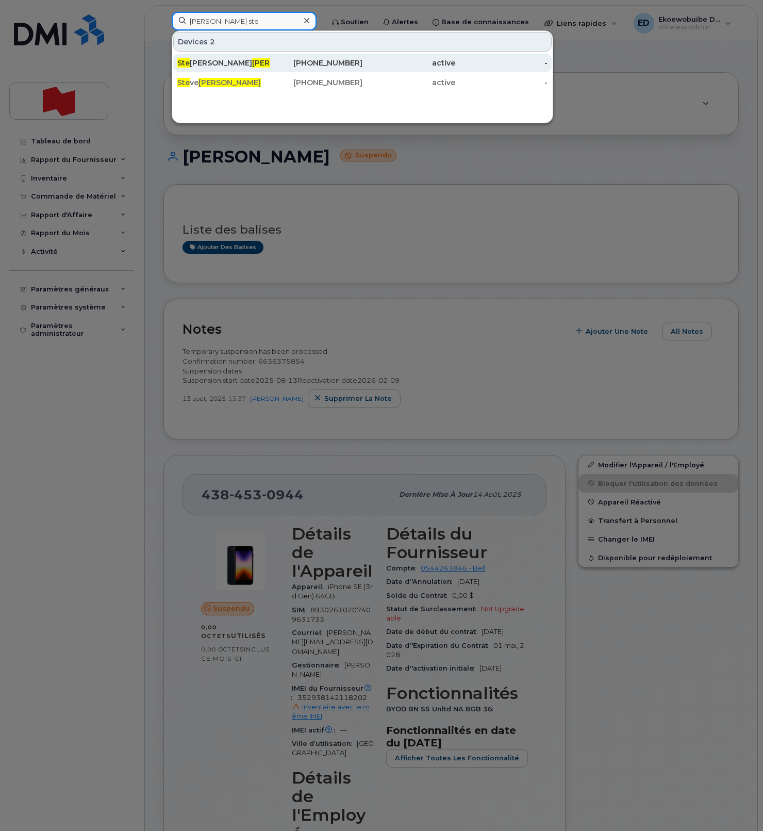
type input "morin ste"
click at [252, 59] on span "Morin" at bounding box center [283, 62] width 62 height 9
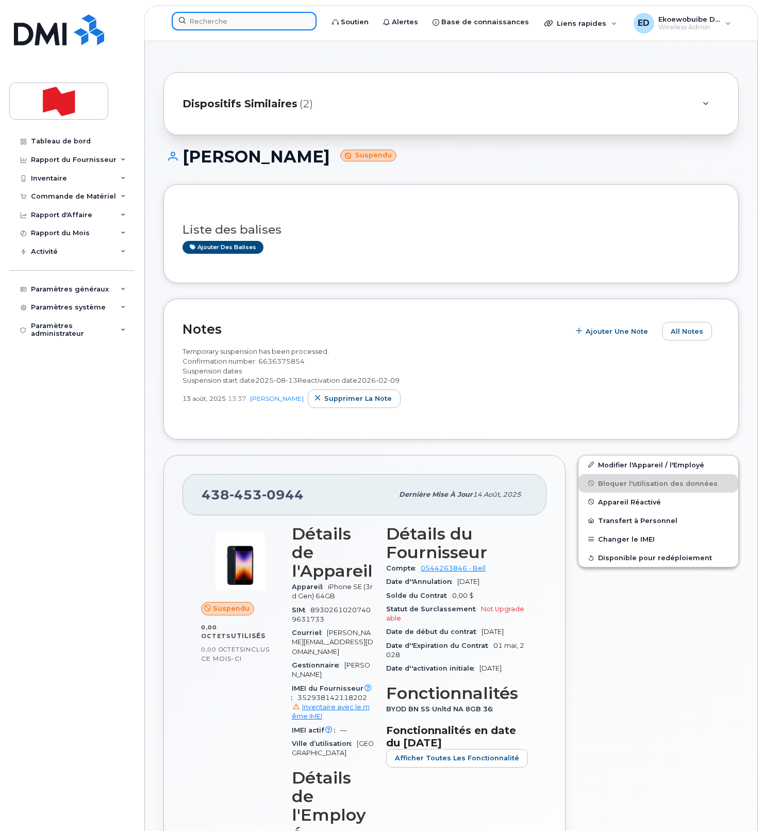
click at [209, 16] on input at bounding box center [244, 21] width 145 height 19
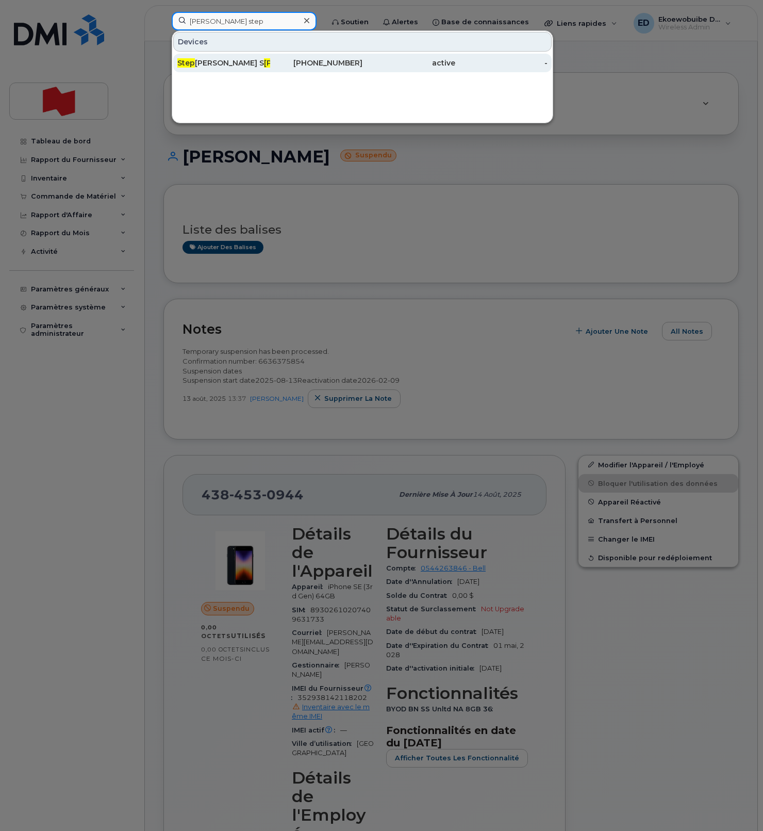
type input "morin step"
drag, startPoint x: 207, startPoint y: 61, endPoint x: 214, endPoint y: 62, distance: 6.8
click at [207, 61] on div "Step hane S Morin" at bounding box center [223, 63] width 93 height 10
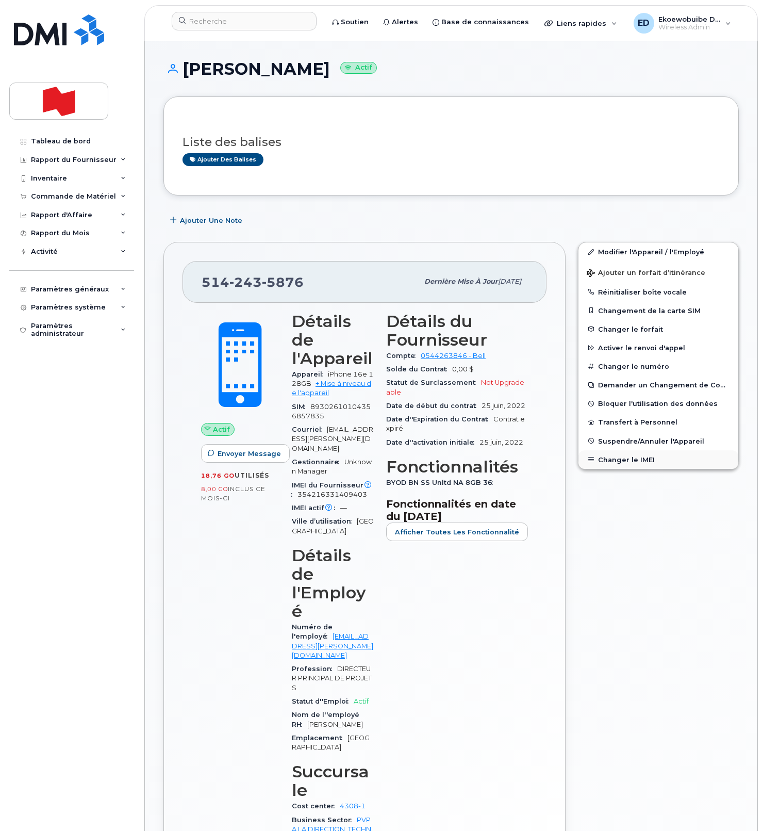
click at [618, 458] on button "Changer le IMEI" at bounding box center [659, 459] width 160 height 19
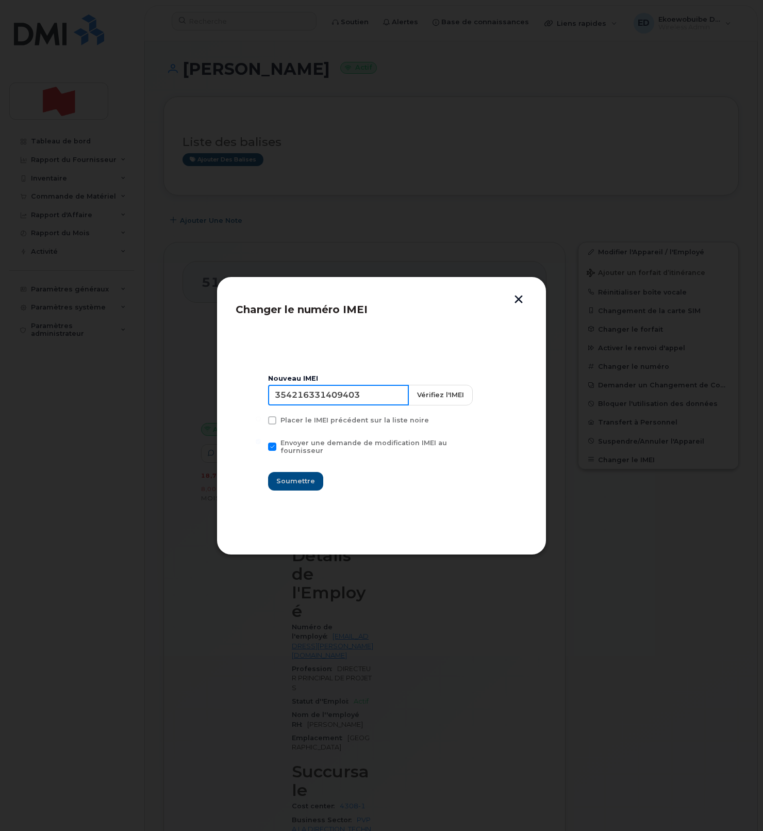
click at [345, 398] on input "354216331409403" at bounding box center [338, 395] width 141 height 21
click at [516, 301] on button "button" at bounding box center [518, 300] width 15 height 11
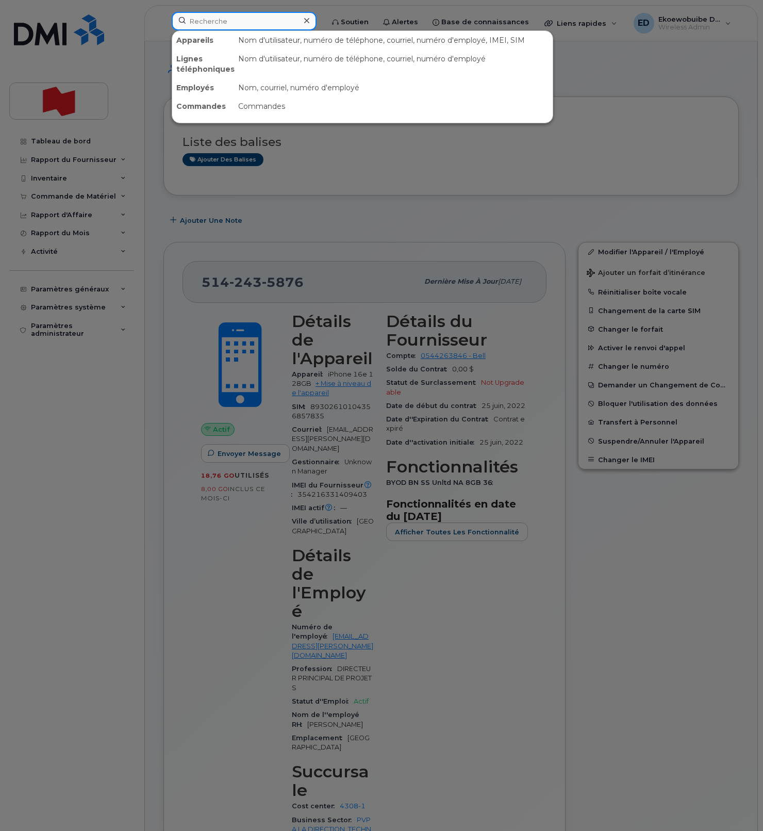
drag, startPoint x: 209, startPoint y: 15, endPoint x: 214, endPoint y: 18, distance: 6.0
click at [209, 15] on input at bounding box center [244, 21] width 145 height 19
paste input "[PERSON_NAME]"
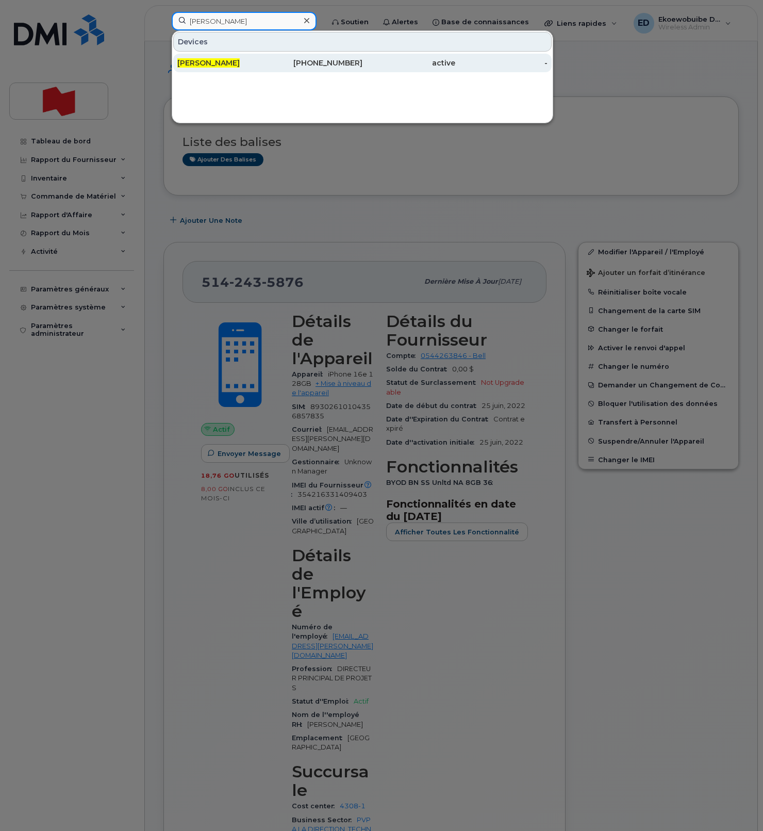
type input "Alexandre Gagnon"
drag, startPoint x: 228, startPoint y: 63, endPoint x: 302, endPoint y: 70, distance: 74.0
click at [227, 63] on span "Alexandre Gagnon" at bounding box center [208, 62] width 62 height 9
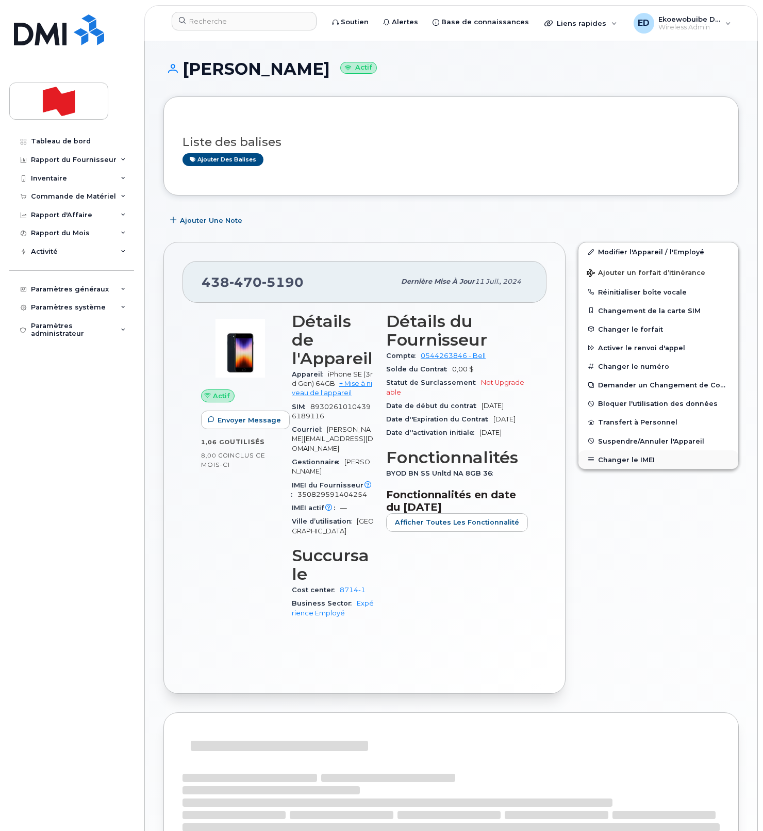
click at [609, 462] on button "Changer le IMEI" at bounding box center [659, 459] width 160 height 19
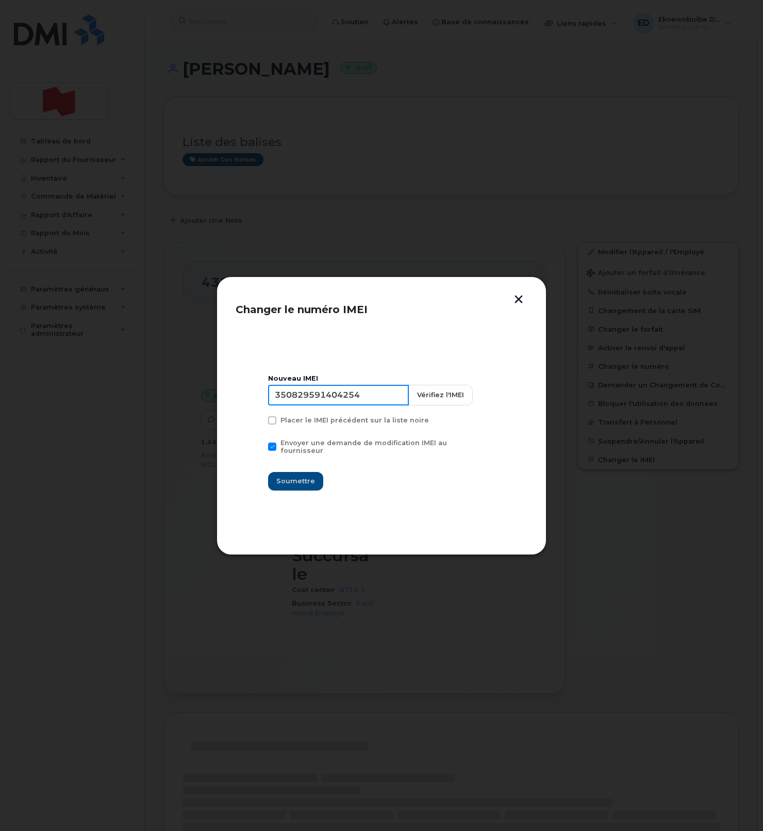
click at [345, 403] on input "350829591404254" at bounding box center [338, 395] width 141 height 21
click at [344, 403] on input "350829591404254" at bounding box center [338, 395] width 141 height 21
click at [515, 301] on button "button" at bounding box center [518, 300] width 15 height 11
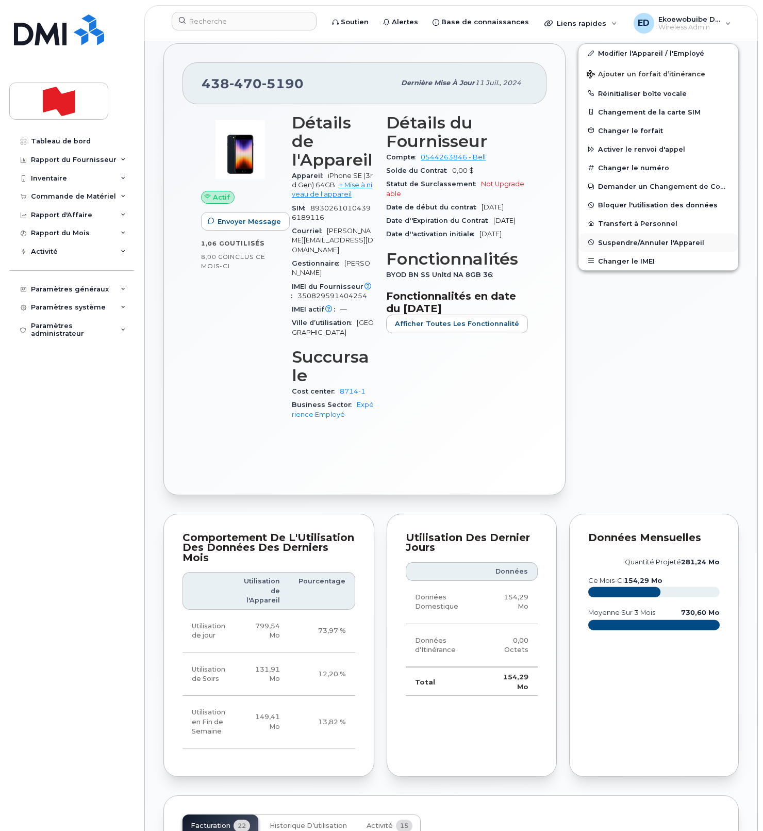
scroll to position [196, 0]
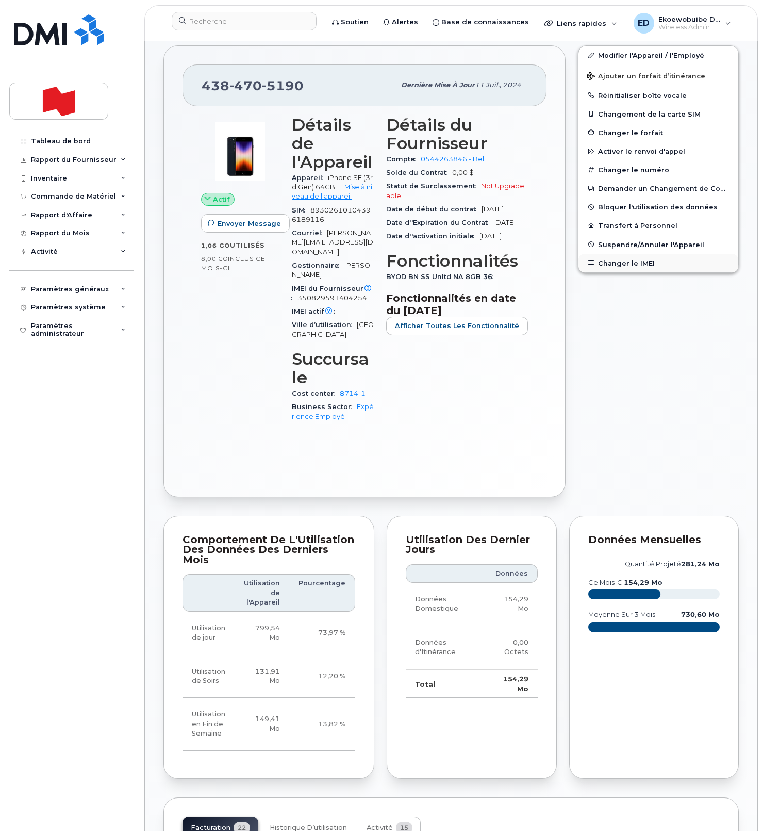
click at [631, 257] on button "Changer le IMEI" at bounding box center [659, 263] width 160 height 19
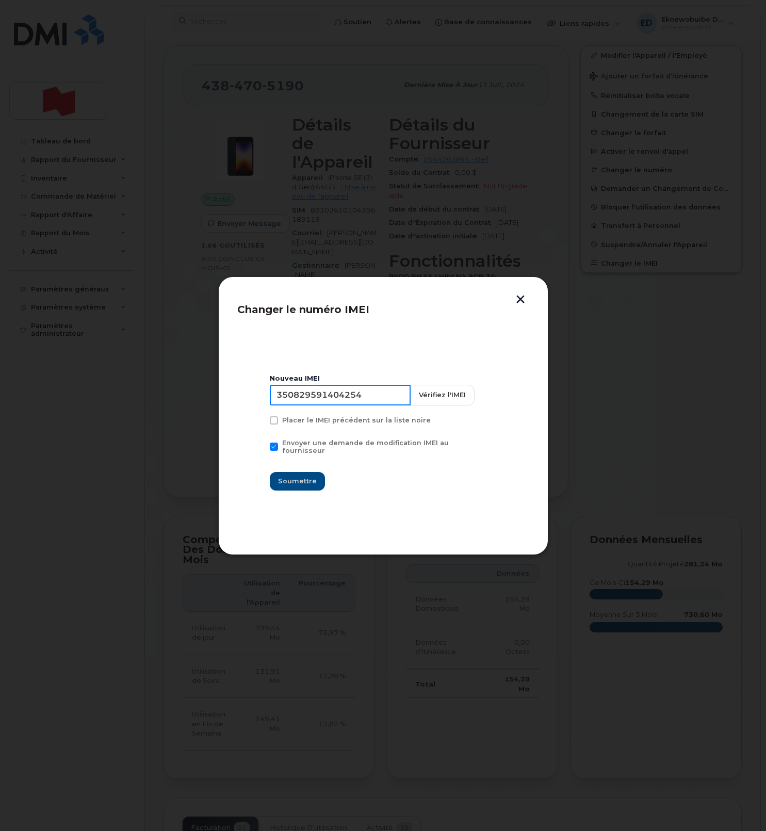
click at [333, 399] on input "350829591404254" at bounding box center [340, 395] width 141 height 21
type input "354216331239156"
click at [308, 476] on span "Soumettre" at bounding box center [297, 481] width 39 height 10
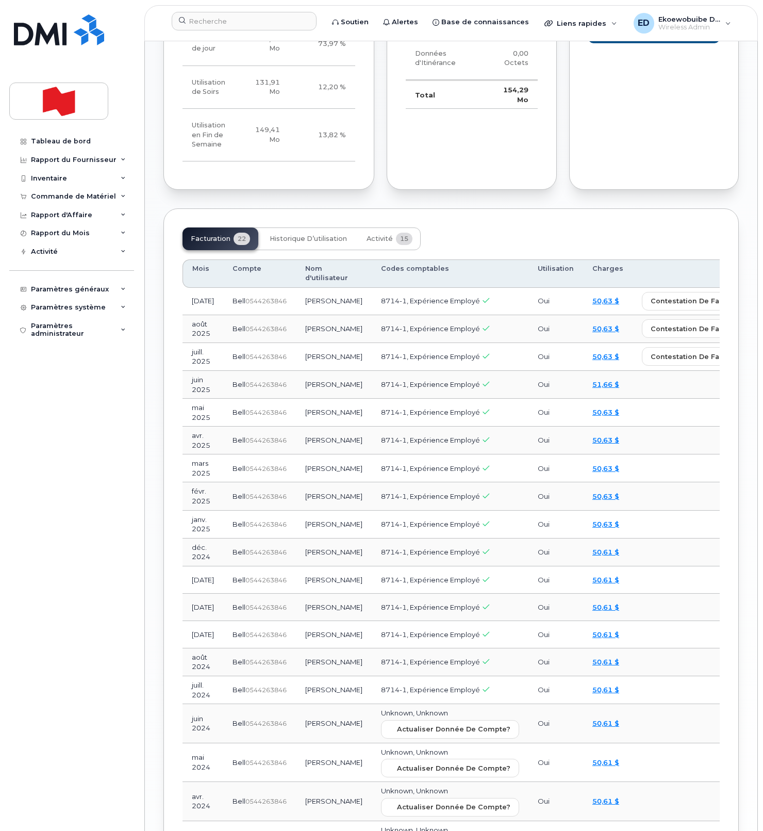
scroll to position [785, 0]
click at [372, 235] on span "Activité" at bounding box center [380, 239] width 26 height 8
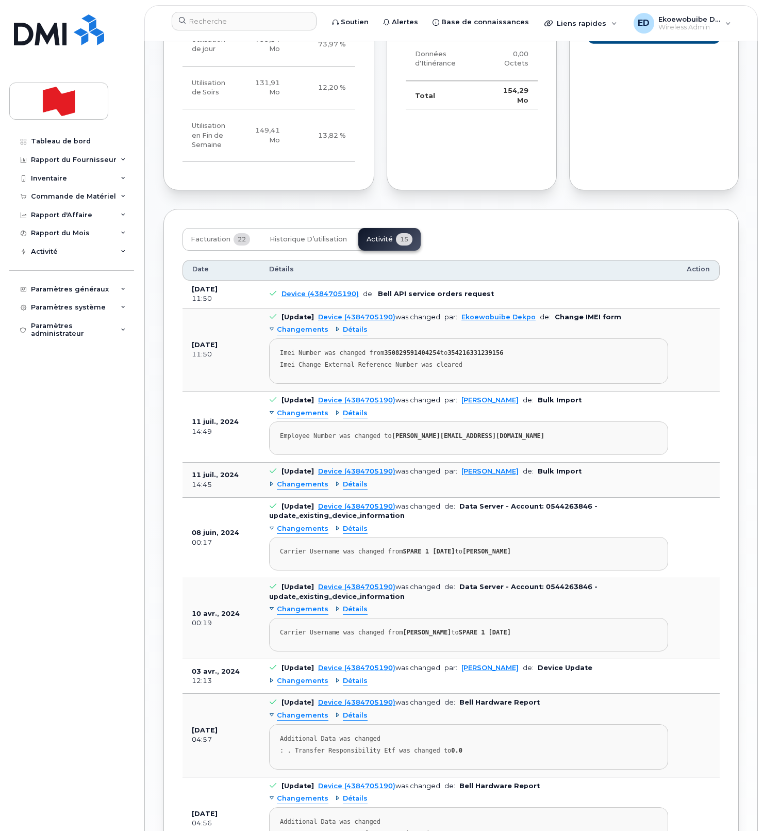
drag, startPoint x: 487, startPoint y: 335, endPoint x: 472, endPoint y: 342, distance: 16.9
click at [480, 361] on div "Imei Change External Reference Number was cleared" at bounding box center [468, 365] width 377 height 8
drag, startPoint x: 488, startPoint y: 340, endPoint x: 444, endPoint y: 342, distance: 43.4
click at [436, 361] on div "Imei Change External Reference Number was cleared" at bounding box center [468, 365] width 377 height 8
click at [478, 361] on div "Imei Change External Reference Number was cleared" at bounding box center [468, 365] width 377 height 8
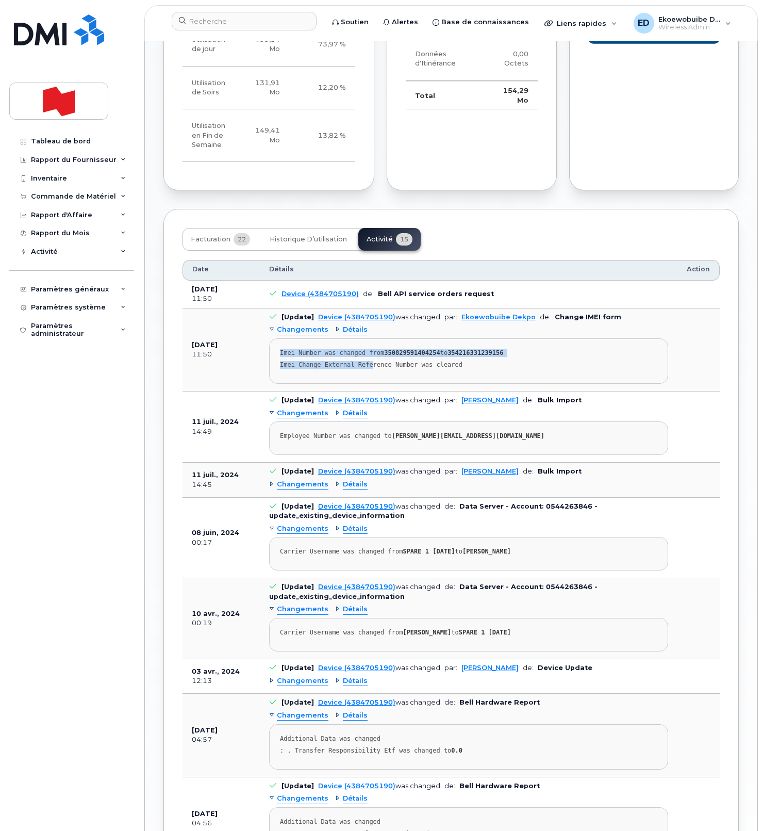
drag, startPoint x: 484, startPoint y: 341, endPoint x: 302, endPoint y: 343, distance: 182.5
click at [274, 338] on pre "Imei Number was changed from 350829591404254 to 354216331239156 Imei Change Ext…" at bounding box center [468, 360] width 399 height 45
click at [495, 361] on div "Imei Change External Reference Number was cleared" at bounding box center [468, 365] width 377 height 8
drag, startPoint x: 468, startPoint y: 340, endPoint x: 279, endPoint y: 328, distance: 189.6
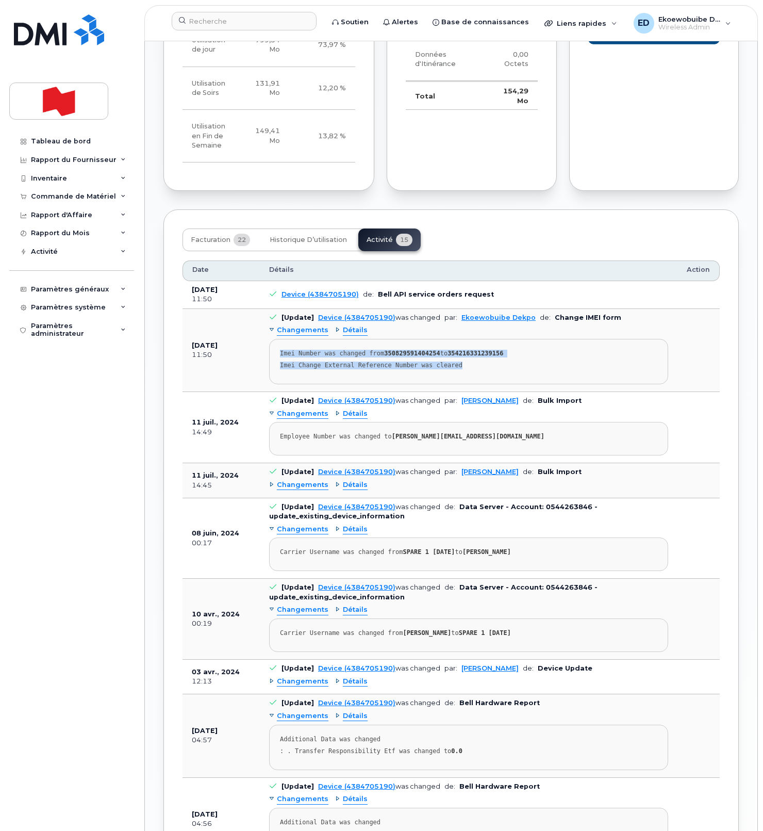
click at [279, 339] on pre "Imei Number was changed from 350829591404254 to 354216331239156 Imei Change Ext…" at bounding box center [468, 361] width 399 height 45
copy pre "Imei Number was changed from 350829591404254 to 354216331239156 Imei Change Ext…"
click at [218, 28] on input at bounding box center [244, 21] width 145 height 19
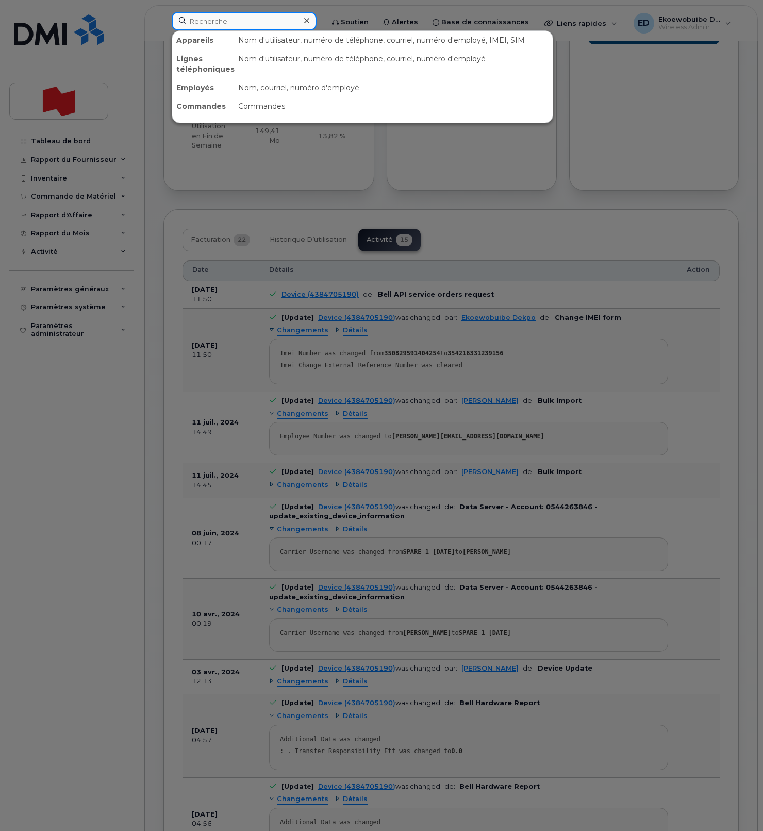
paste input "Fabrice Bouchy-Picon"
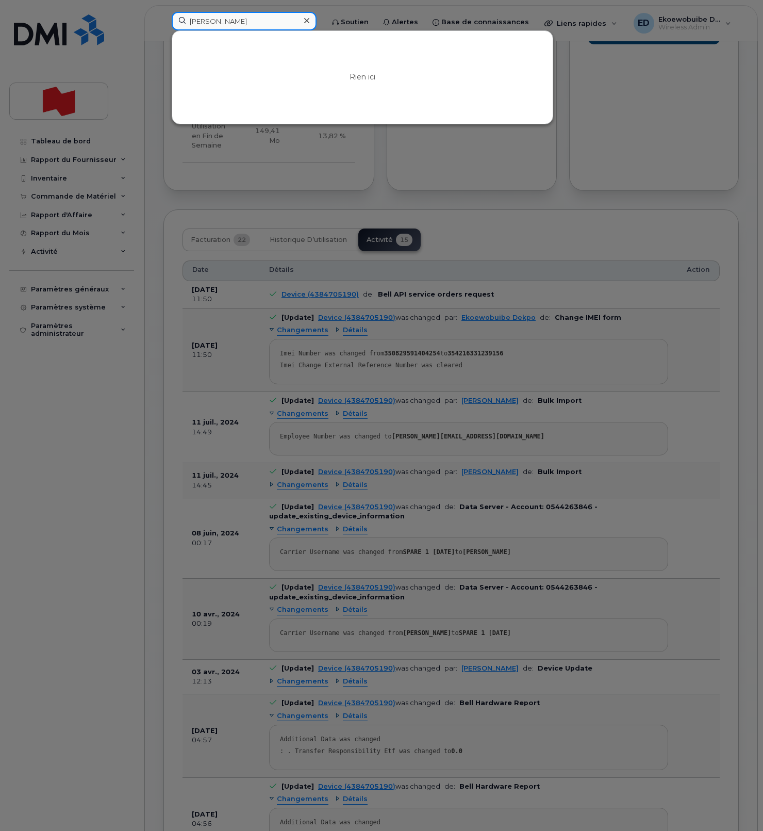
drag, startPoint x: 246, startPoint y: 22, endPoint x: 262, endPoint y: 21, distance: 16.0
click at [245, 22] on input "Fabrice Bouchy-Picon" at bounding box center [244, 21] width 145 height 19
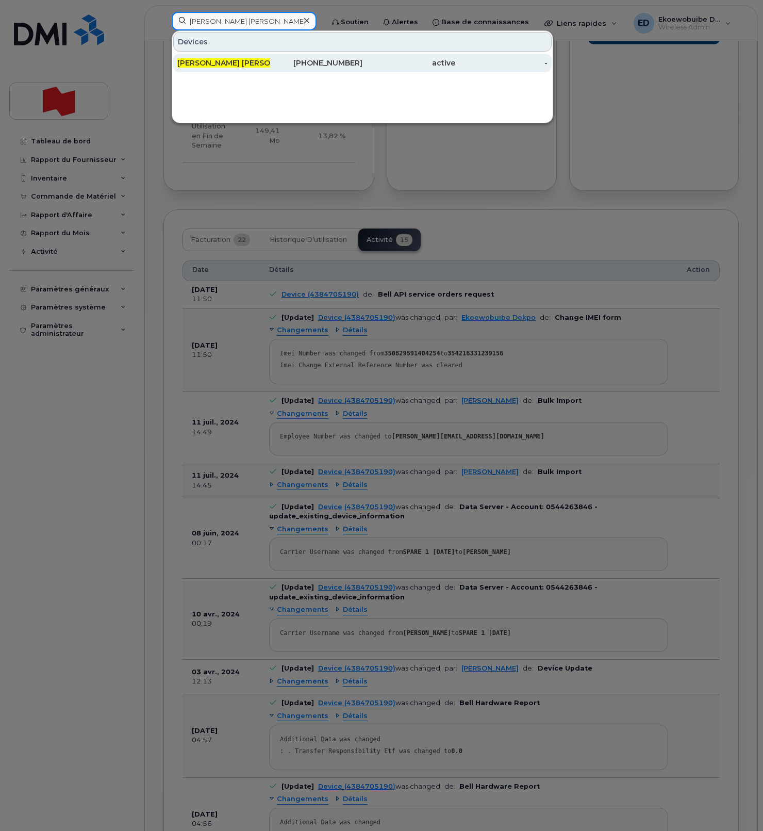
type input "[PERSON_NAME] [PERSON_NAME]"
click at [226, 62] on span "[PERSON_NAME] [PERSON_NAME]" at bounding box center [240, 62] width 127 height 9
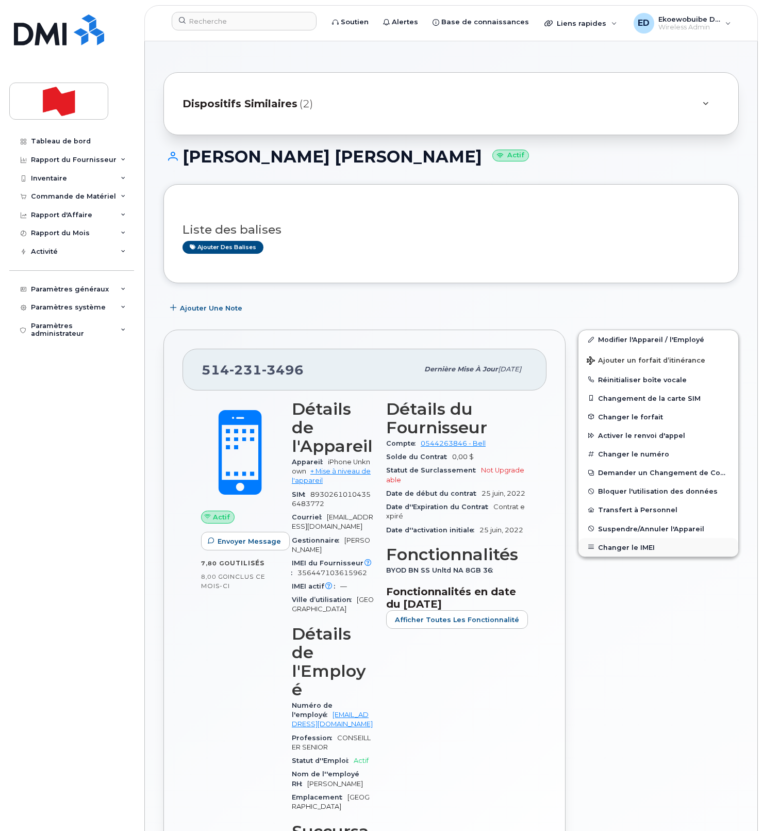
click at [617, 543] on button "Changer le IMEI" at bounding box center [659, 547] width 160 height 19
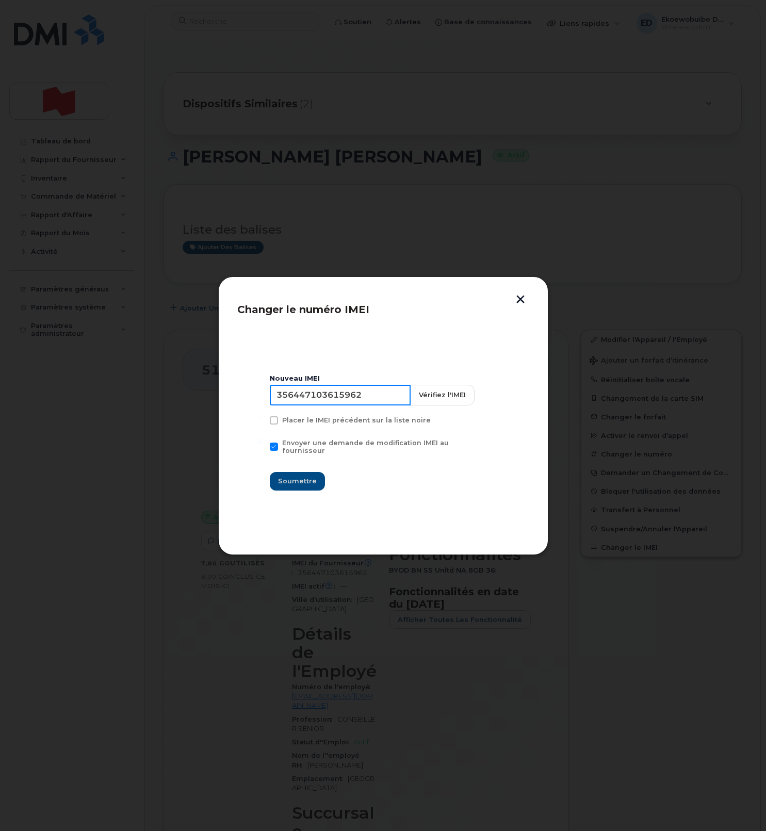
click at [326, 401] on input "356447103615962" at bounding box center [340, 395] width 141 height 21
click at [522, 303] on button "button" at bounding box center [520, 300] width 15 height 11
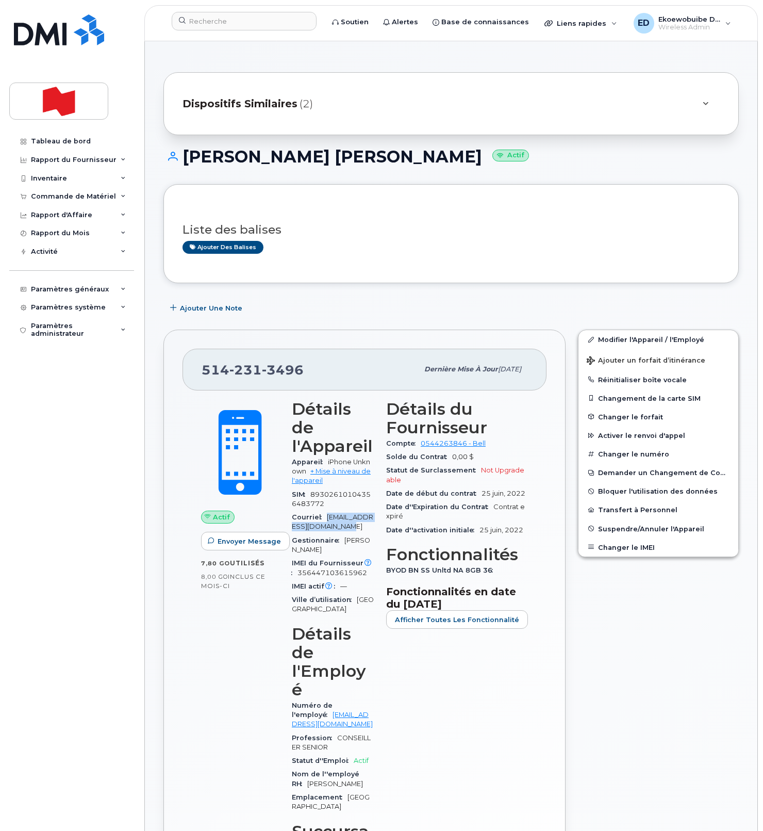
drag, startPoint x: 337, startPoint y: 509, endPoint x: 327, endPoint y: 501, distance: 13.2
click at [327, 510] on div "Courriel [EMAIL_ADDRESS][DOMAIN_NAME]" at bounding box center [333, 521] width 82 height 23
copy span "[EMAIL_ADDRESS][DOMAIN_NAME]"
click at [287, 104] on span "Dispositifs Similaires" at bounding box center [240, 103] width 115 height 15
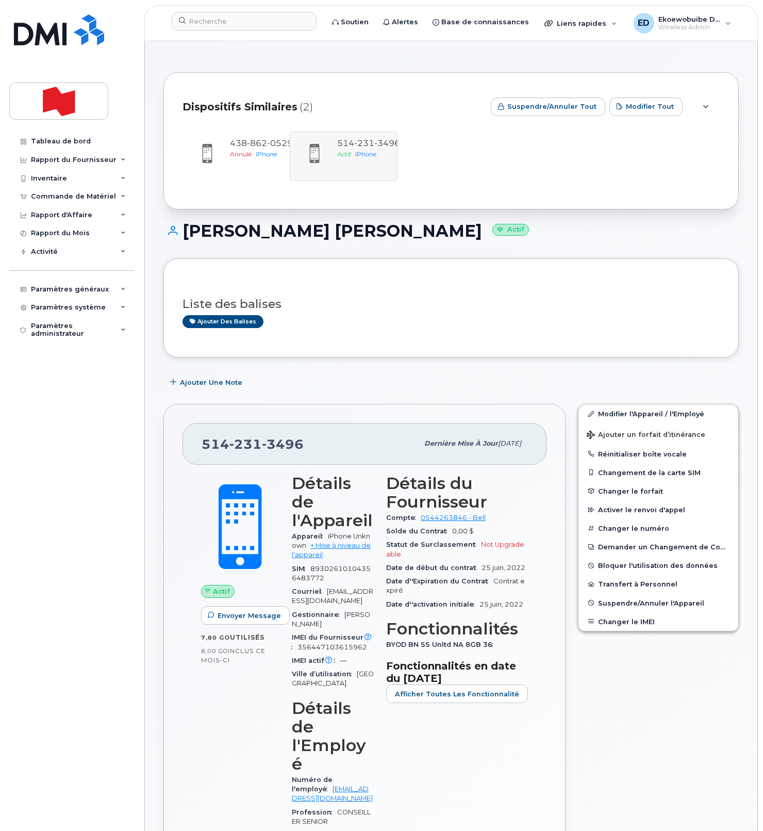
drag, startPoint x: 499, startPoint y: 224, endPoint x: 505, endPoint y: 226, distance: 6.5
click at [500, 224] on h1 "Fabrice Bouchy Picon Actif" at bounding box center [450, 231] width 575 height 18
click at [616, 620] on button "Changer le IMEI" at bounding box center [659, 621] width 160 height 19
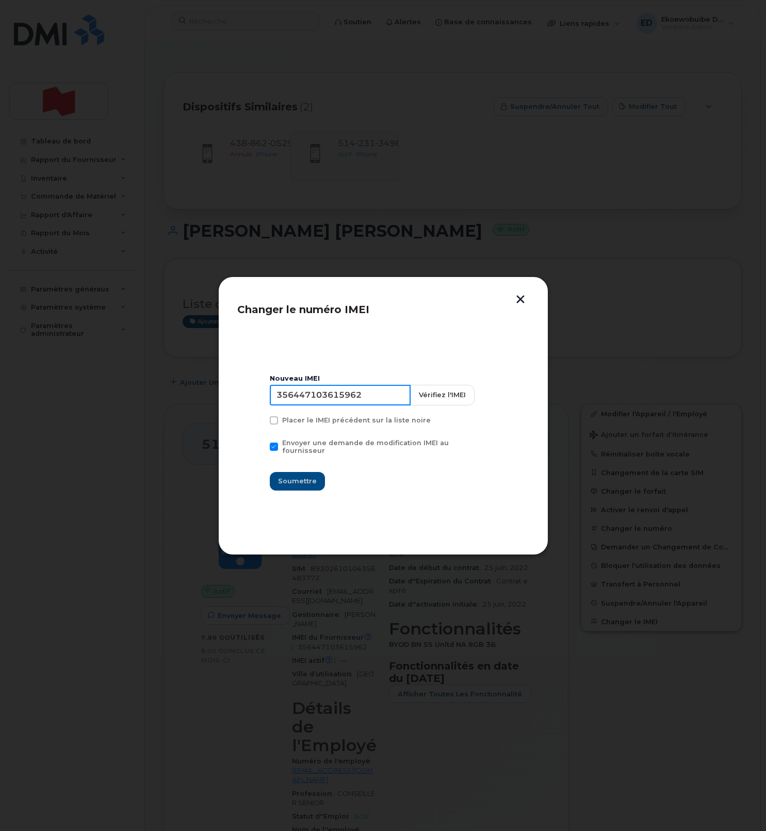
click at [347, 402] on input "356447103615962" at bounding box center [340, 395] width 141 height 21
type input "354216331643217"
drag, startPoint x: 307, startPoint y: 478, endPoint x: 349, endPoint y: 480, distance: 41.8
click at [306, 478] on span "Soumettre" at bounding box center [297, 481] width 39 height 10
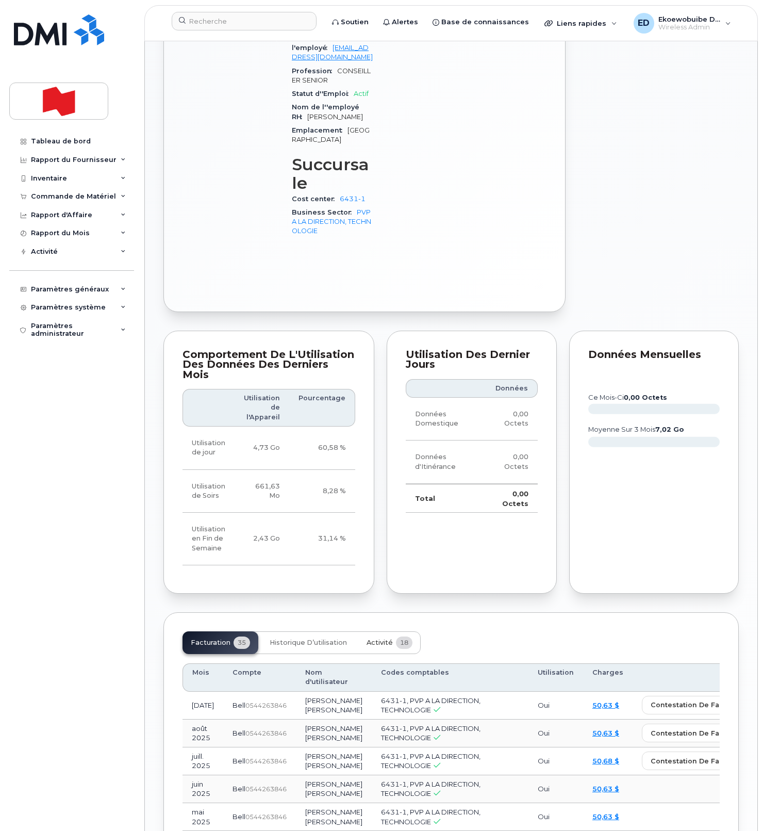
click at [377, 638] on span "Activité" at bounding box center [380, 642] width 26 height 8
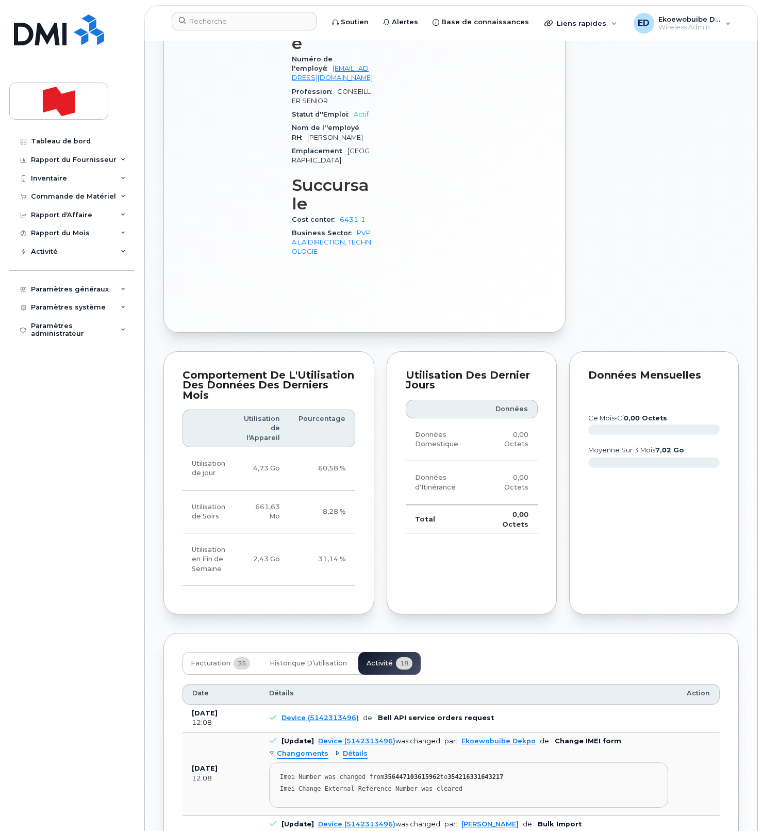
scroll to position [741, 0]
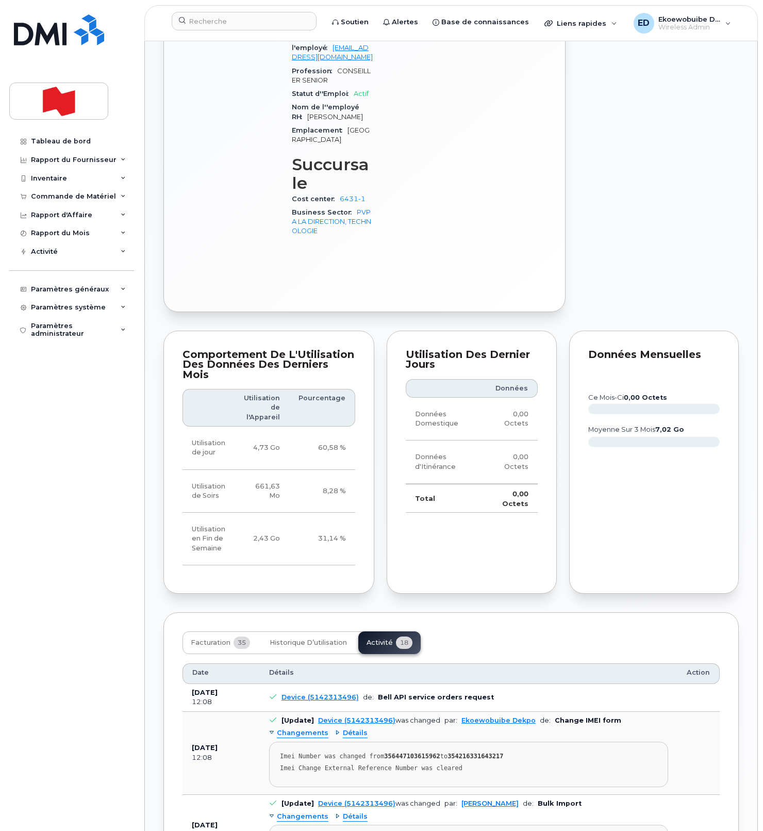
drag, startPoint x: 491, startPoint y: 696, endPoint x: 486, endPoint y: 697, distance: 5.3
click at [491, 764] on div "Imei Change External Reference Number was cleared" at bounding box center [468, 768] width 377 height 8
drag, startPoint x: 488, startPoint y: 696, endPoint x: 274, endPoint y: 683, distance: 214.9
click at [274, 741] on pre "Imei Number was changed from 356447103615962 to 354216331643217 Imei Change Ext…" at bounding box center [468, 763] width 399 height 45
copy pre "Imei Number was changed from 356447103615962 to 354216331643217 Imei Change Ext…"
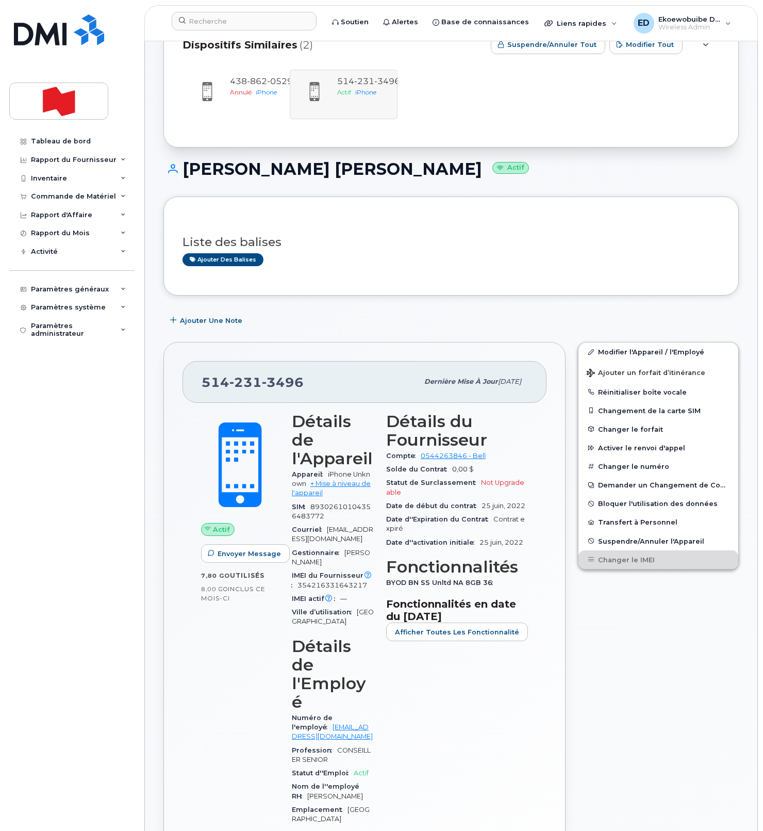
scroll to position [58, 0]
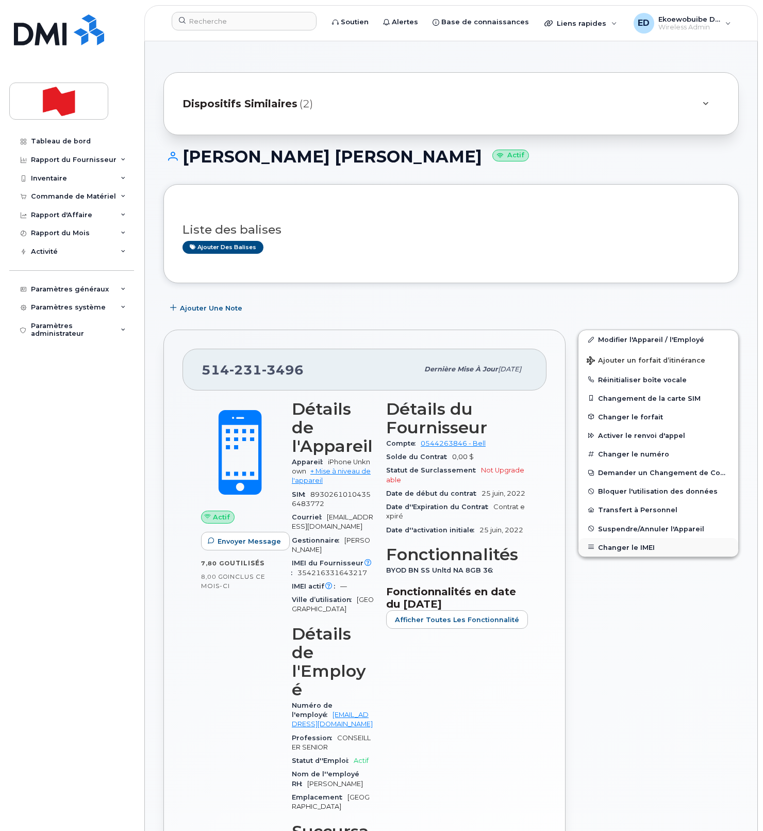
click at [632, 546] on button "Changer le IMEI" at bounding box center [659, 547] width 160 height 19
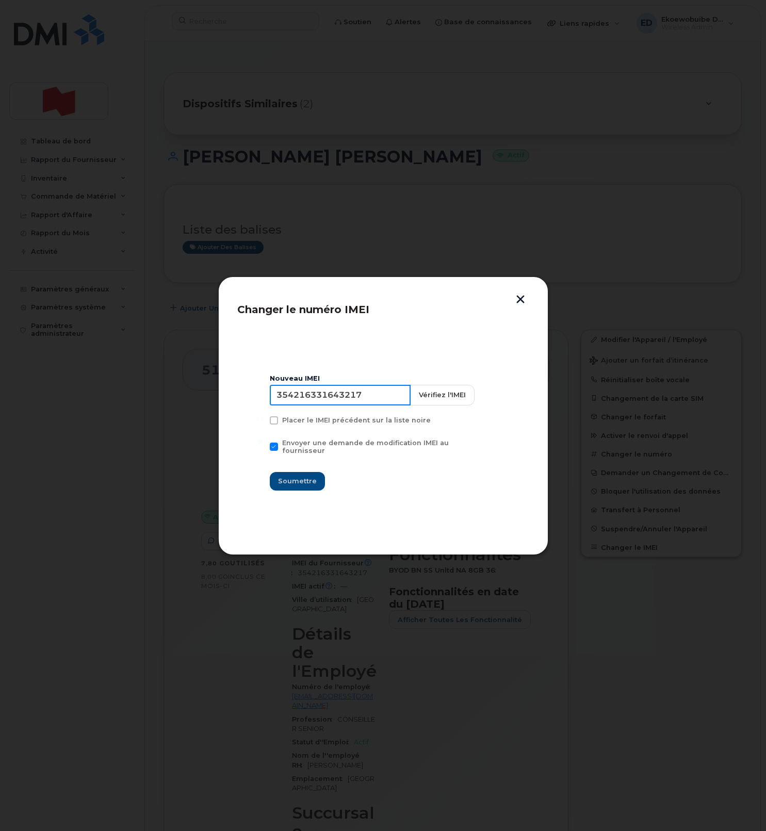
click at [354, 403] on input "354216331643217" at bounding box center [340, 395] width 141 height 21
drag, startPoint x: 517, startPoint y: 301, endPoint x: 519, endPoint y: 306, distance: 5.6
click at [517, 301] on button "button" at bounding box center [520, 300] width 15 height 11
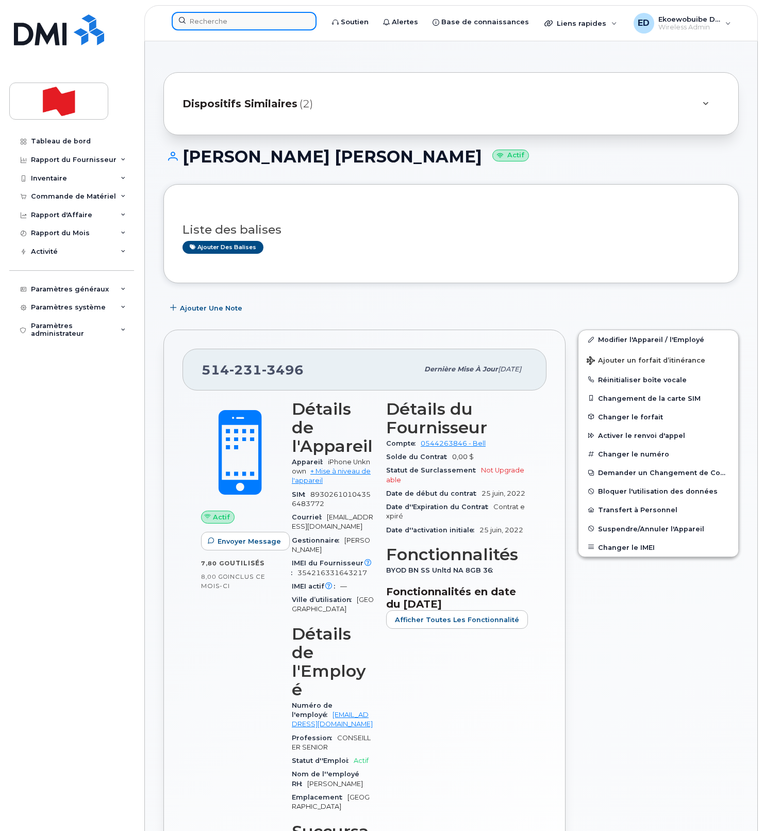
click at [227, 20] on input at bounding box center [244, 21] width 145 height 19
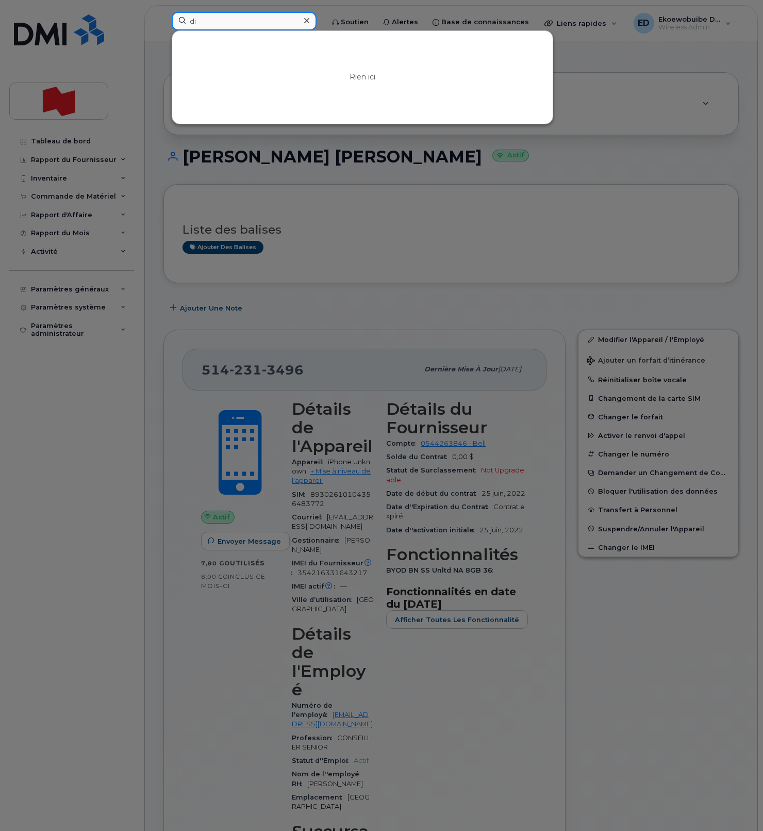
type input "d"
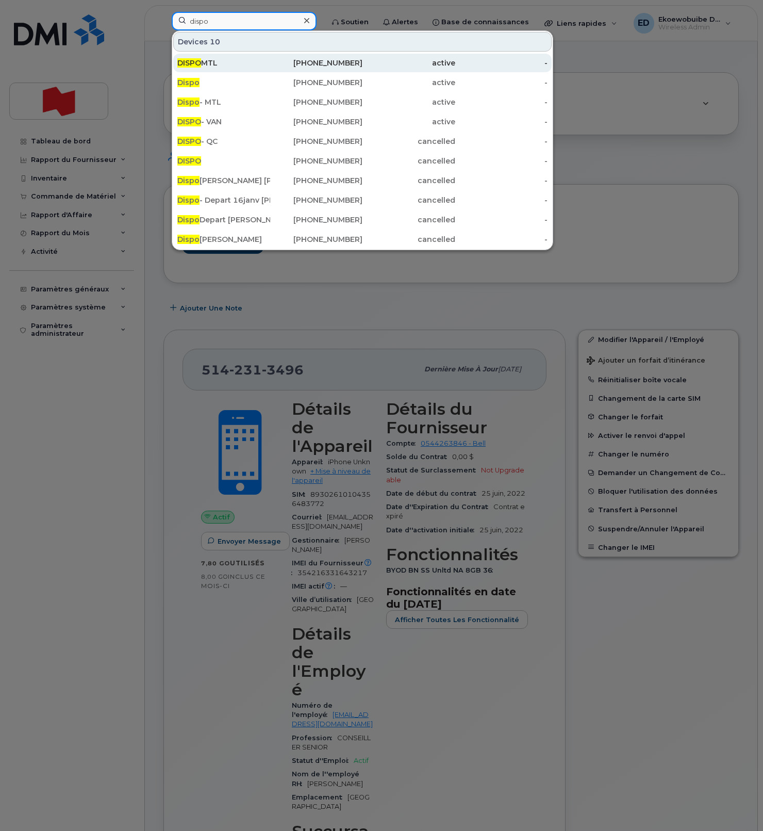
type input "dispo"
click at [212, 61] on div "DISPO MTL" at bounding box center [223, 63] width 93 height 10
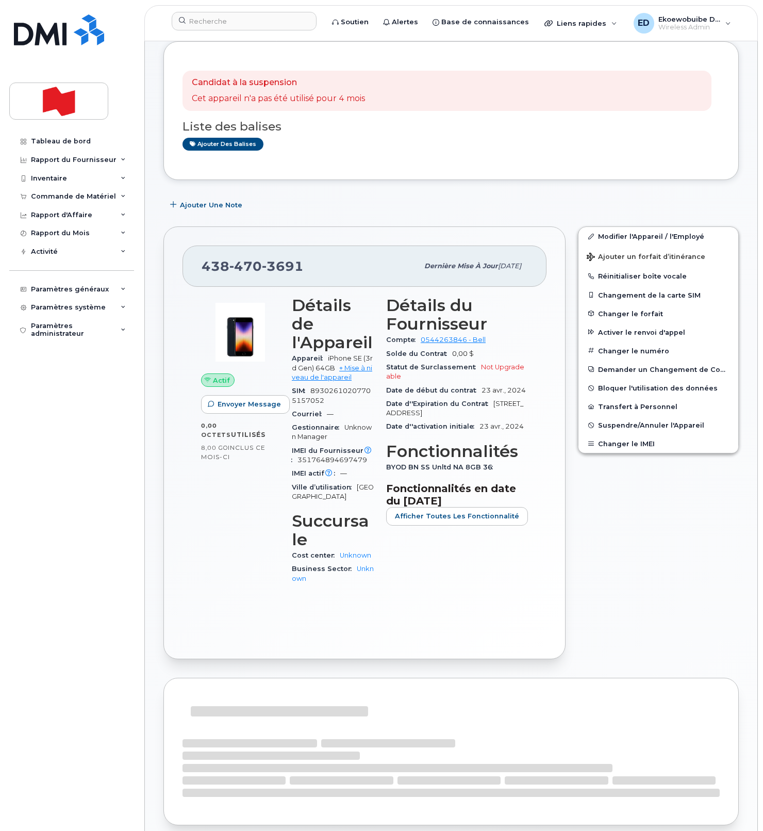
scroll to position [58, 0]
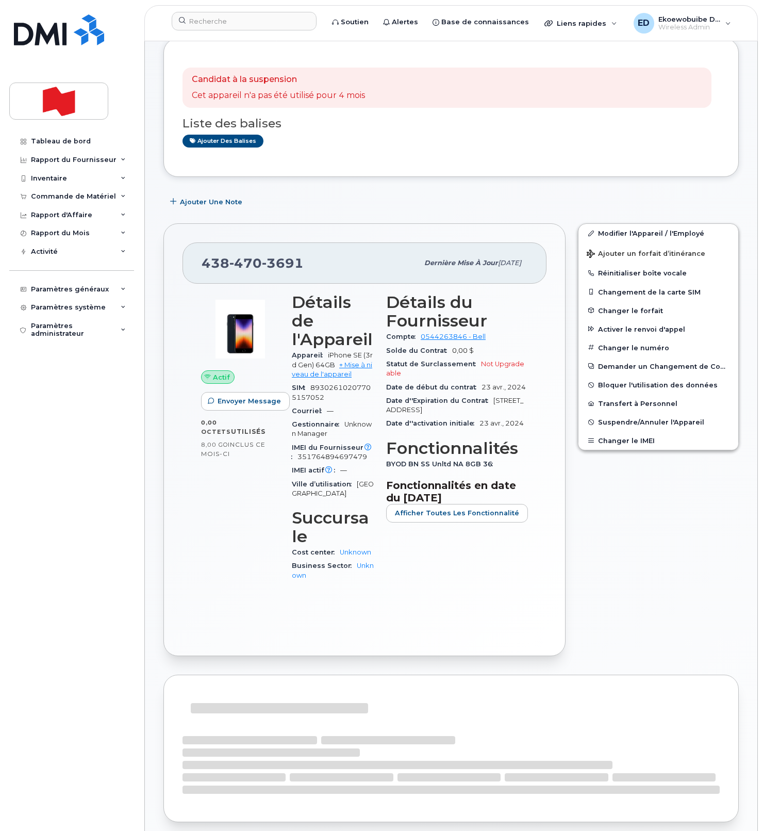
click at [311, 267] on div "[PHONE_NUMBER]" at bounding box center [310, 263] width 217 height 22
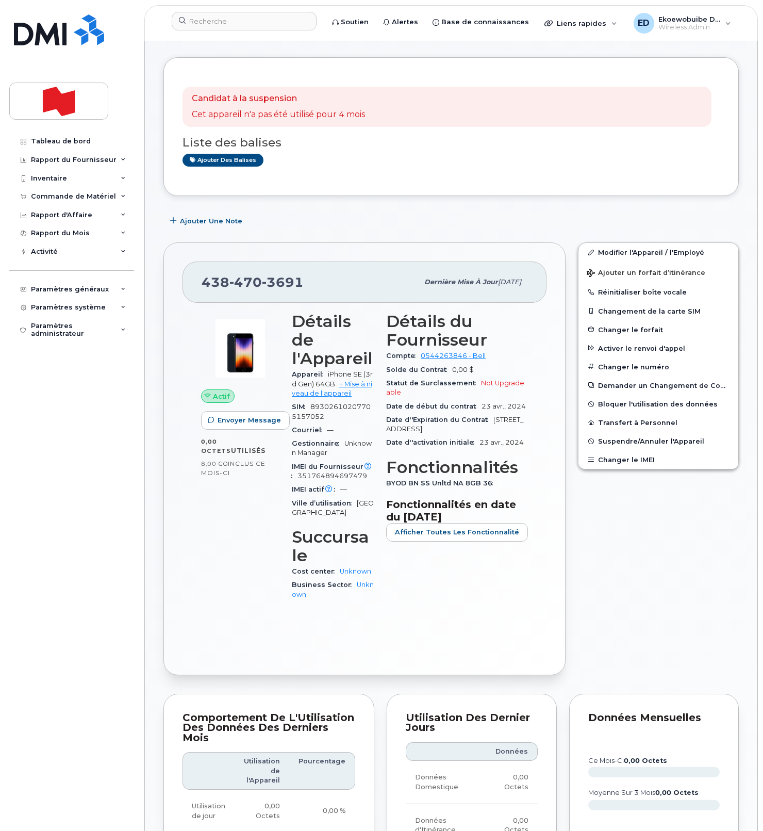
scroll to position [61, 0]
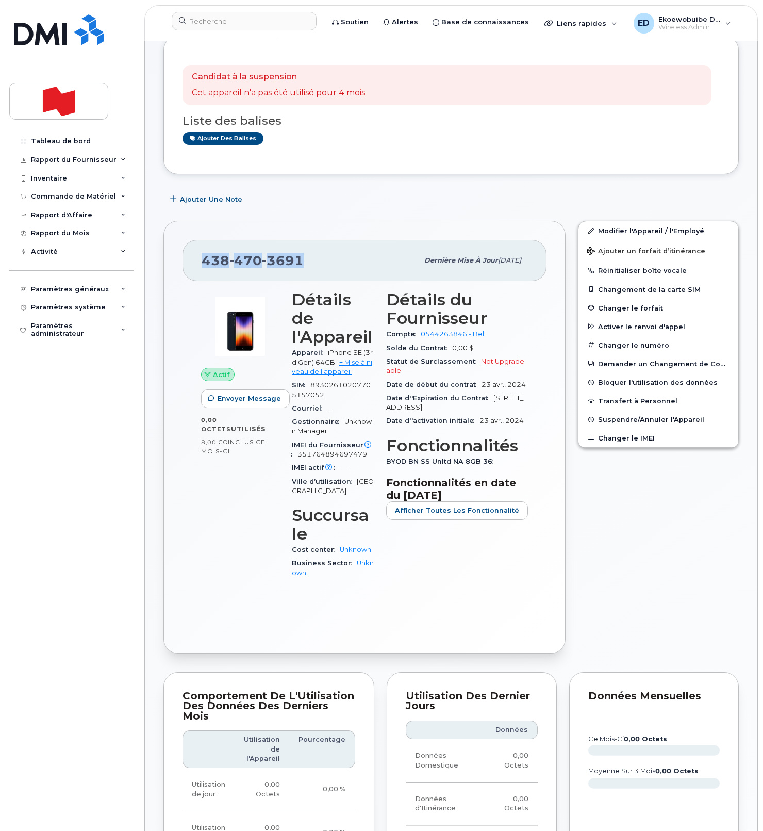
drag, startPoint x: 307, startPoint y: 259, endPoint x: 199, endPoint y: 260, distance: 108.3
click at [199, 260] on div "438 470 3691 Dernière mise à jour 02 oct., 2025" at bounding box center [365, 260] width 364 height 41
copy span "438 470 3691"
click at [219, 24] on input at bounding box center [244, 21] width 145 height 19
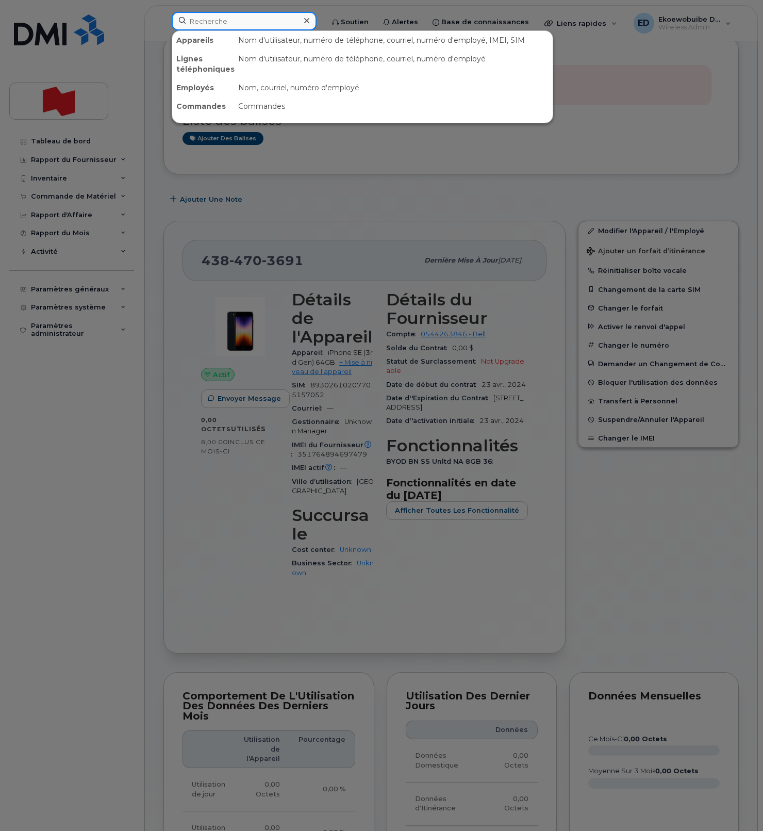
paste input "[EMAIL_ADDRESS][PERSON_NAME][DOMAIN_NAME]"
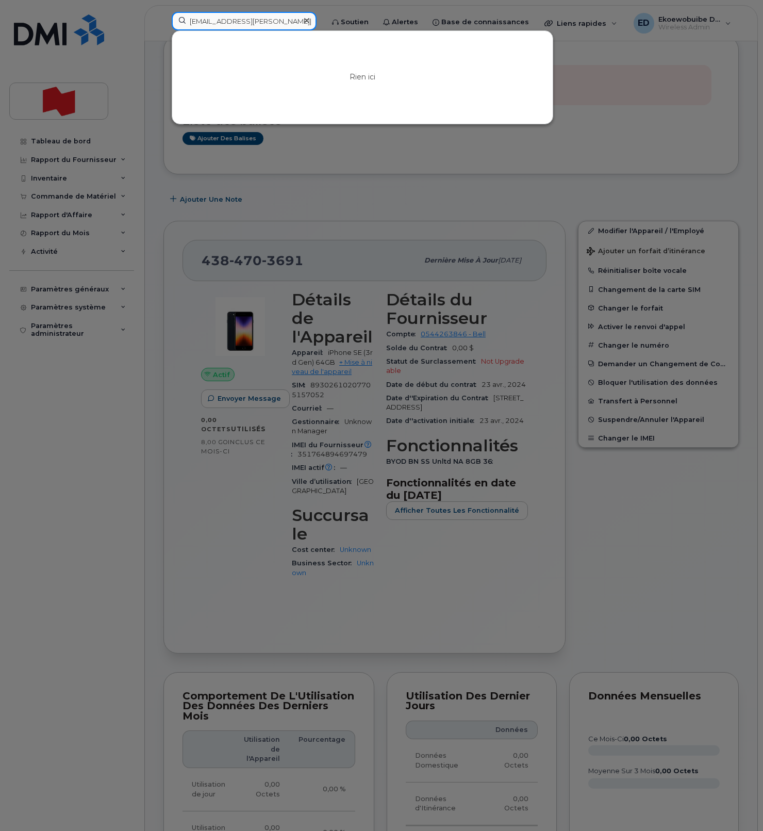
type input "[EMAIL_ADDRESS][PERSON_NAME][DOMAIN_NAME]"
click at [309, 21] on icon at bounding box center [306, 20] width 5 height 8
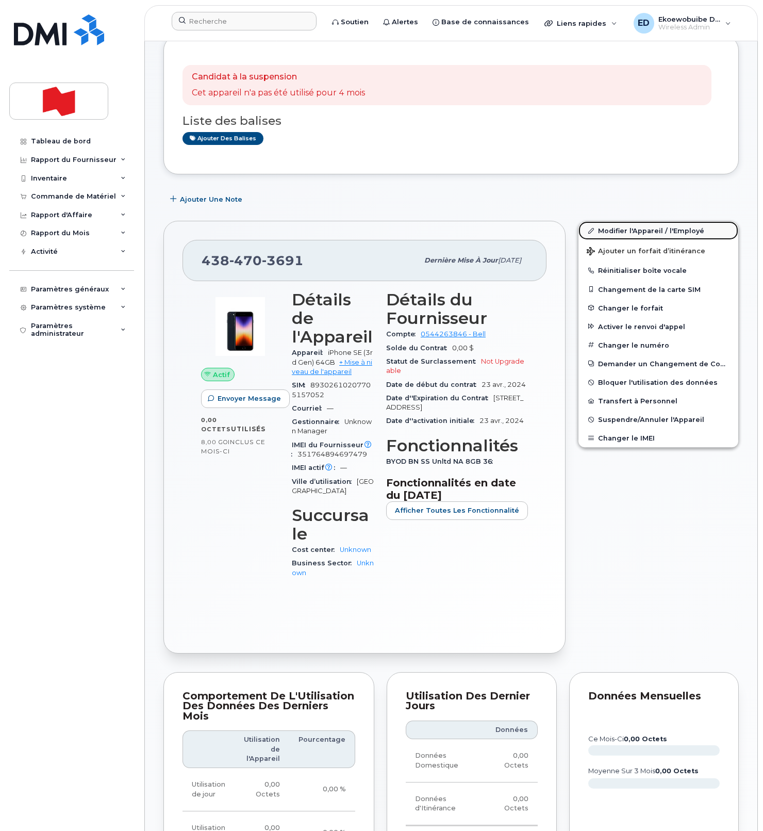
click at [601, 233] on link "Modifier l'Appareil / l'Employé" at bounding box center [659, 230] width 160 height 19
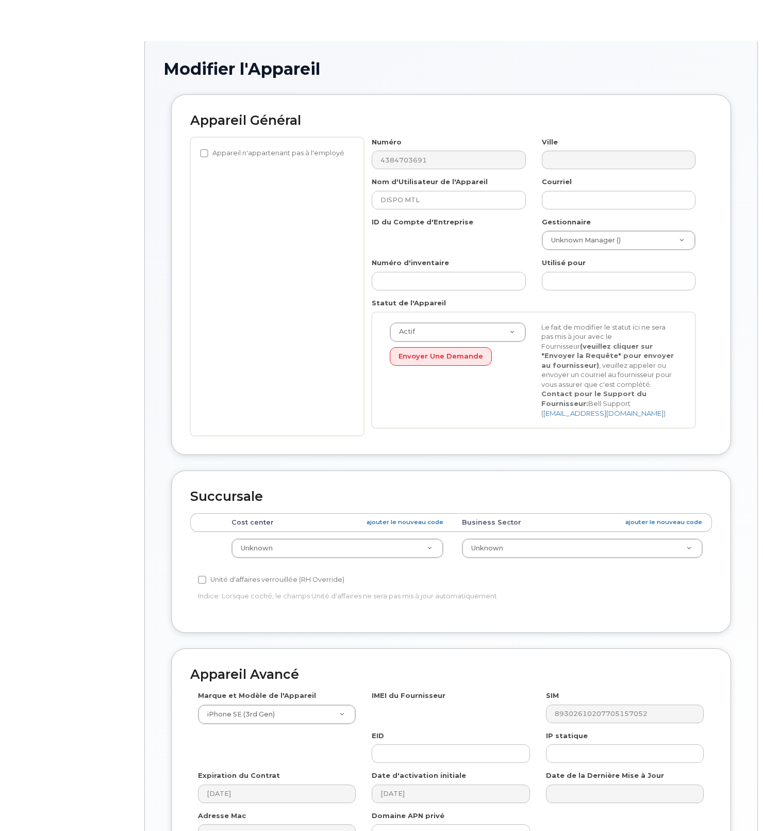
select select "22916206"
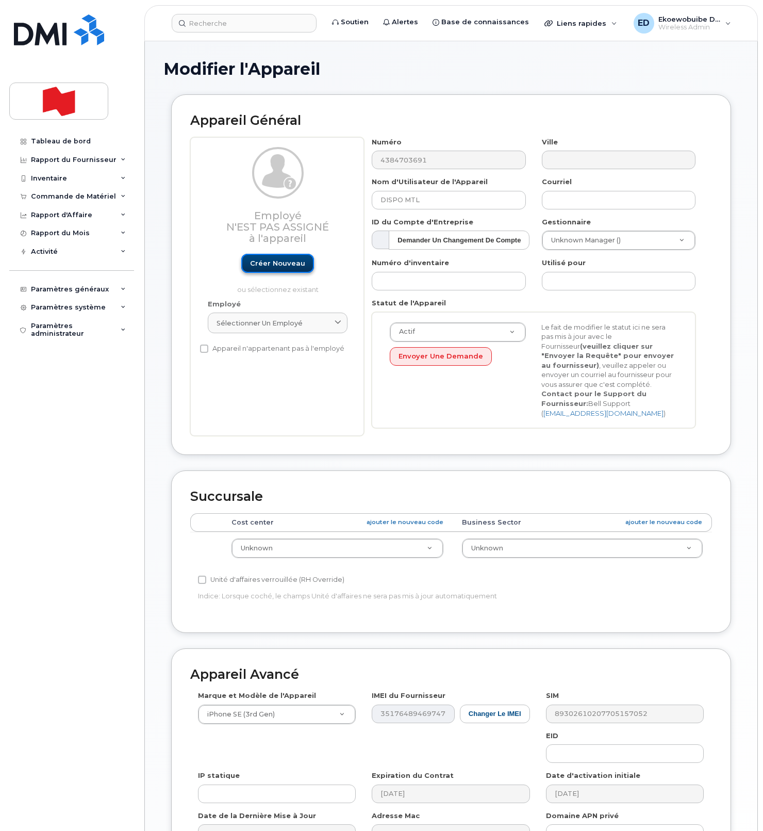
click at [279, 266] on link "Créer nouveau" at bounding box center [277, 263] width 73 height 19
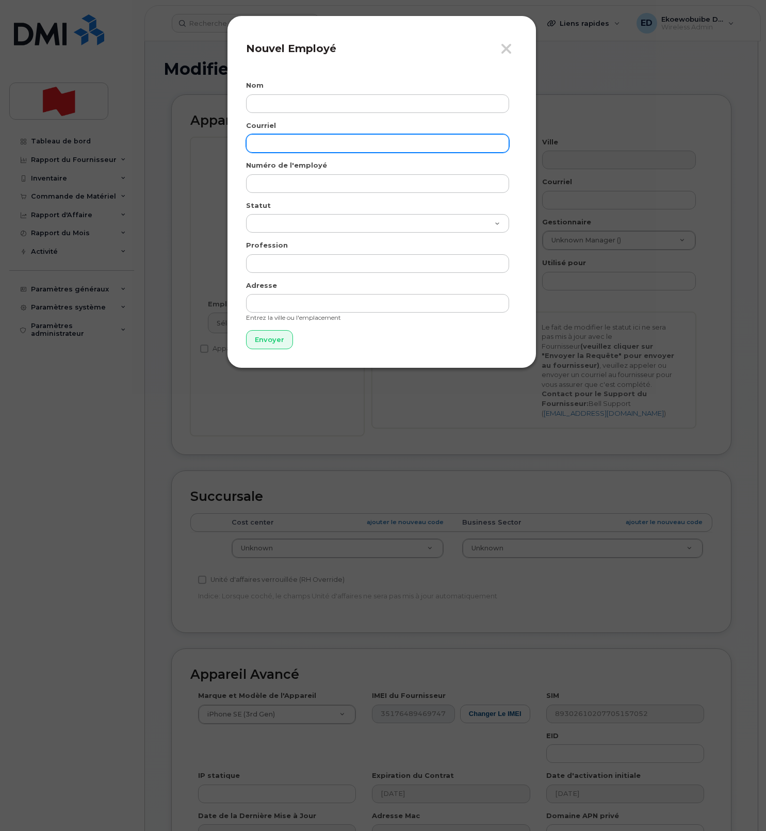
click at [281, 140] on input "email" at bounding box center [377, 143] width 263 height 19
paste input "[EMAIL_ADDRESS][PERSON_NAME][DOMAIN_NAME]"
type input "[EMAIL_ADDRESS][PERSON_NAME][DOMAIN_NAME]"
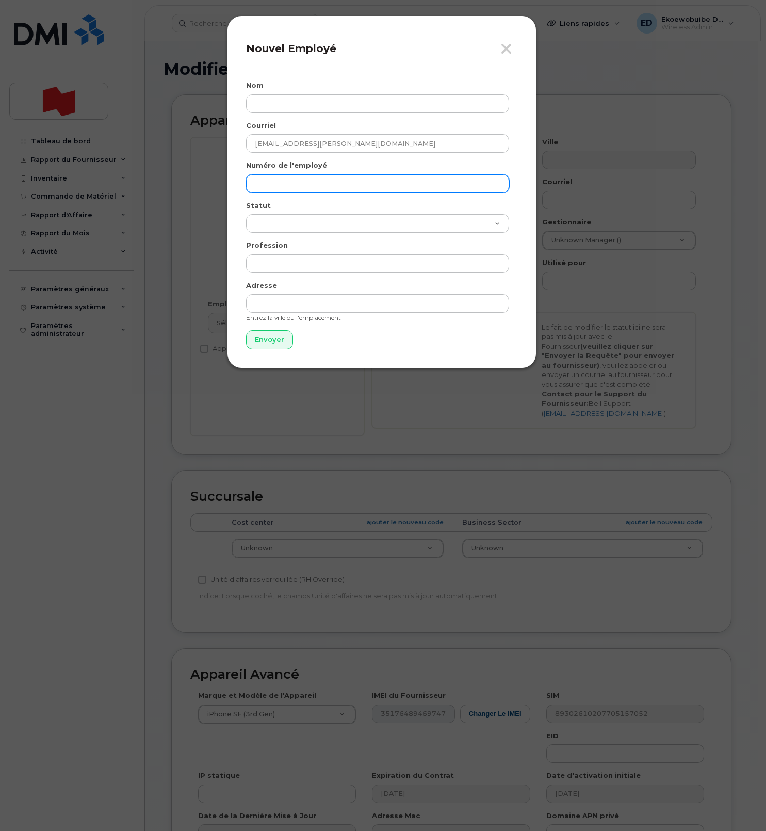
click at [276, 179] on input "text" at bounding box center [377, 183] width 263 height 19
paste input "[EMAIL_ADDRESS][PERSON_NAME][DOMAIN_NAME]"
type input "[EMAIL_ADDRESS][PERSON_NAME][DOMAIN_NAME]"
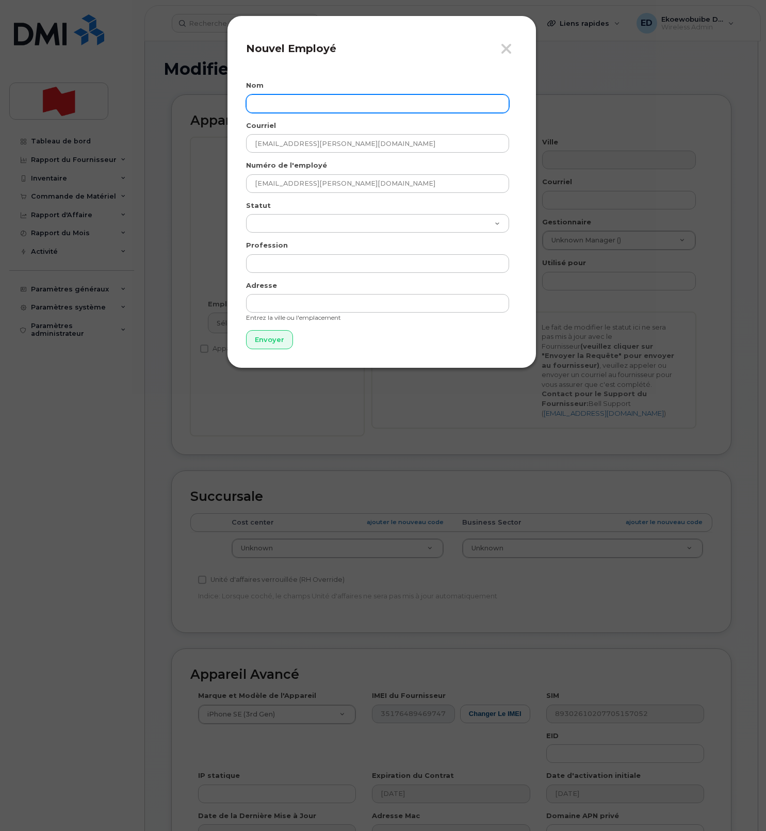
click at [307, 103] on input "text" at bounding box center [377, 103] width 263 height 19
paste input "Dac [PERSON_NAME] [PERSON_NAME]"
type input "Dac Huan Dany Nguyen"
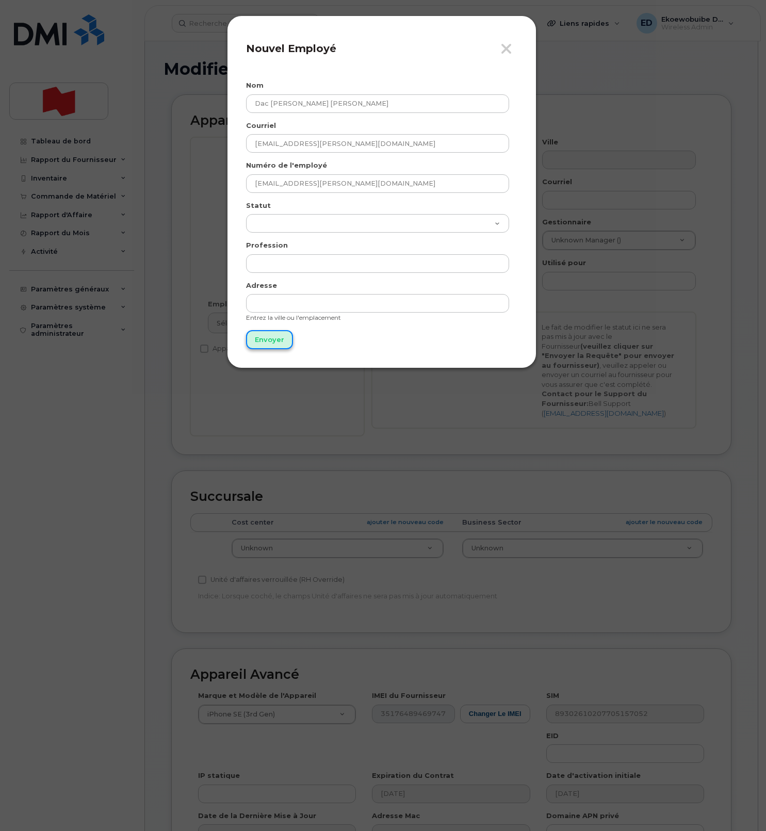
click at [270, 340] on input "Envoyer" at bounding box center [269, 339] width 47 height 19
type input "Envoyer"
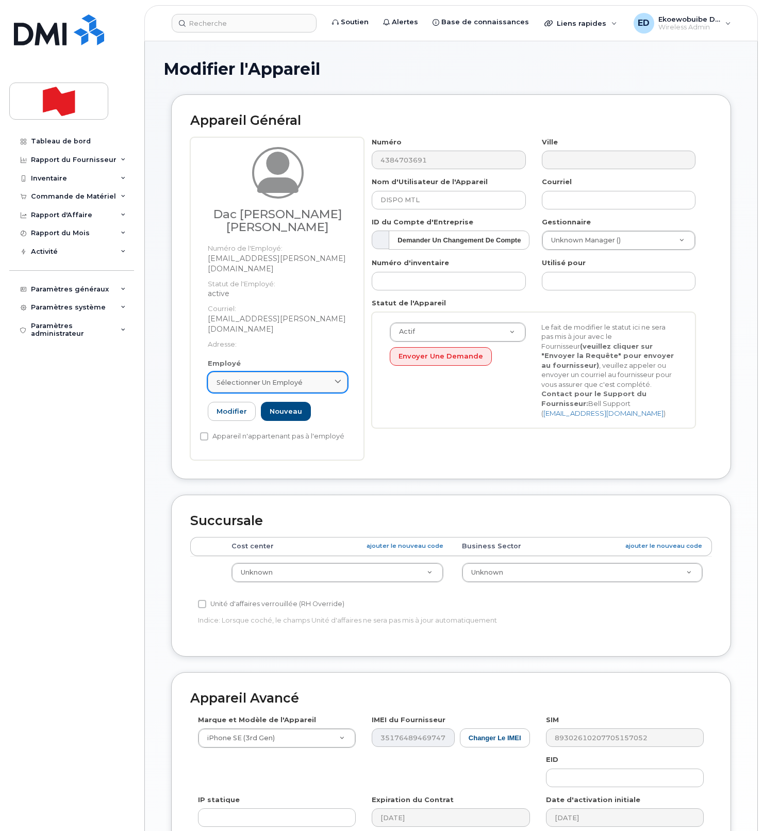
click at [300, 377] on span "Sélectionner un employé" at bounding box center [260, 382] width 86 height 10
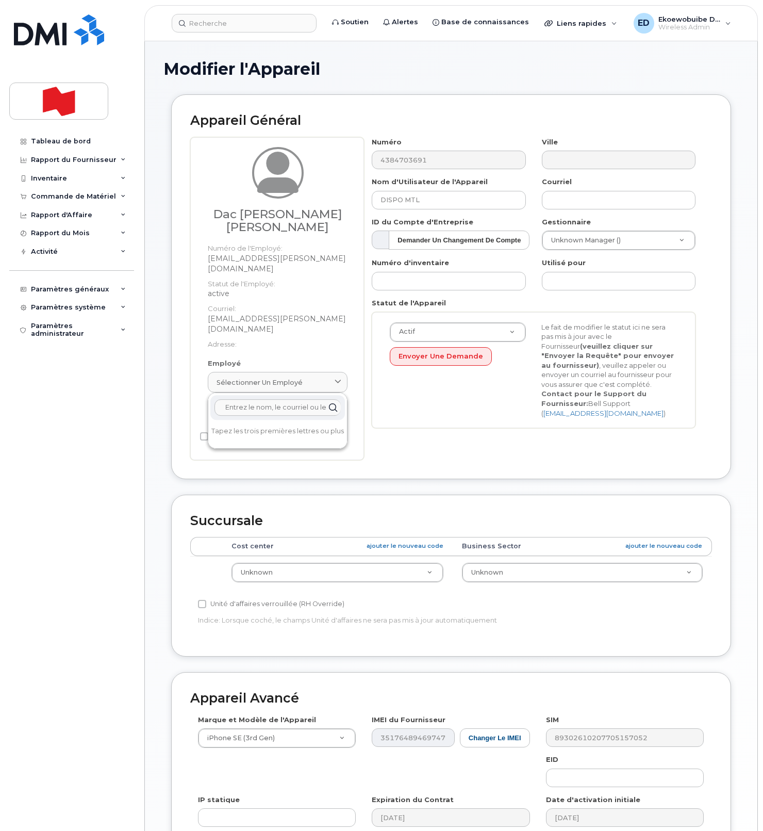
paste input "Dac Huan Dany Nguyen"
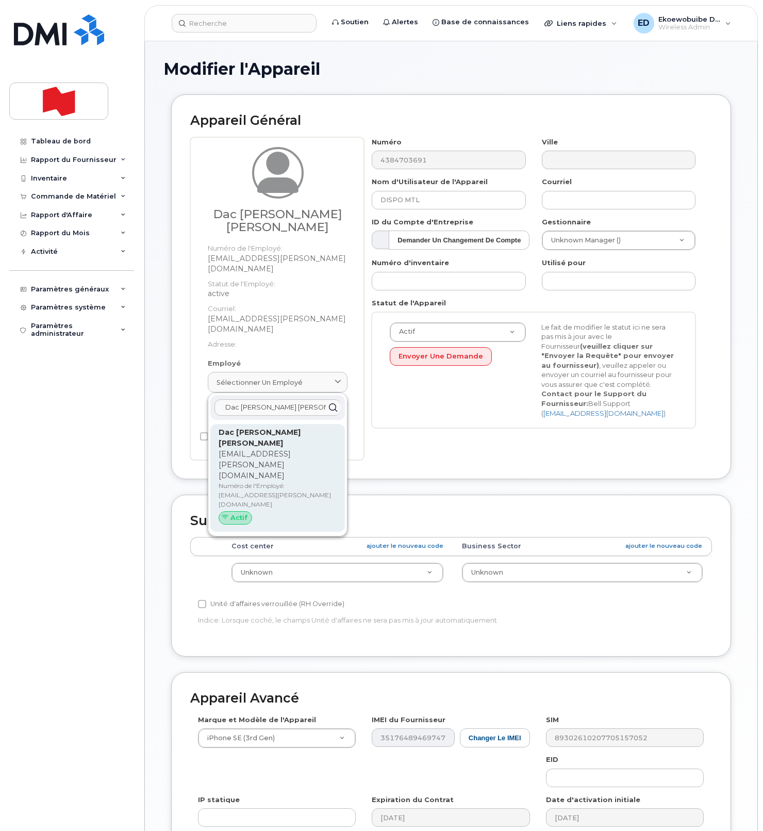
type input "Dac Huan Dany Nguyen"
click at [261, 481] on p "Numéro de l'Employé: dachuandany.nguyen@bnc.ca" at bounding box center [278, 495] width 118 height 28
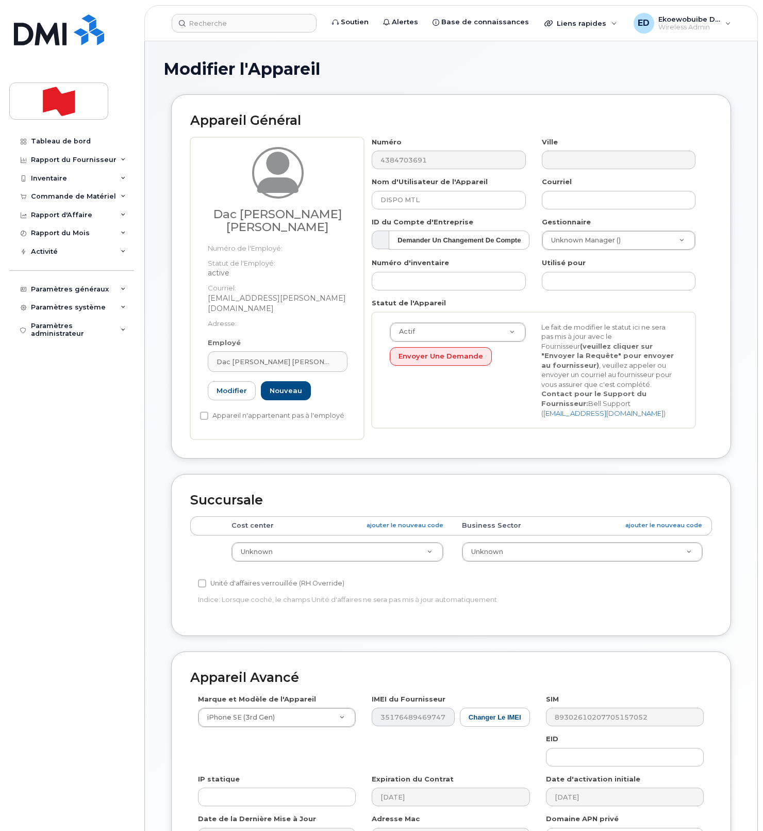
type input "Dac Huan Dany Nguyen"
type input "dachuandany.nguyen@bnc.ca"
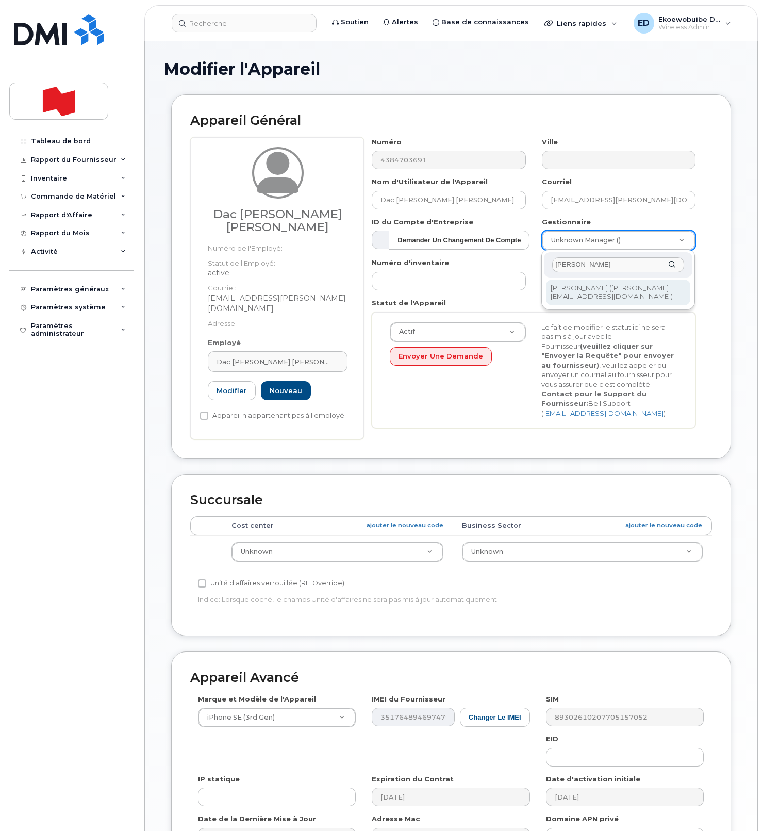
type input "Tarik Chafiq"
type input "1921251"
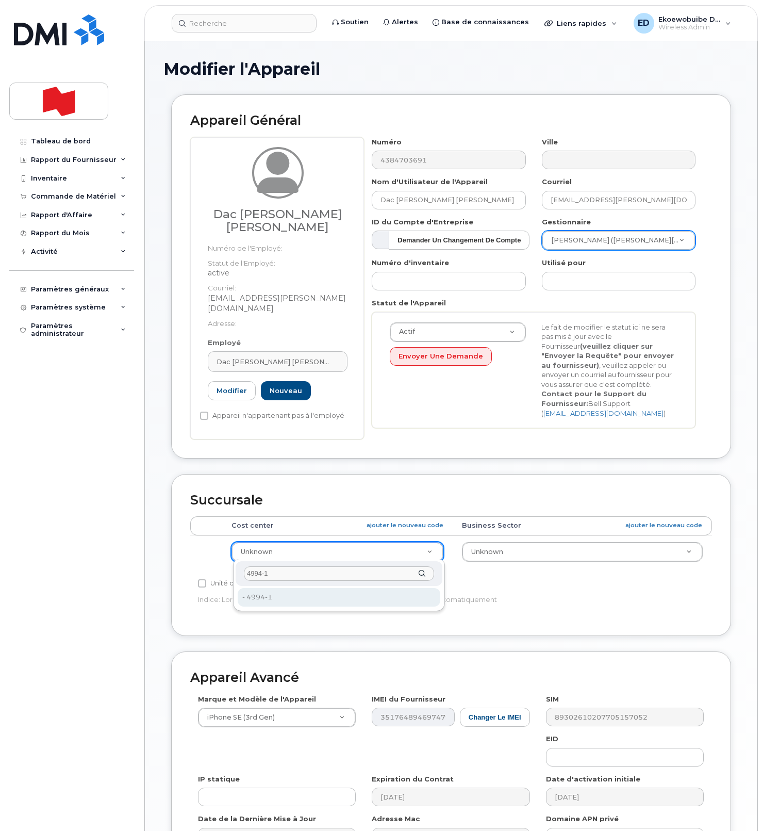
type input "4994-1"
type input "22916460"
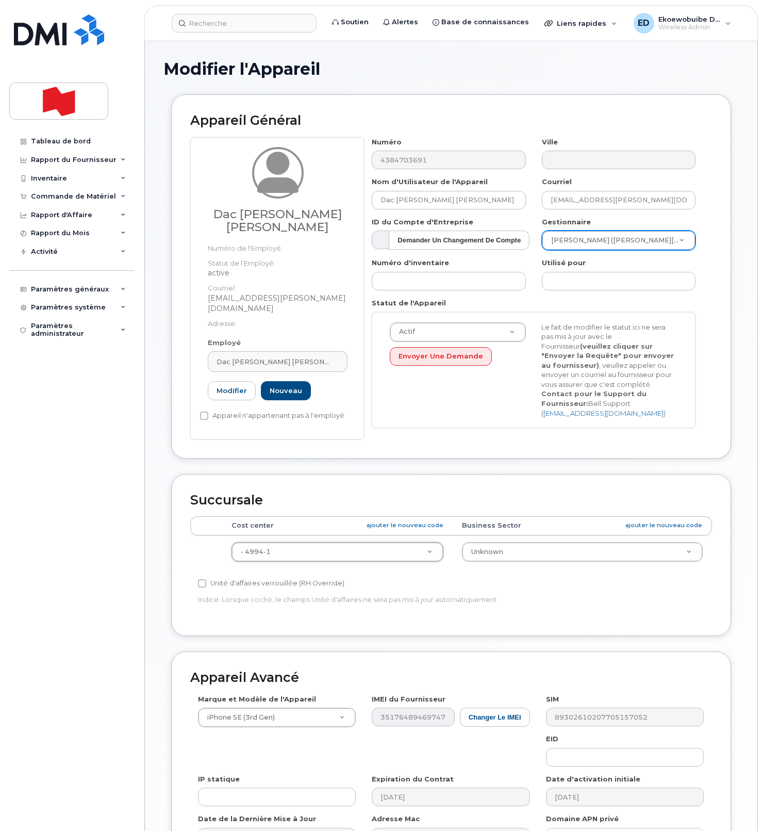
scroll to position [127, 0]
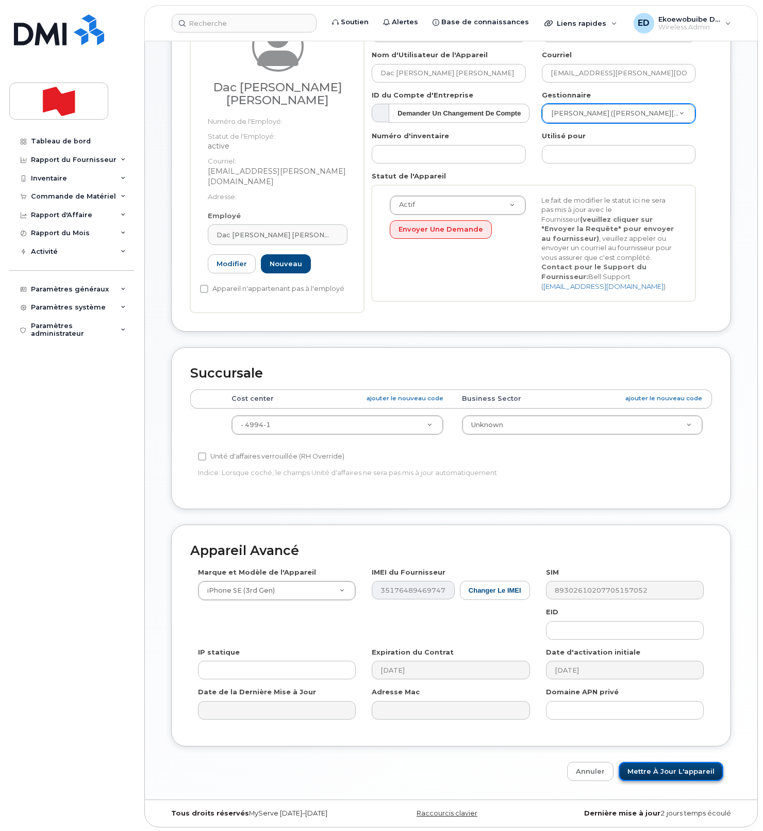
click at [655, 768] on input "Mettre à jour l'appareil" at bounding box center [671, 771] width 105 height 19
type input "Sauvegarde..."
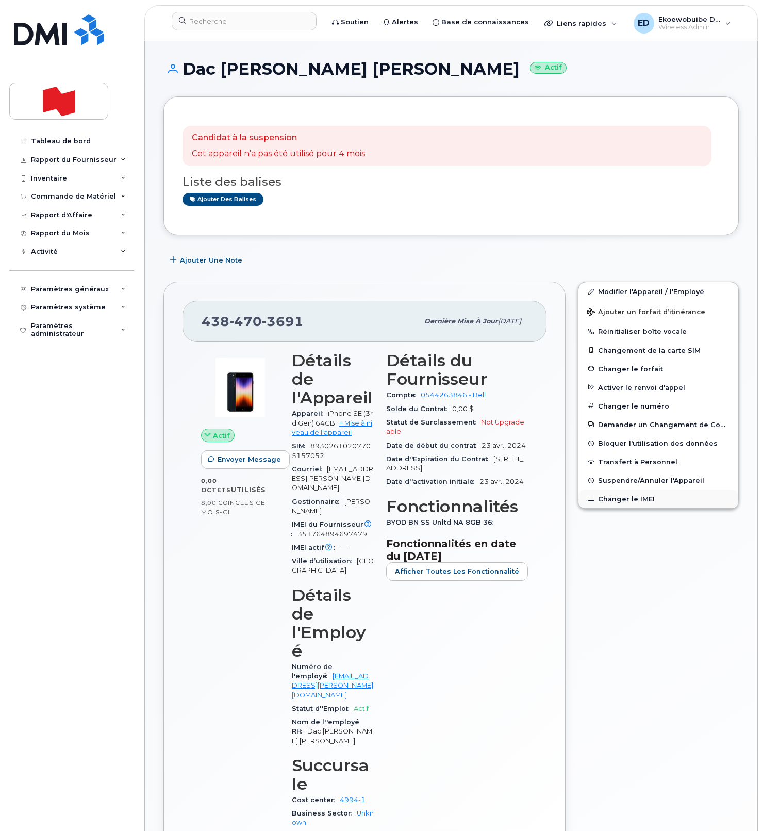
click at [623, 504] on button "Changer le IMEI" at bounding box center [659, 498] width 160 height 19
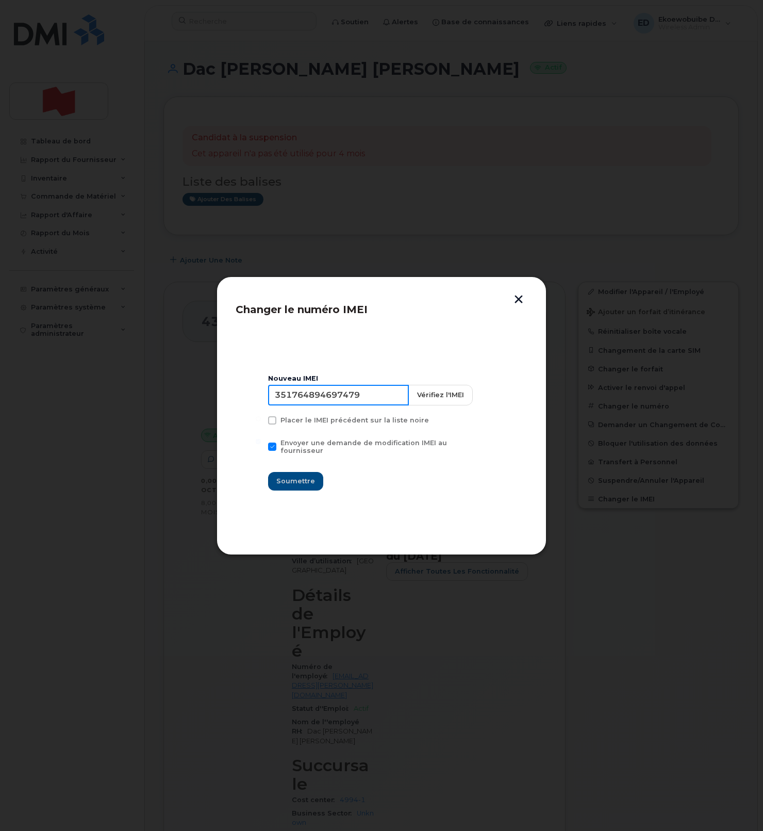
click at [343, 401] on input "351764894697479" at bounding box center [338, 395] width 141 height 21
type input "354216331568893"
click at [302, 476] on span "Soumettre" at bounding box center [295, 481] width 39 height 10
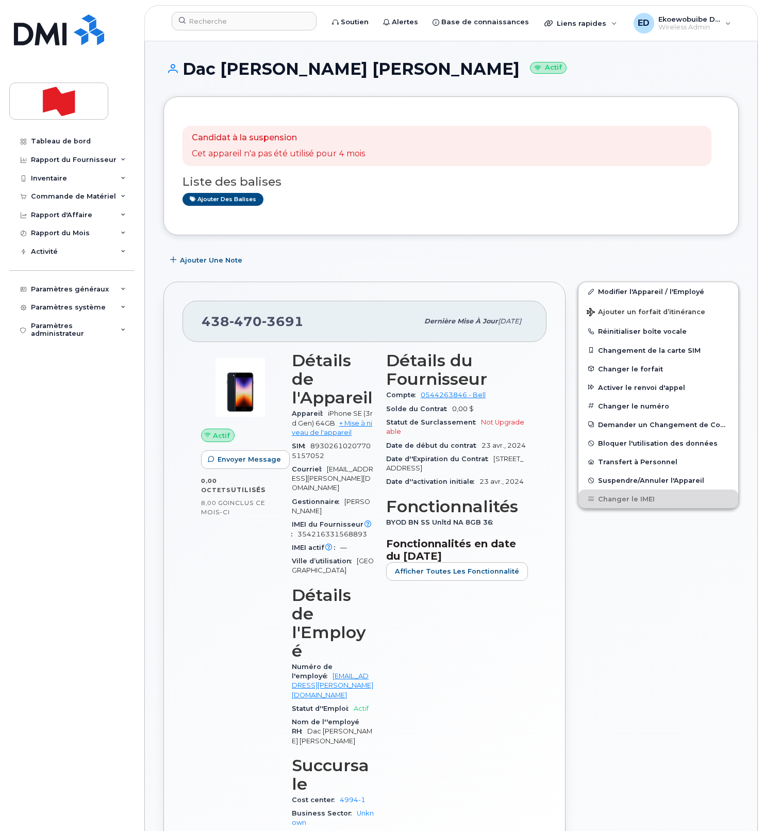
click at [384, 204] on div "Ajouter des balises" at bounding box center [447, 199] width 529 height 13
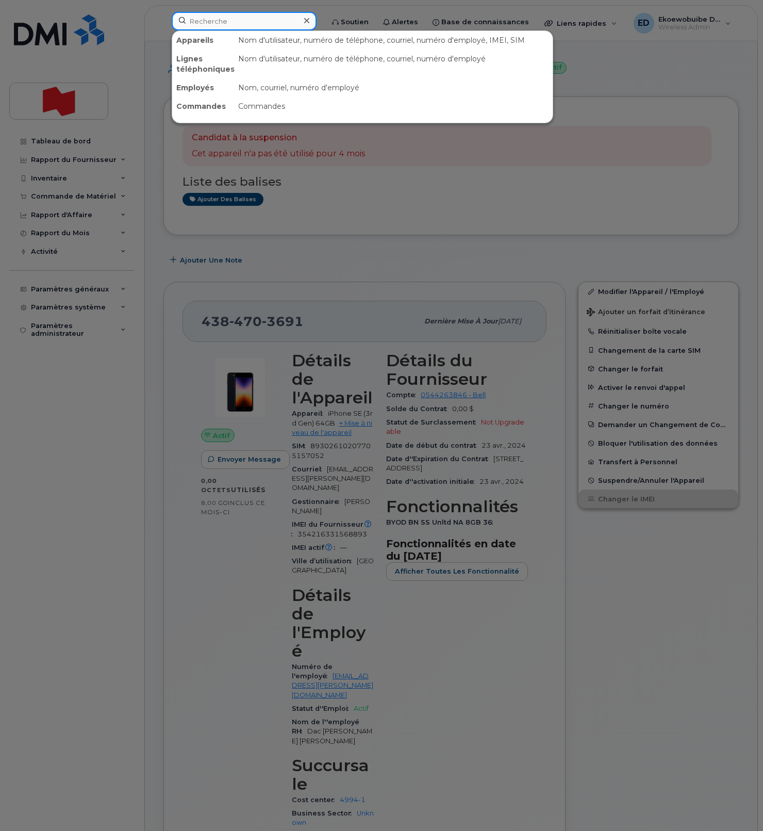
click at [223, 22] on input at bounding box center [244, 21] width 145 height 19
paste input "Waqar Ahmed"
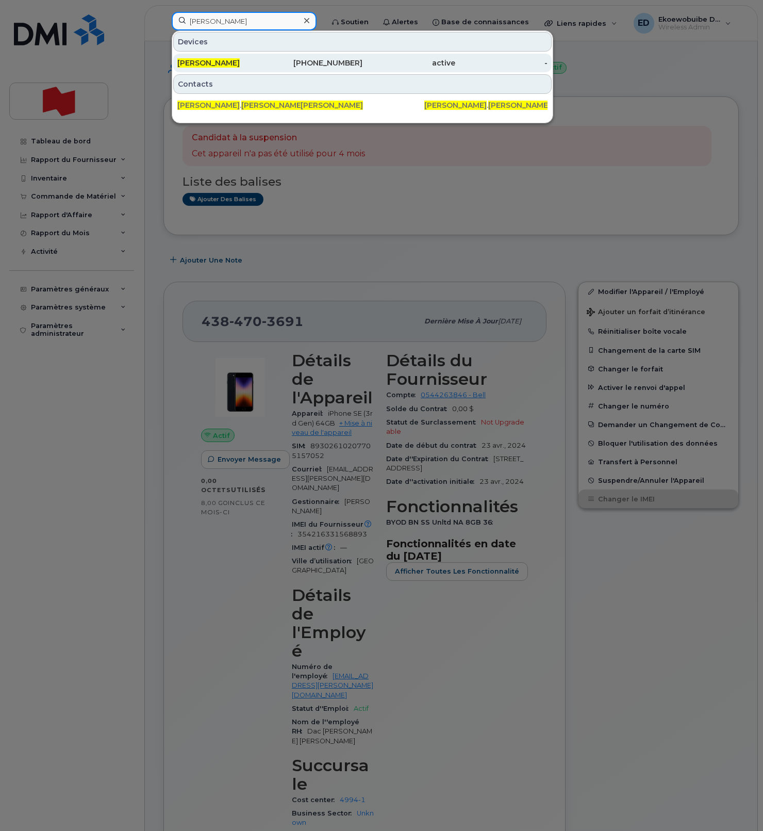
type input "Waqar Ahmed"
click at [217, 61] on span "Waqar Ahmed" at bounding box center [208, 62] width 62 height 9
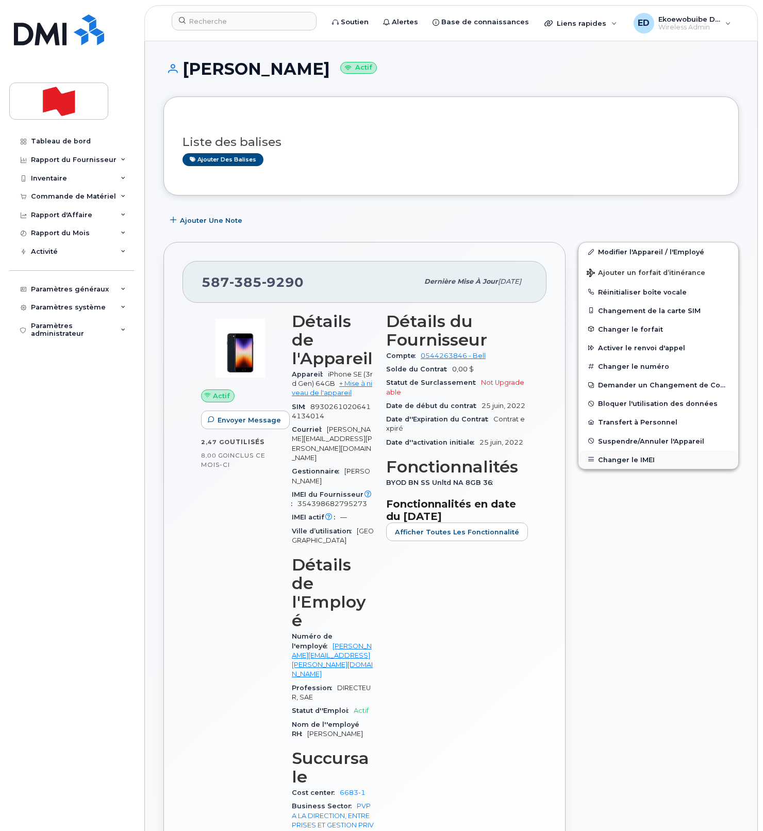
click at [619, 458] on button "Changer le IMEI" at bounding box center [659, 459] width 160 height 19
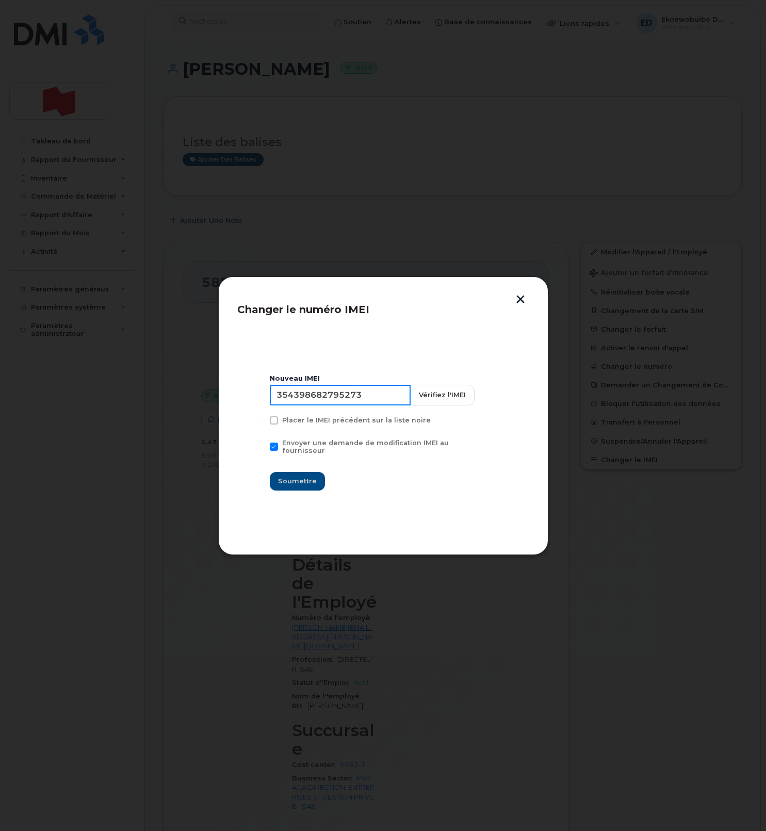
click at [360, 399] on input "354398682795273" at bounding box center [340, 395] width 141 height 21
click at [521, 300] on button "button" at bounding box center [520, 300] width 15 height 11
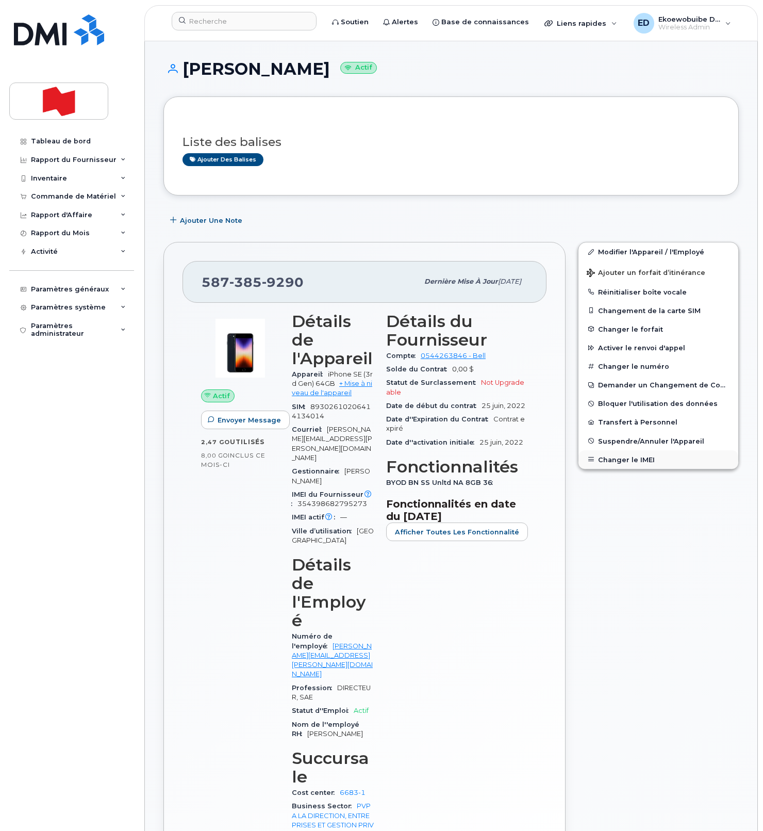
click at [612, 458] on button "Changer le IMEI" at bounding box center [659, 459] width 160 height 19
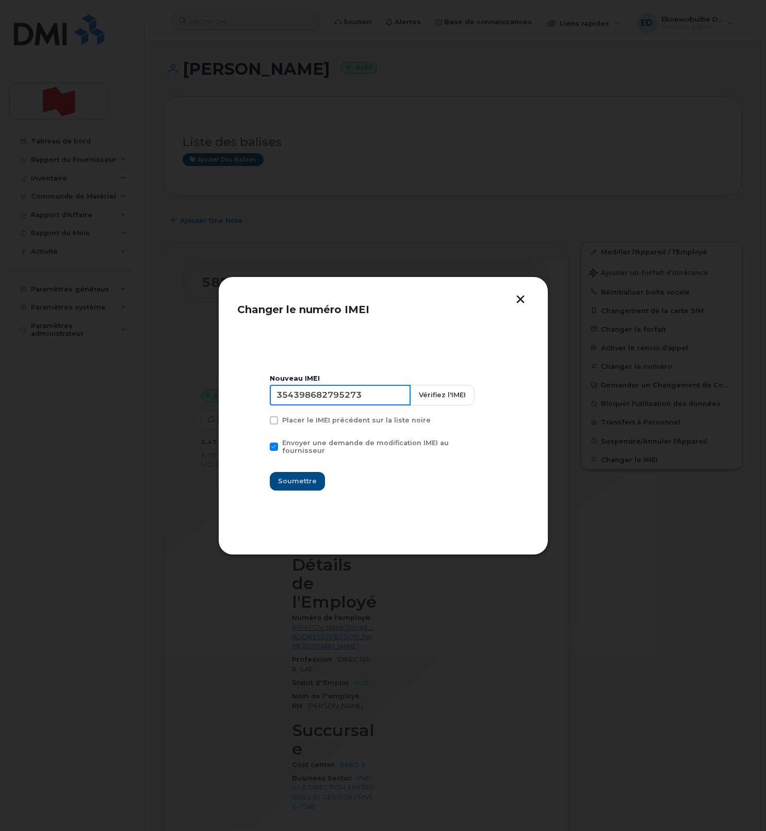
click at [352, 396] on input "354398682795273" at bounding box center [340, 395] width 141 height 21
type input "354216331514681"
click at [306, 472] on button "Soumettre" at bounding box center [297, 481] width 55 height 19
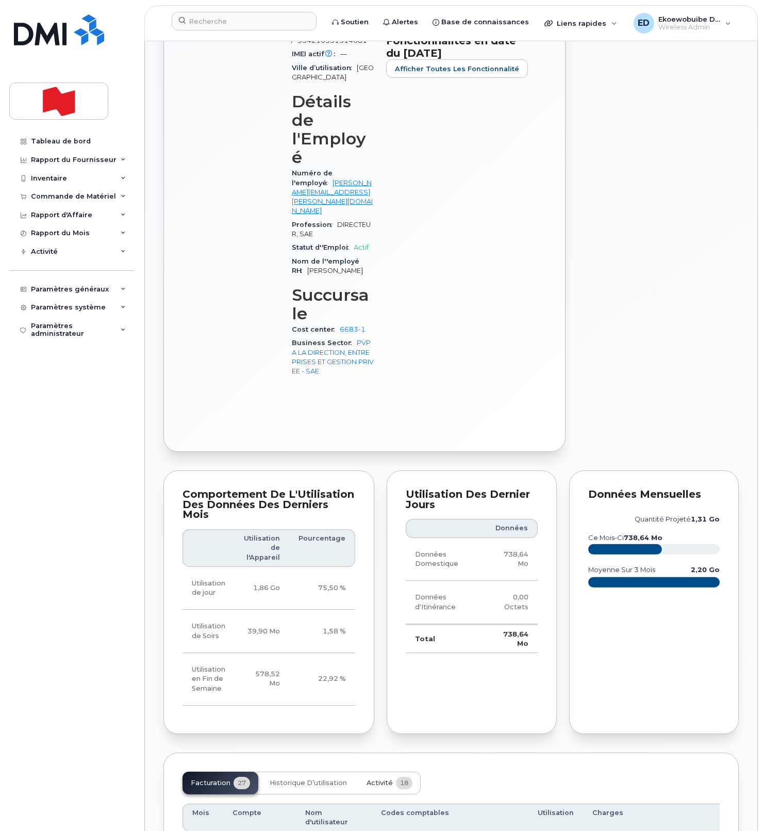
scroll to position [462, 0]
click at [379, 779] on span "Activité" at bounding box center [380, 783] width 26 height 8
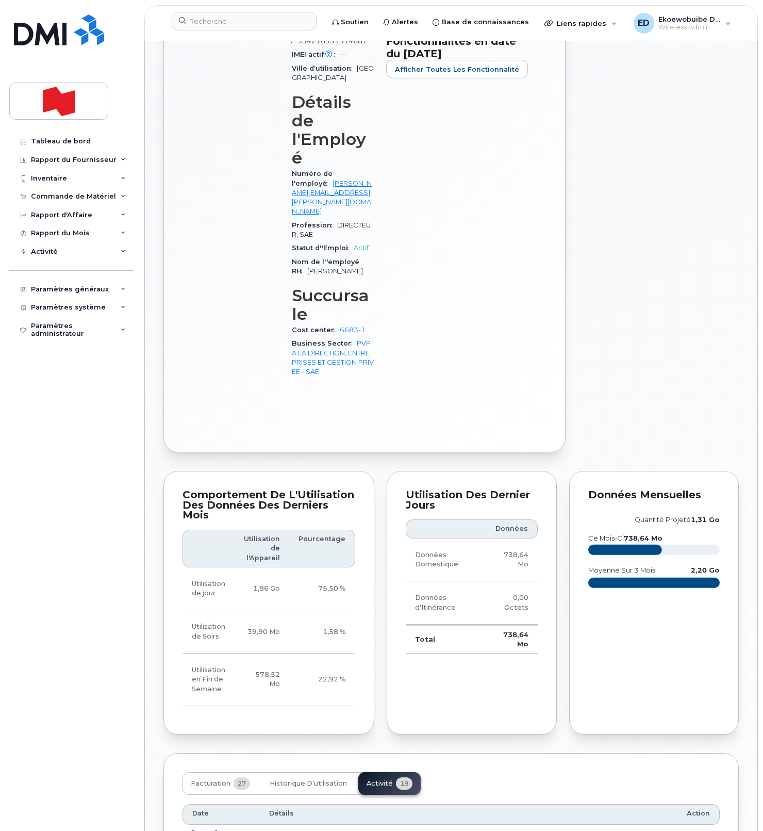
drag, startPoint x: 478, startPoint y: 806, endPoint x: 274, endPoint y: 800, distance: 204.3
copy pre "Imei Number was changed from 354398682795273 to 354216331514681 Imei Change Ext…"
click at [228, 26] on input at bounding box center [244, 21] width 145 height 19
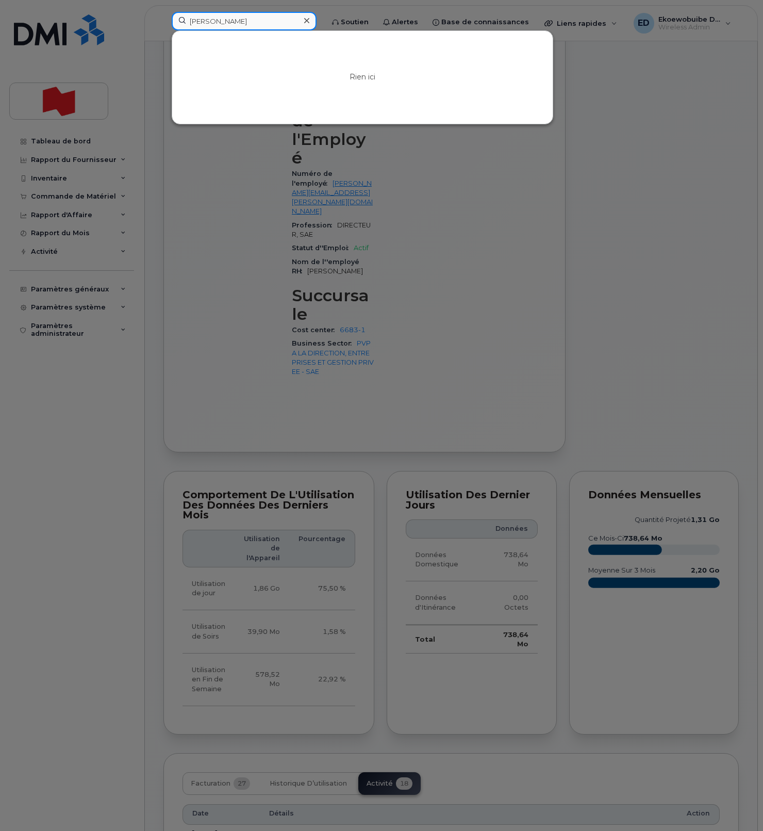
drag, startPoint x: 222, startPoint y: 24, endPoint x: 174, endPoint y: 21, distance: 48.6
click at [174, 21] on input "stéphane morin" at bounding box center [244, 21] width 145 height 19
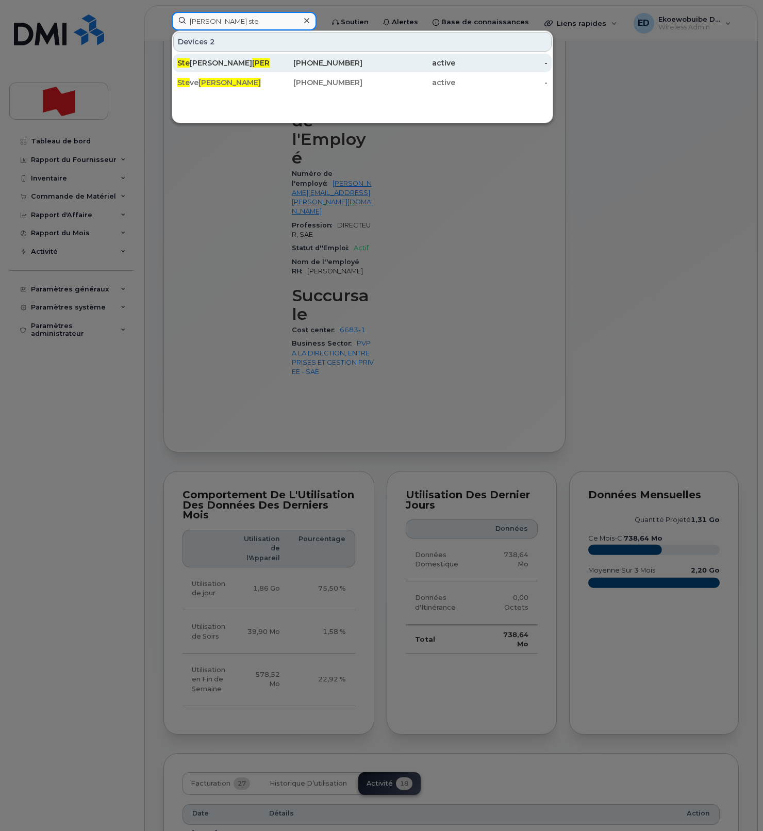
type input "morin ste"
click at [225, 68] on div "Ste phane S Morin" at bounding box center [223, 63] width 93 height 10
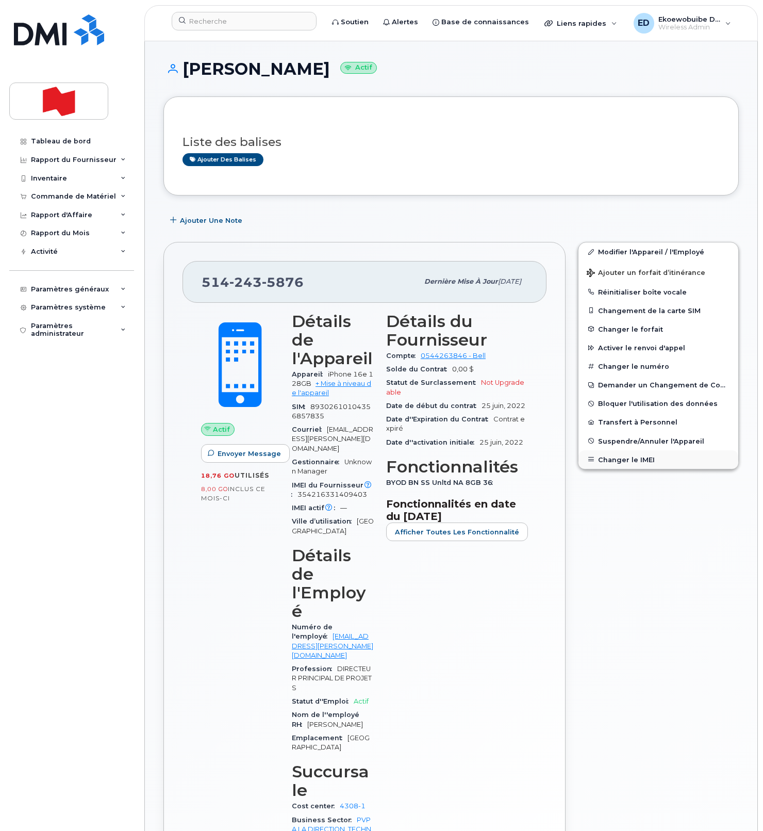
click at [616, 459] on button "Changer le IMEI" at bounding box center [659, 459] width 160 height 19
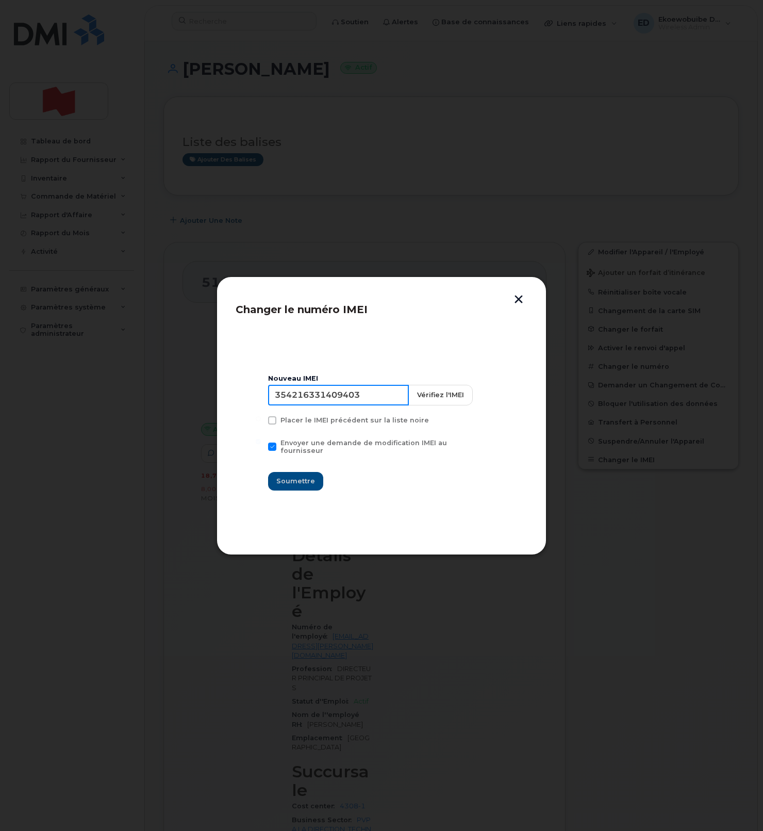
click at [351, 404] on input "354216331409403" at bounding box center [338, 395] width 141 height 21
click at [350, 404] on input "354216331409403" at bounding box center [338, 395] width 141 height 21
